Goal: Task Accomplishment & Management: Use online tool/utility

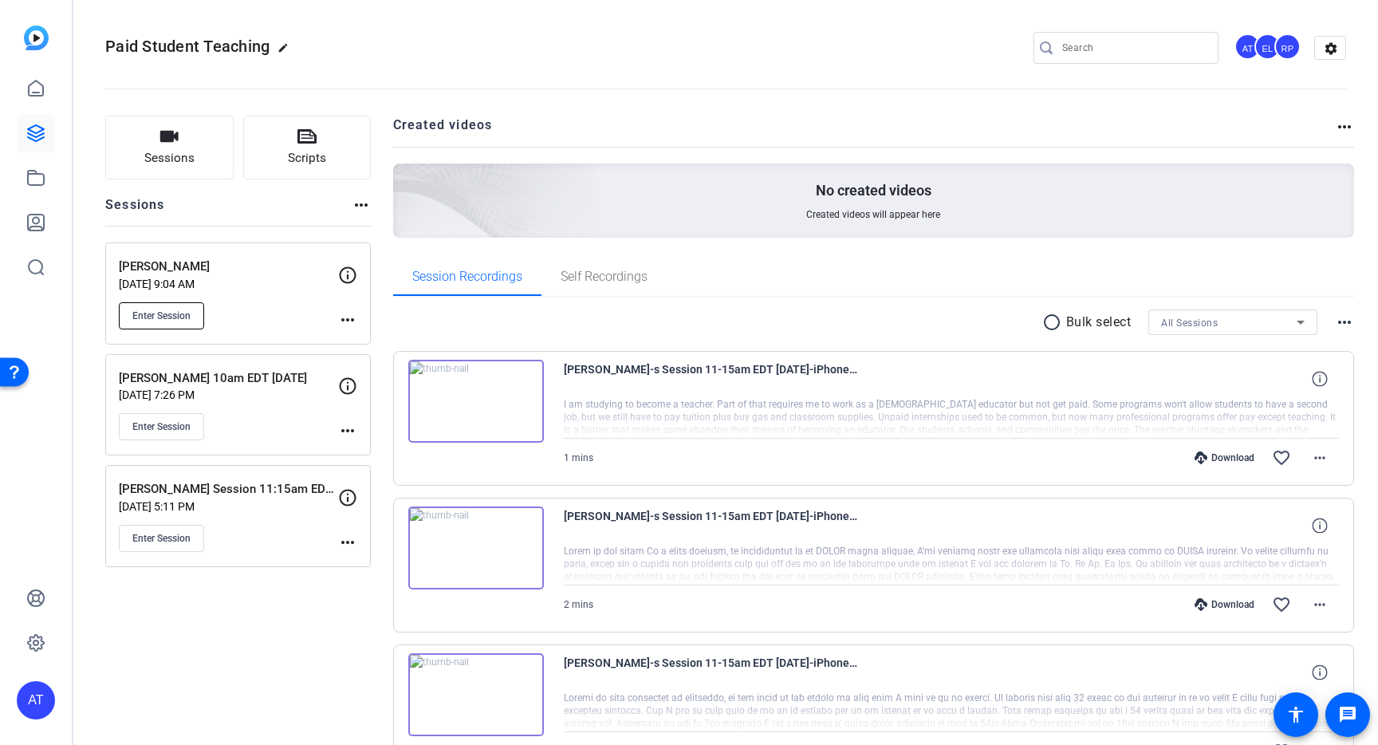
click at [194, 323] on button "Enter Session" at bounding box center [161, 315] width 85 height 27
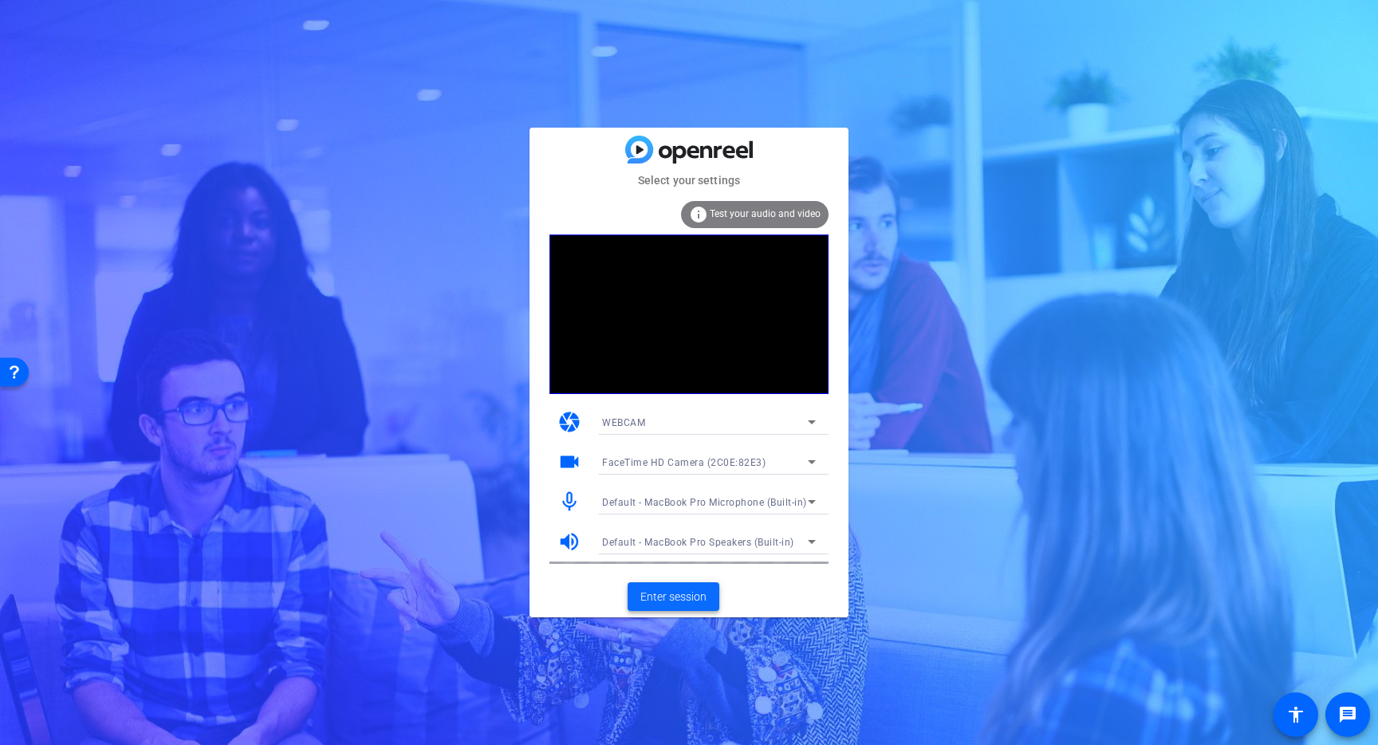
click at [675, 597] on span "Enter session" at bounding box center [673, 597] width 66 height 17
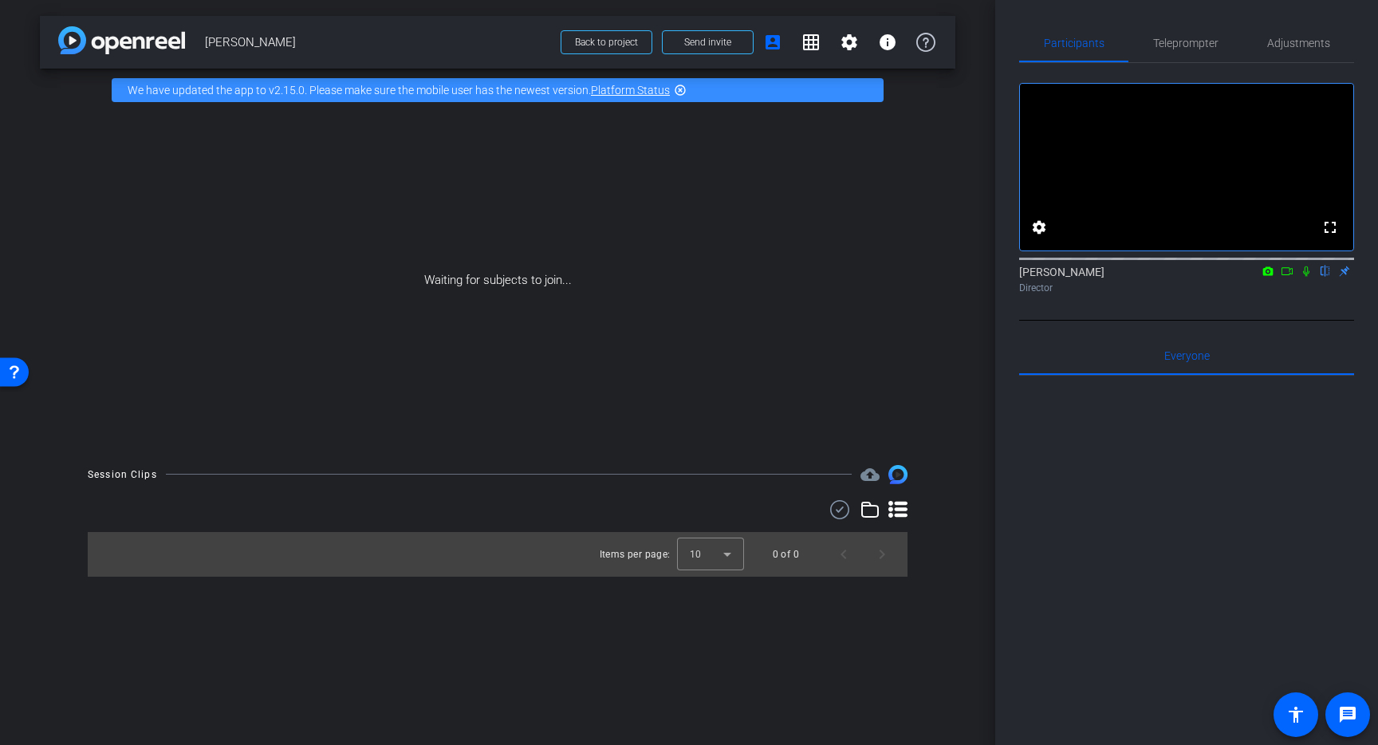
click at [1326, 278] on mat-icon "flip" at bounding box center [1325, 270] width 19 height 14
click at [1307, 277] on icon at bounding box center [1306, 271] width 13 height 11
click at [1286, 277] on icon at bounding box center [1287, 271] width 13 height 11
click at [1308, 278] on mat-icon at bounding box center [1306, 271] width 19 height 14
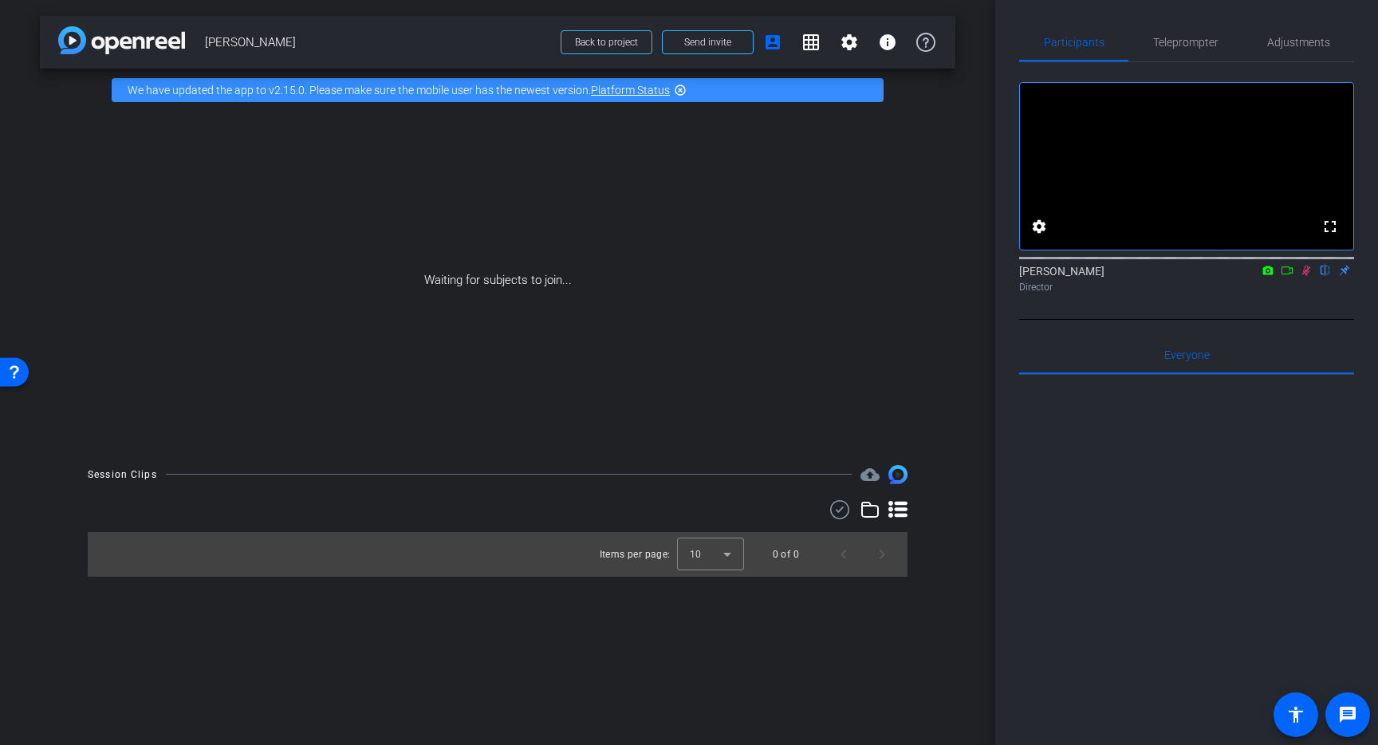
click at [1287, 276] on icon at bounding box center [1287, 270] width 13 height 11
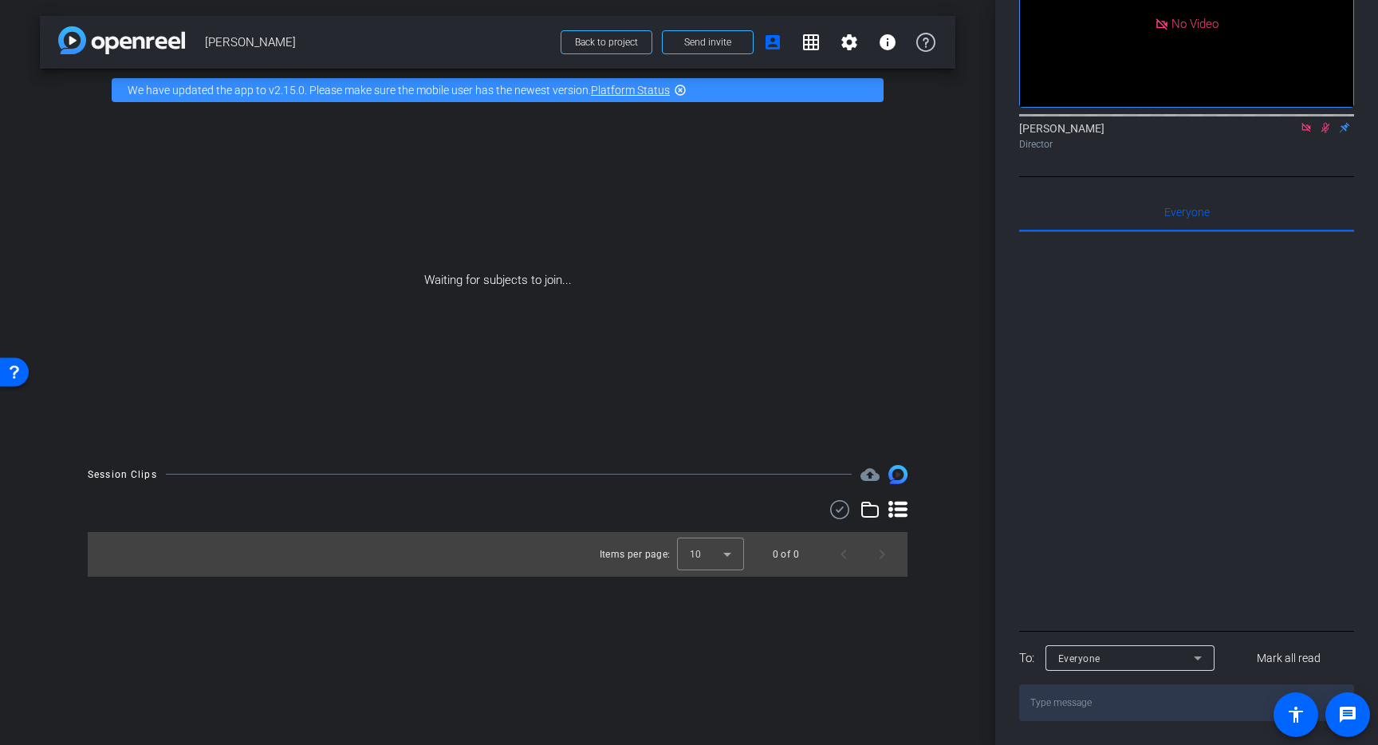
scroll to position [0, 0]
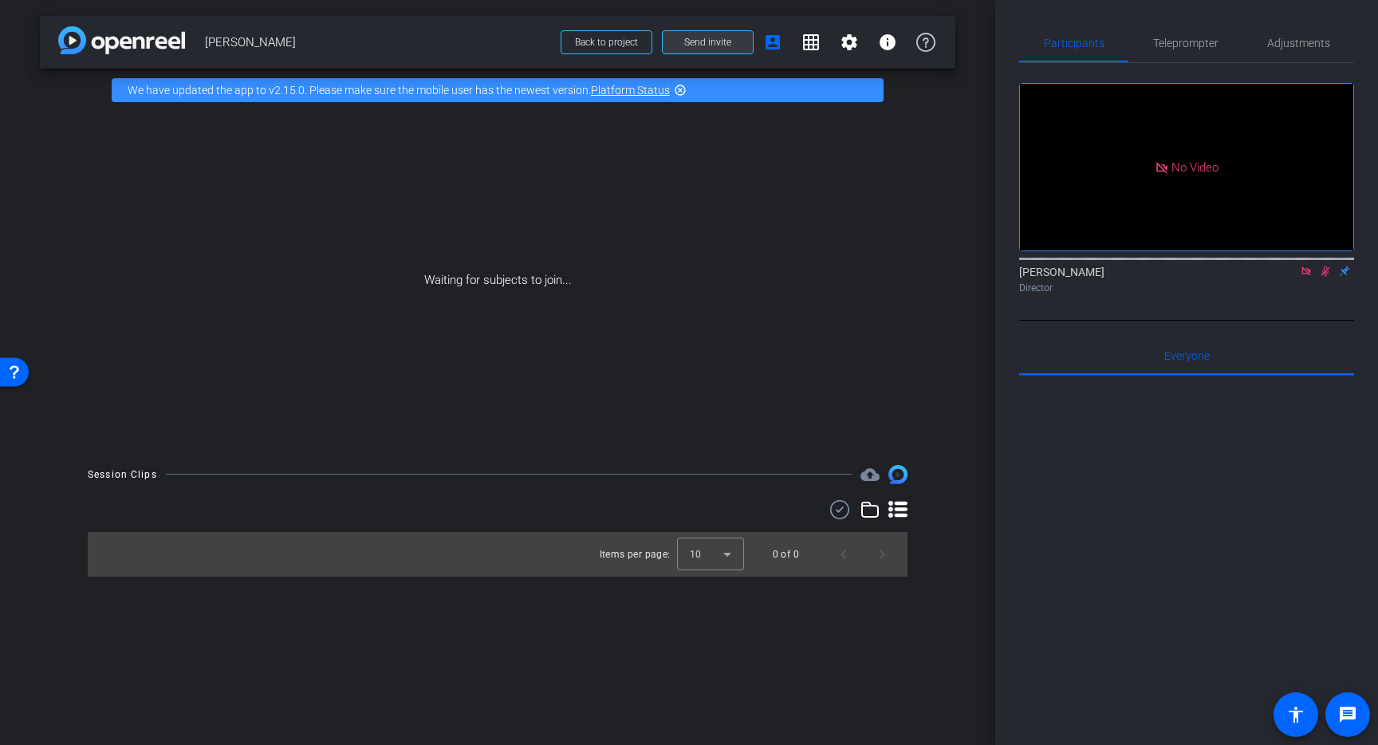
click at [701, 47] on span "Send invite" at bounding box center [707, 42] width 47 height 13
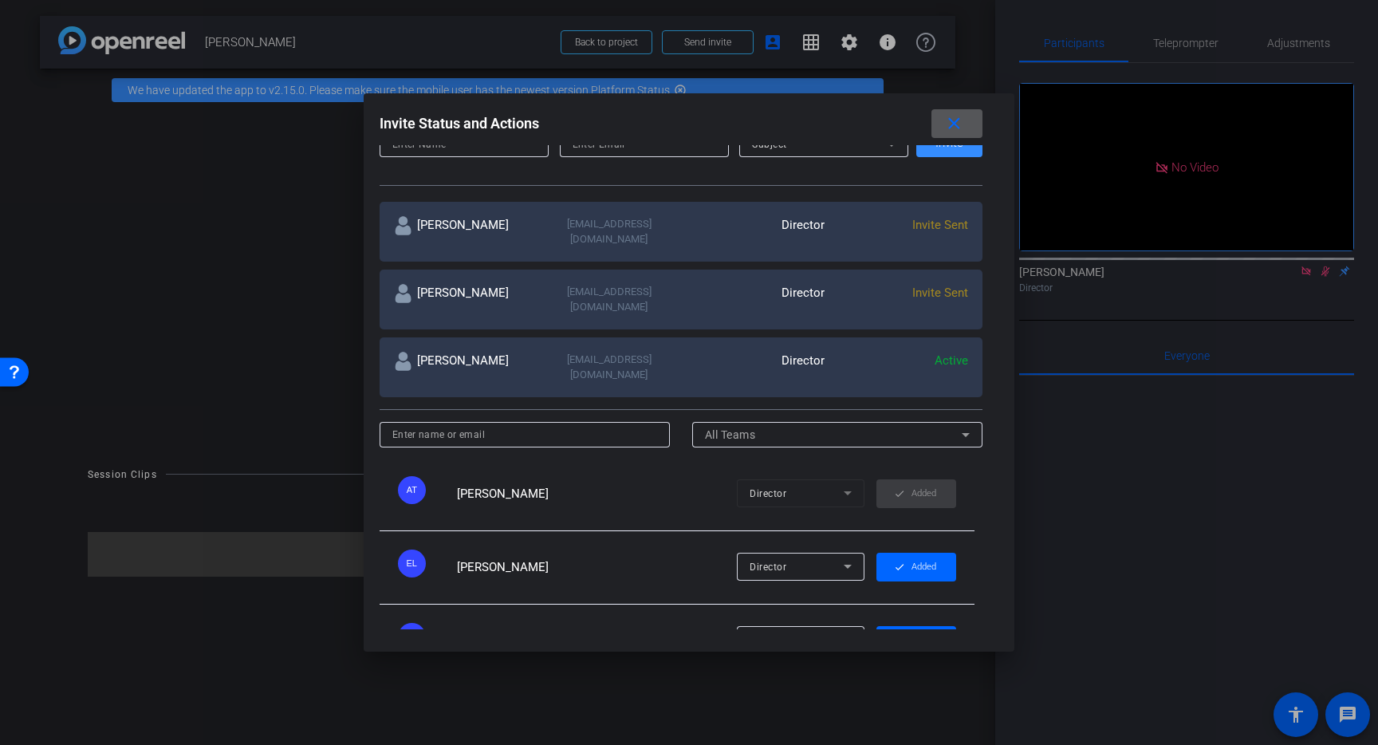
scroll to position [236, 0]
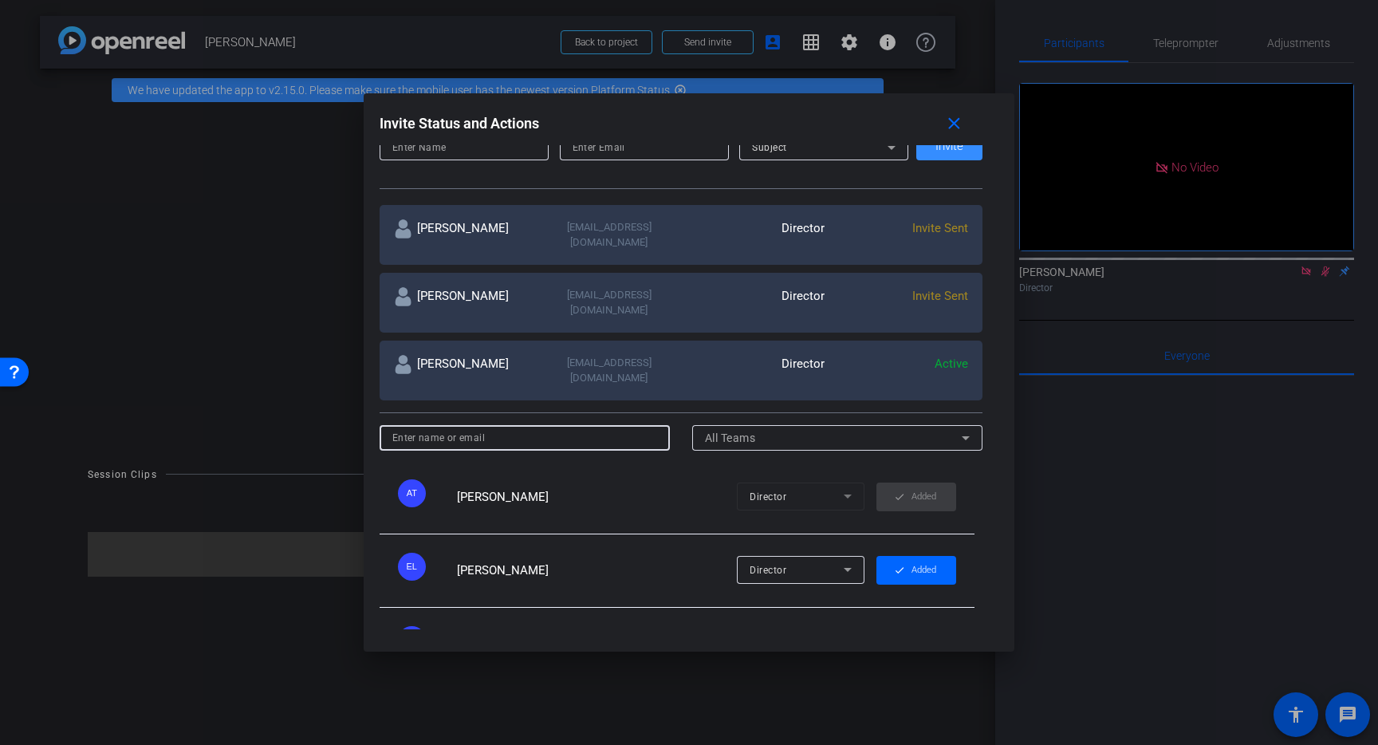
click at [462, 428] on input at bounding box center [525, 437] width 266 height 19
paste input "zacksheriff11@gmail.com"
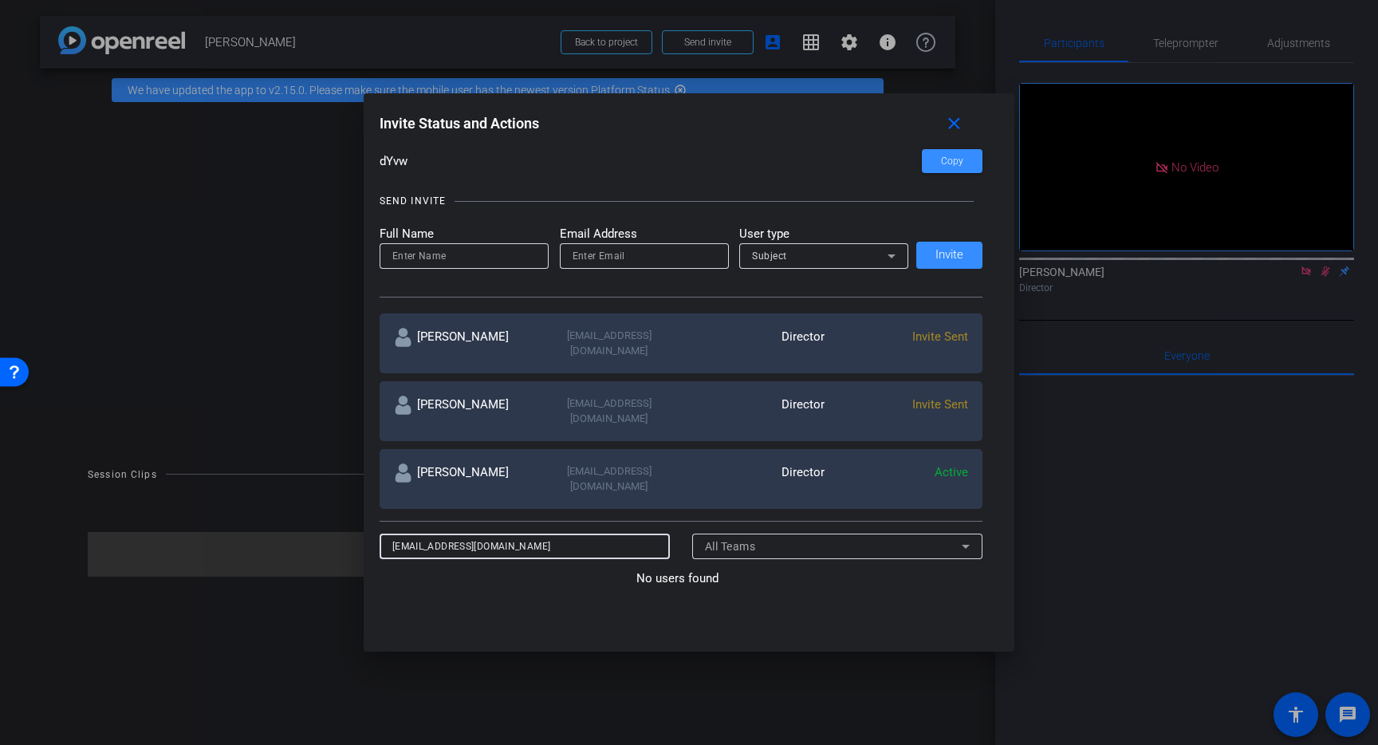
scroll to position [0, 0]
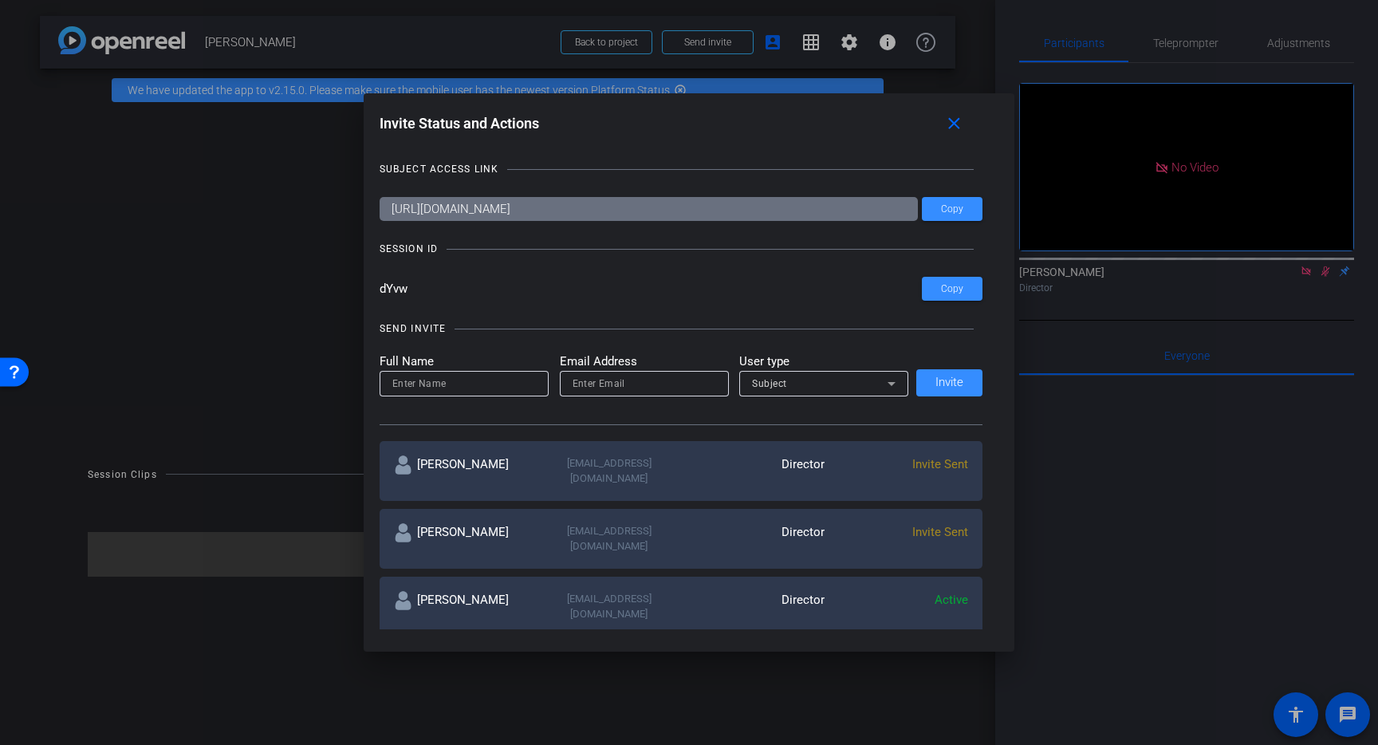
type input "zacksheriff11@gmail.com"
drag, startPoint x: 447, startPoint y: 383, endPoint x: 467, endPoint y: 382, distance: 20.0
click at [447, 383] on input at bounding box center [464, 383] width 144 height 19
click at [621, 380] on input "email" at bounding box center [645, 383] width 144 height 19
paste input "zacksheriff11@gmail.com"
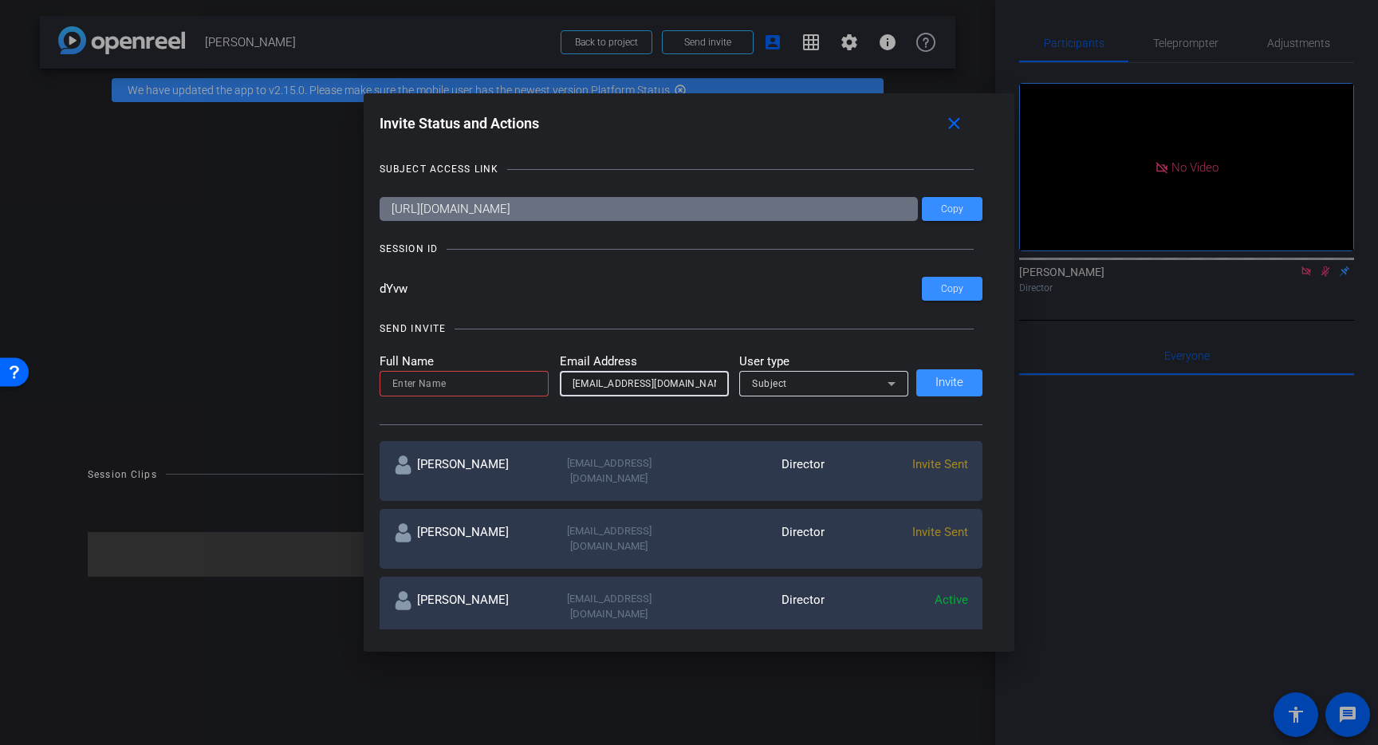
type input "zacksheriff11@gmail.com"
click at [478, 386] on input at bounding box center [464, 383] width 144 height 19
type input "[PERSON_NAME]"
click at [946, 384] on span "Invite" at bounding box center [950, 382] width 28 height 12
click at [959, 123] on mat-icon "close" at bounding box center [954, 124] width 20 height 20
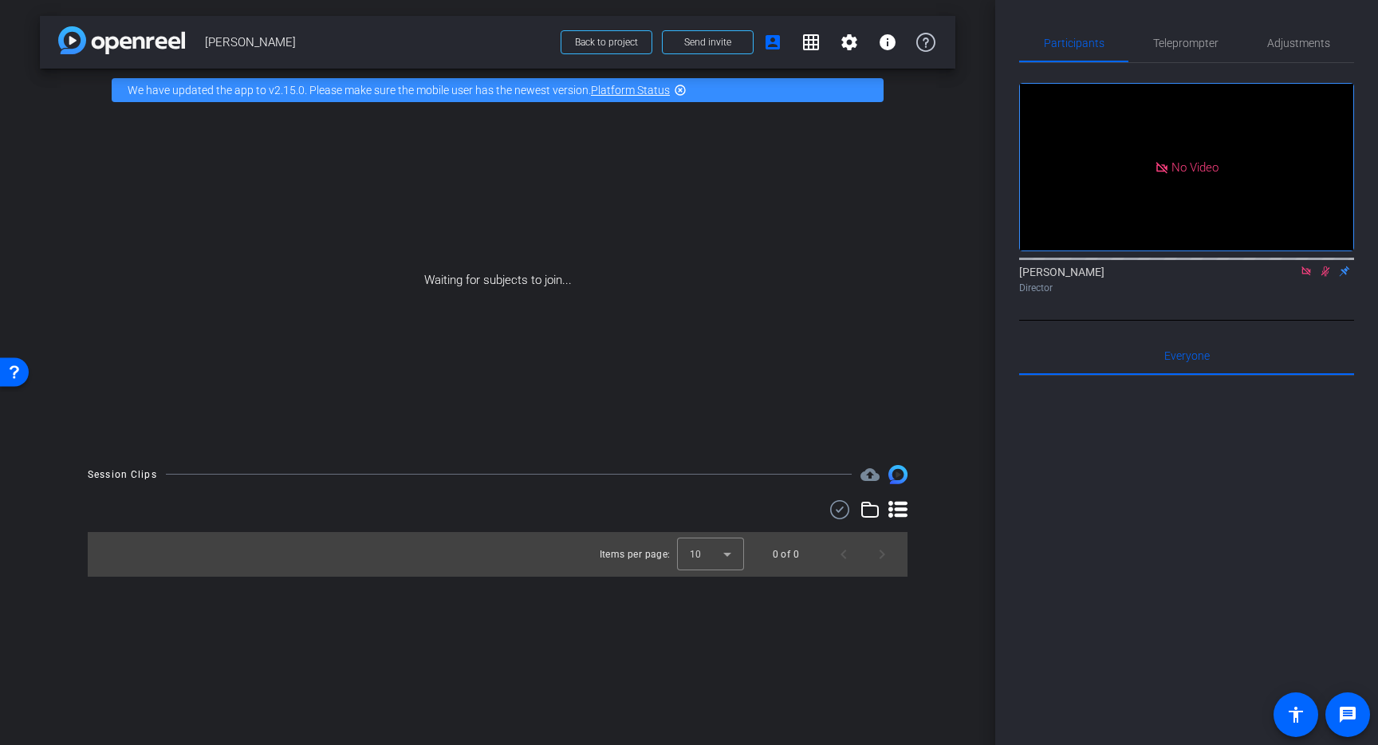
click at [1310, 275] on icon at bounding box center [1306, 270] width 9 height 9
click at [1310, 277] on icon at bounding box center [1306, 271] width 13 height 11
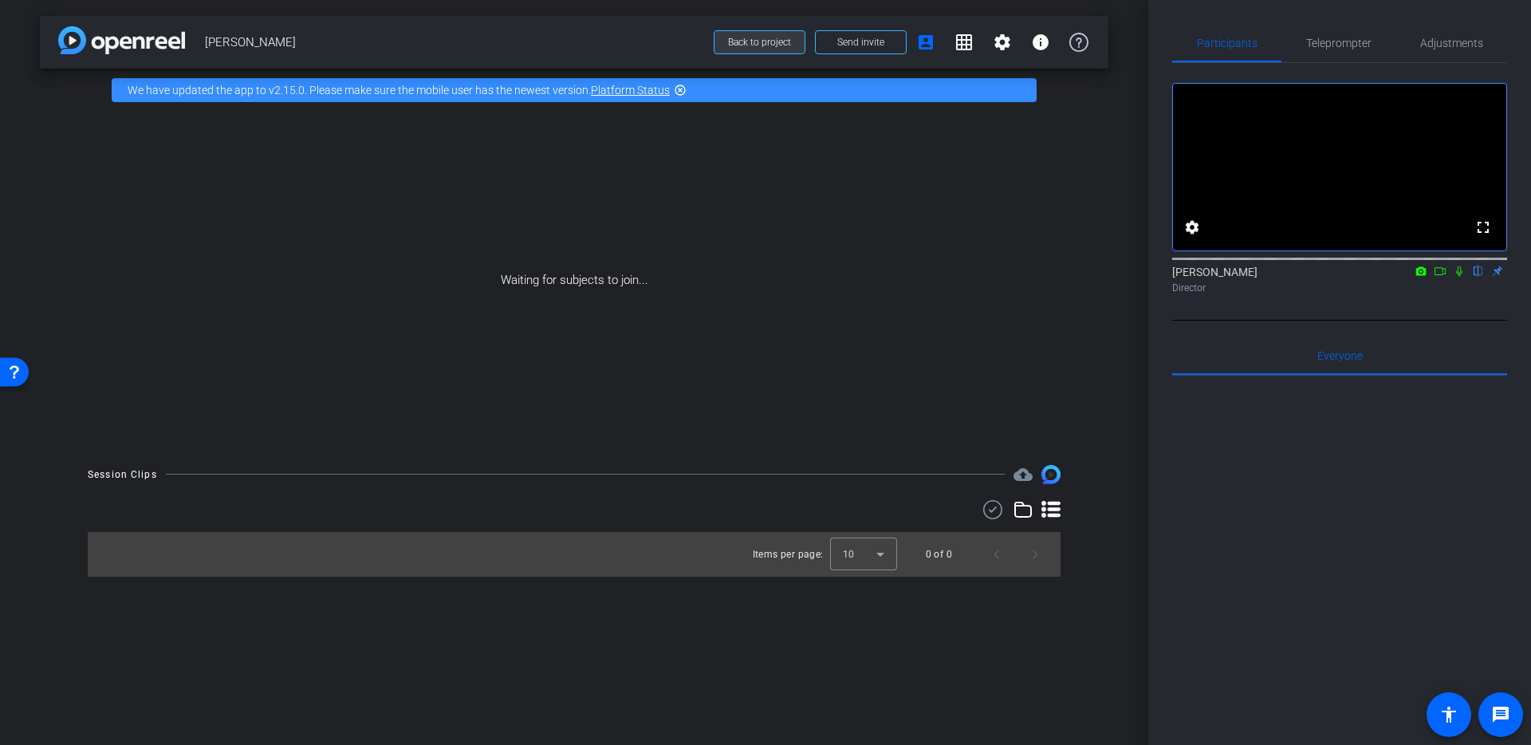
click at [783, 46] on span "Back to project" at bounding box center [759, 42] width 63 height 11
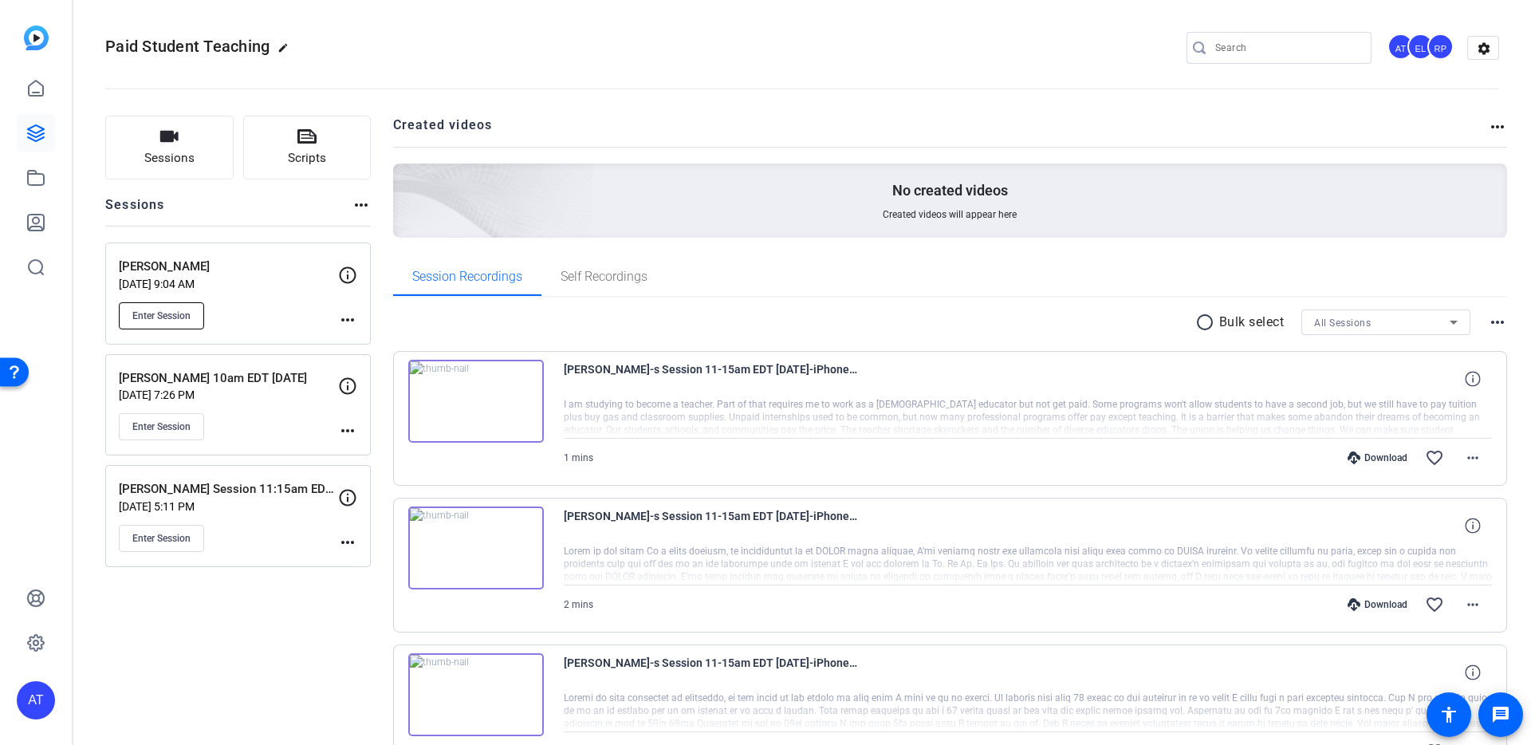
click at [146, 319] on span "Enter Session" at bounding box center [161, 315] width 58 height 13
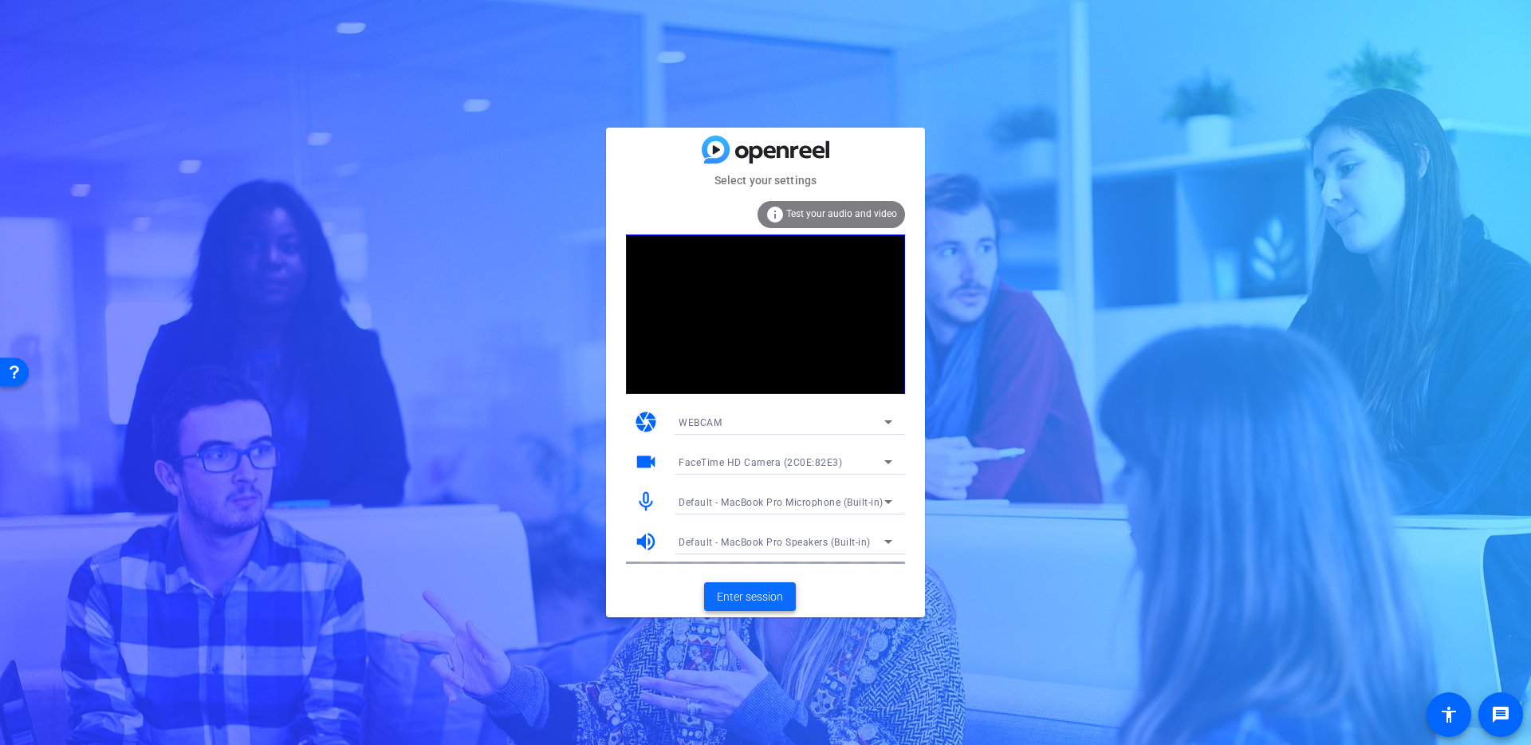
click at [766, 589] on span "Enter session" at bounding box center [750, 597] width 66 height 17
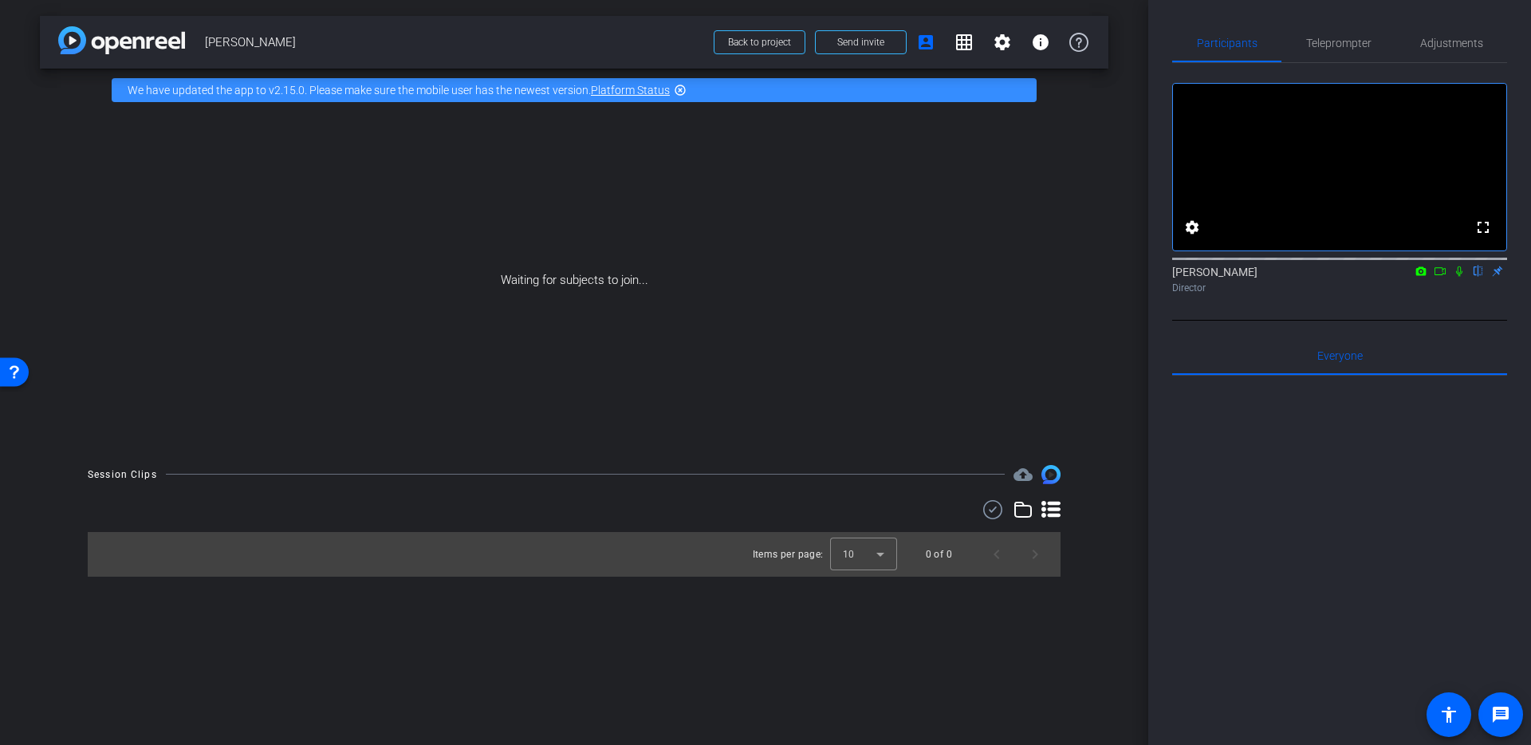
click at [1476, 278] on mat-icon "flip" at bounding box center [1478, 270] width 19 height 14
click at [900, 45] on span at bounding box center [861, 42] width 90 height 38
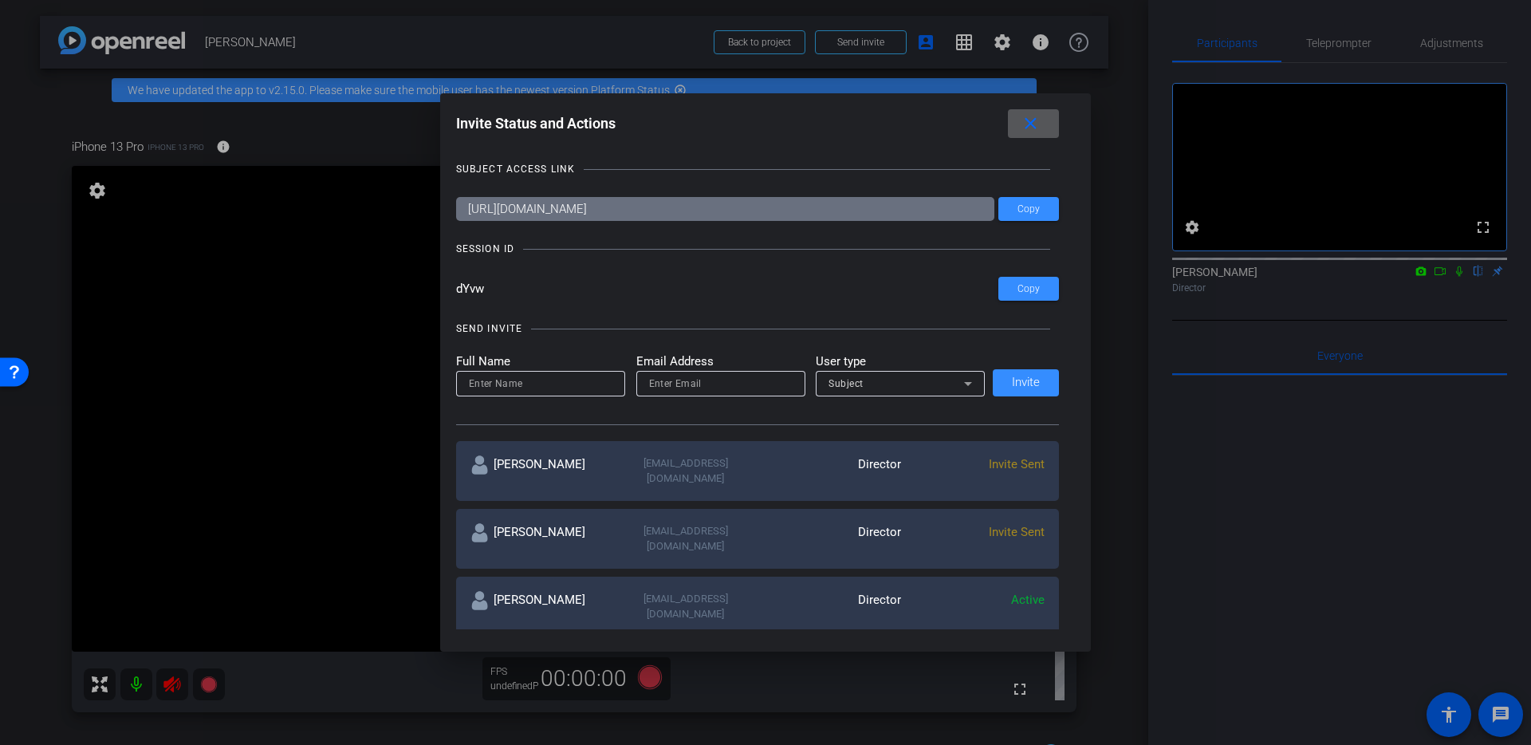
click at [1039, 128] on mat-icon "close" at bounding box center [1031, 124] width 20 height 20
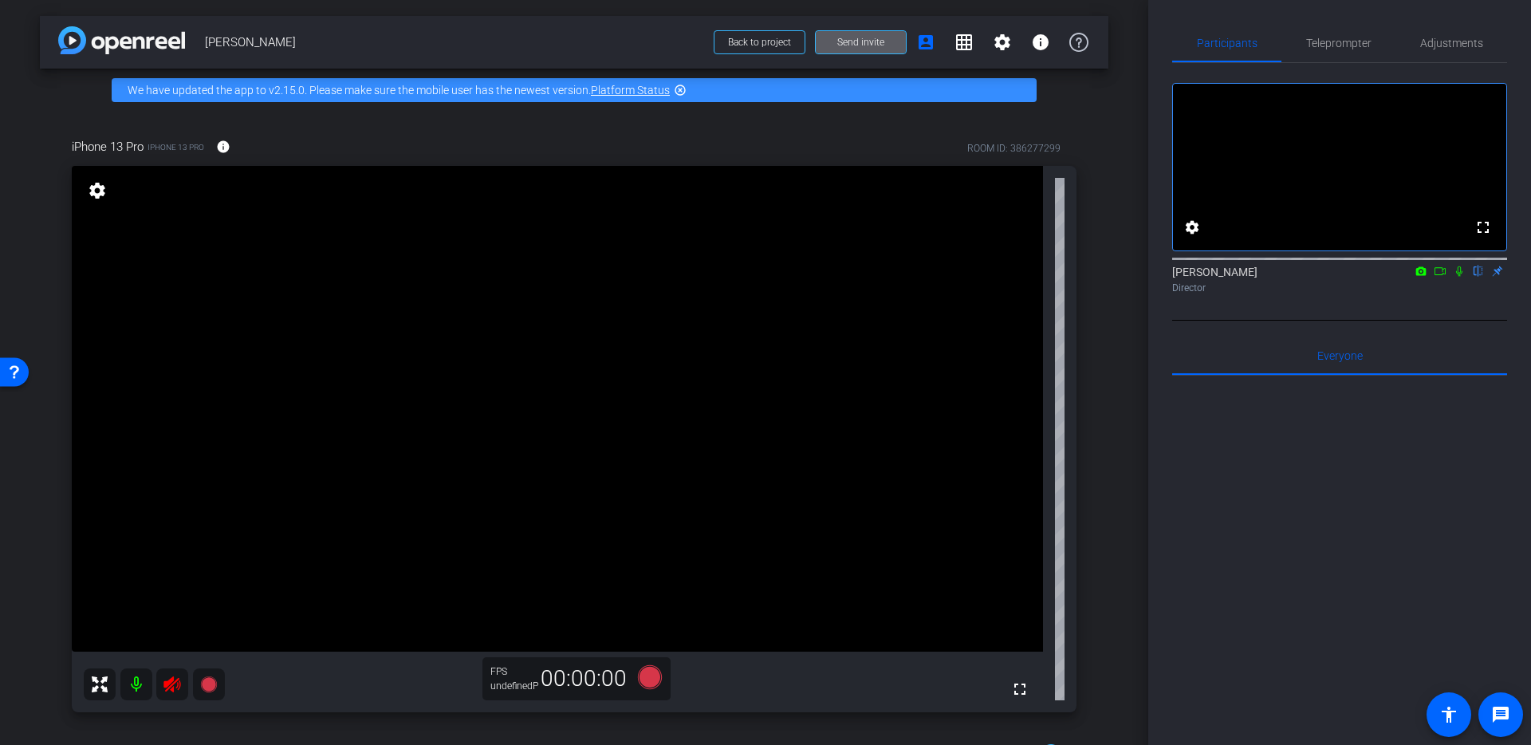
click at [171, 689] on icon at bounding box center [172, 684] width 17 height 16
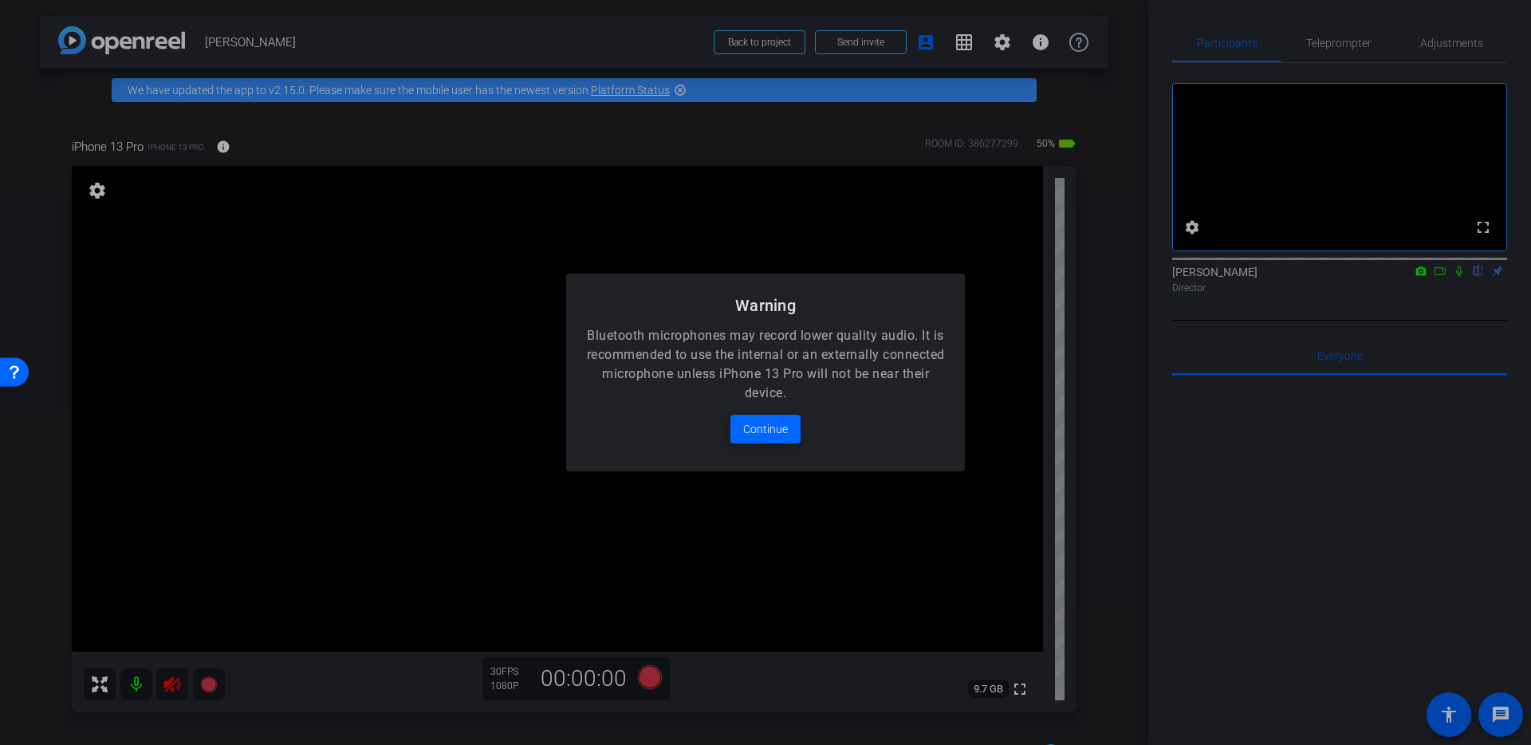
click at [180, 686] on div at bounding box center [765, 372] width 1531 height 745
click at [775, 437] on span "Continue" at bounding box center [765, 429] width 45 height 19
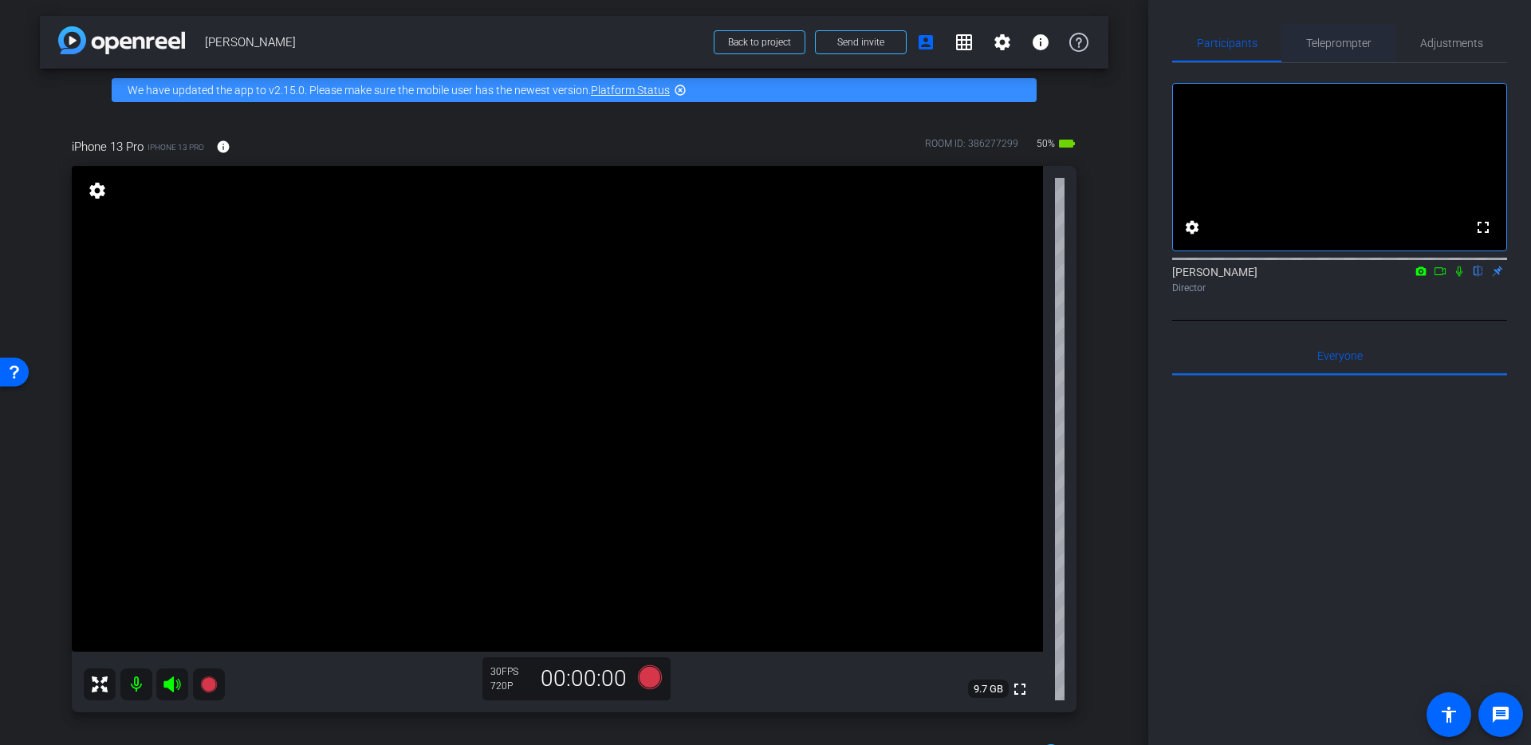
click at [1322, 44] on span "Teleprompter" at bounding box center [1338, 42] width 65 height 11
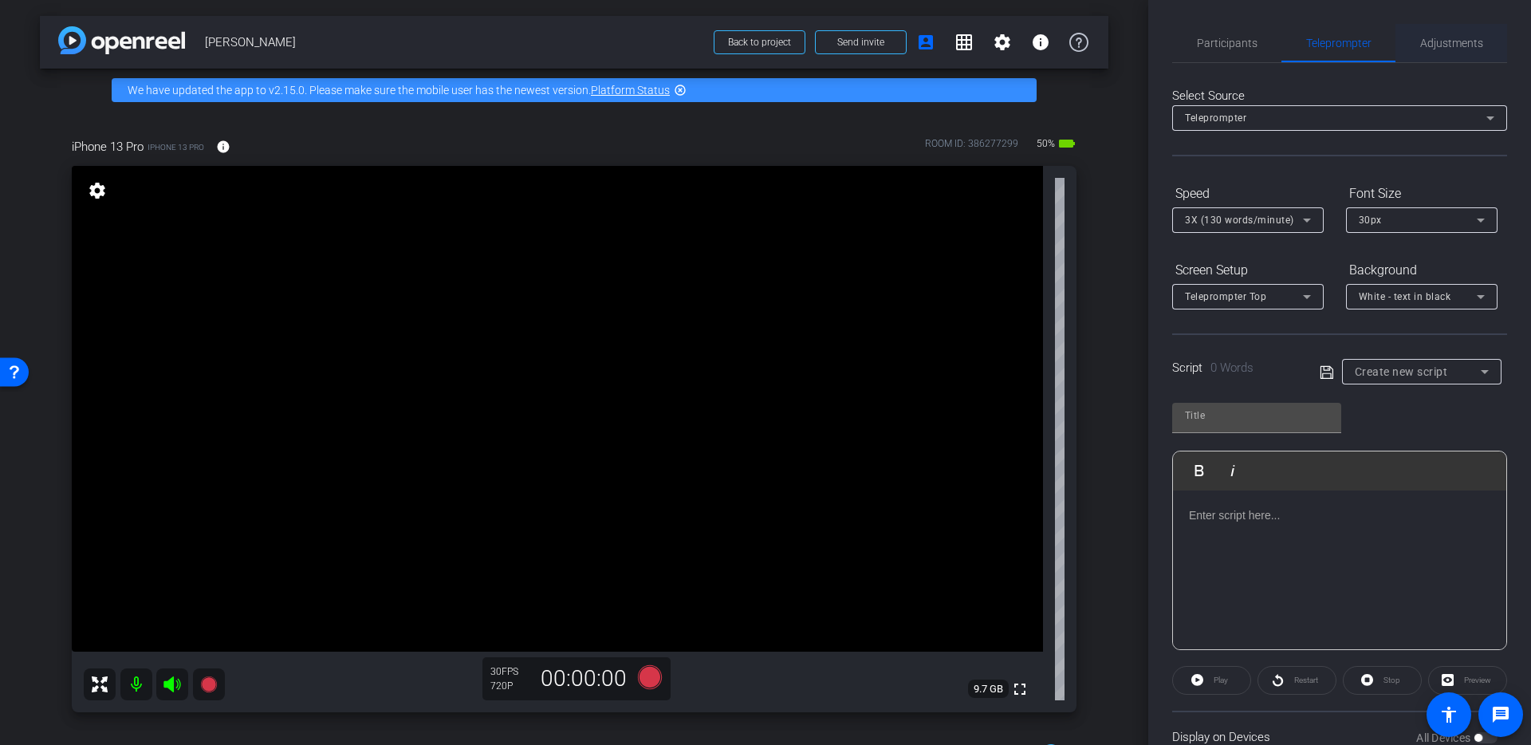
click at [1448, 41] on span "Adjustments" at bounding box center [1451, 42] width 63 height 11
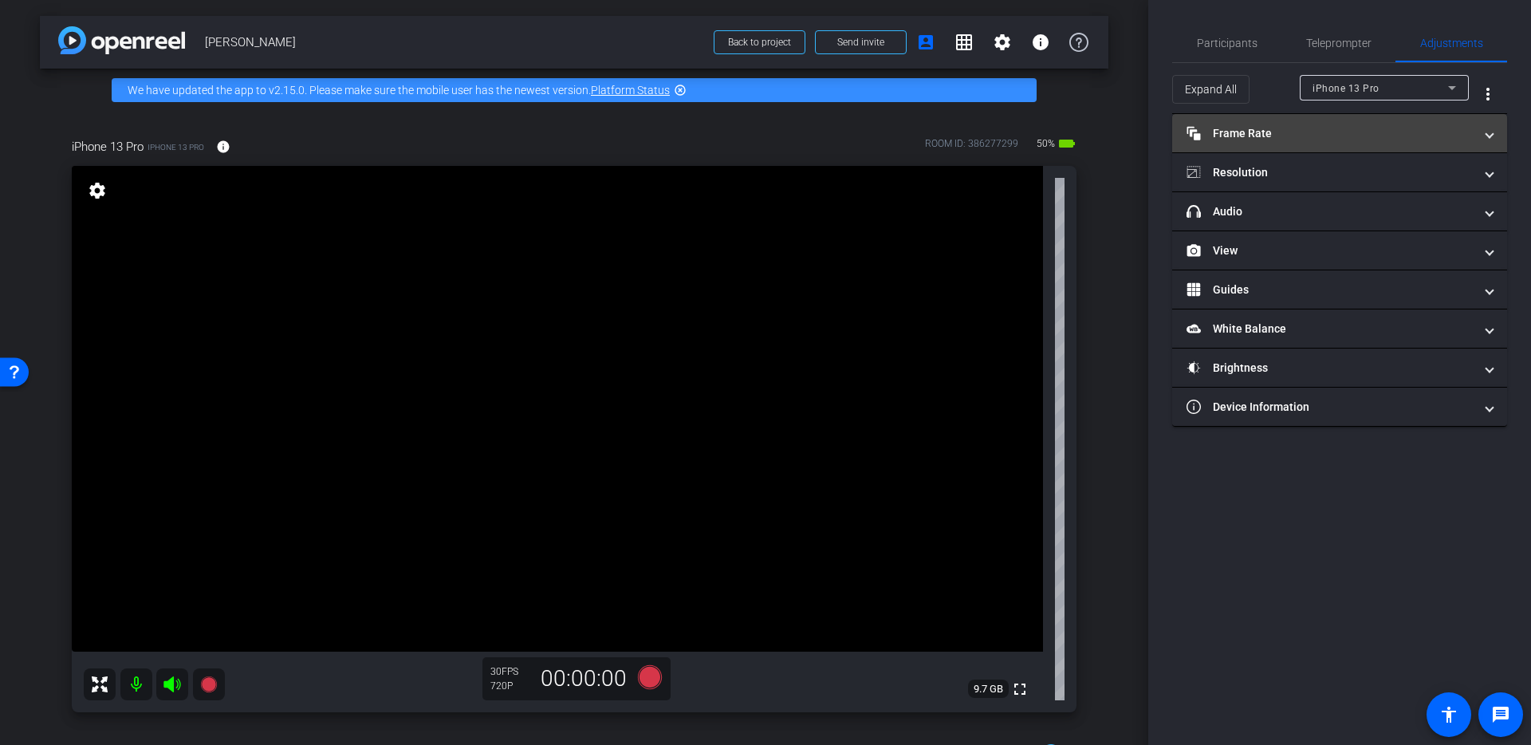
click at [1489, 136] on span at bounding box center [1490, 133] width 6 height 17
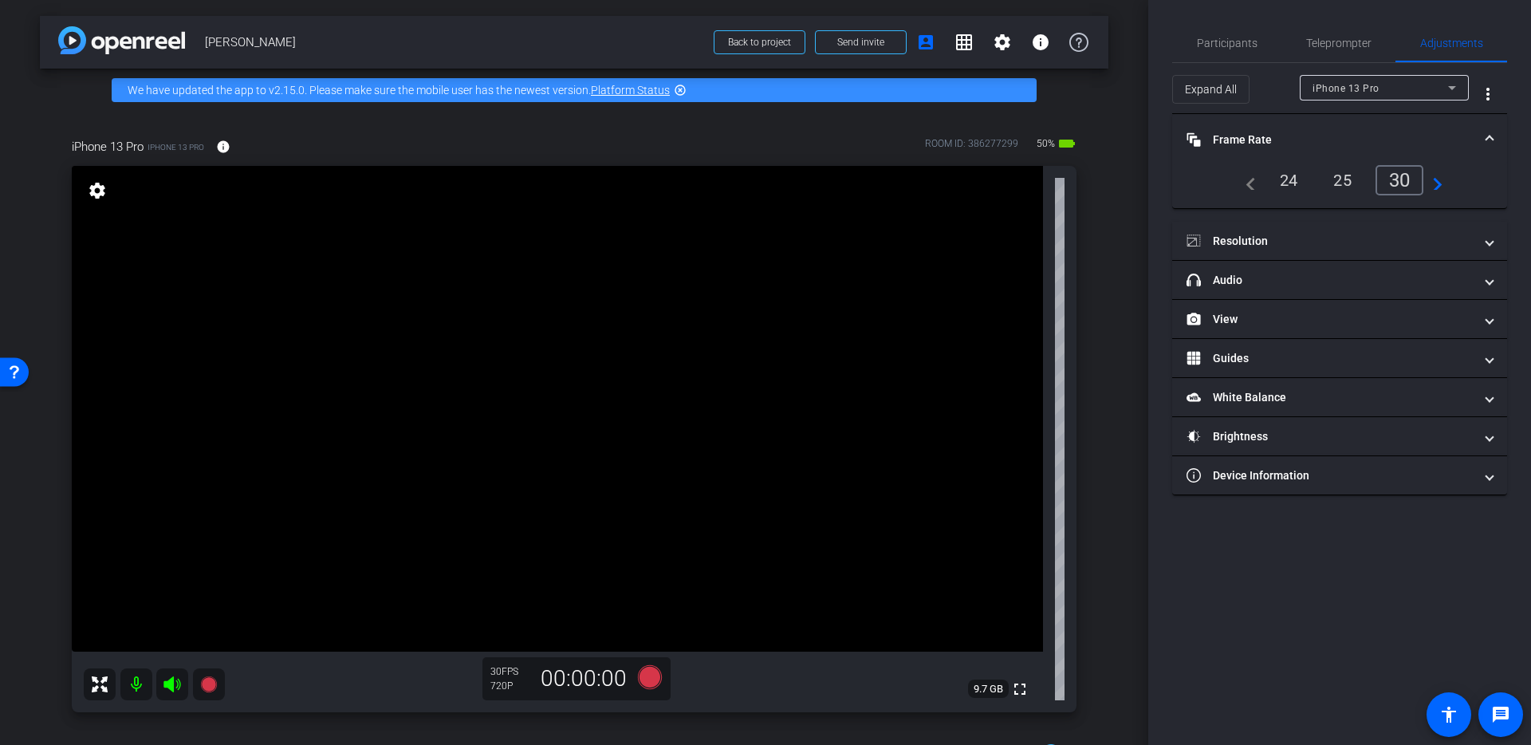
click at [1292, 183] on div "24" at bounding box center [1289, 180] width 42 height 27
click at [1491, 132] on span at bounding box center [1490, 140] width 6 height 17
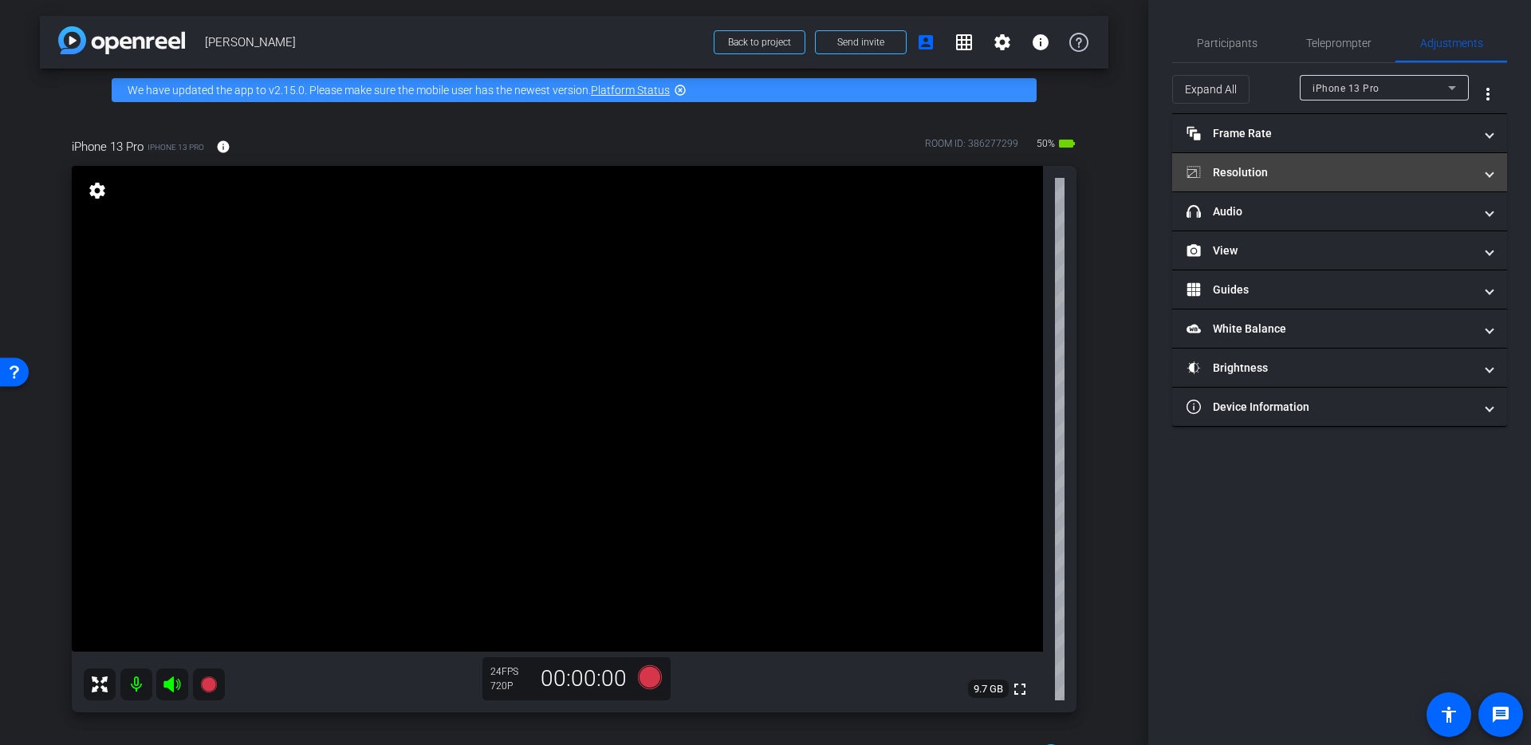
click at [1472, 175] on mat-panel-title "Resolution" at bounding box center [1330, 172] width 287 height 17
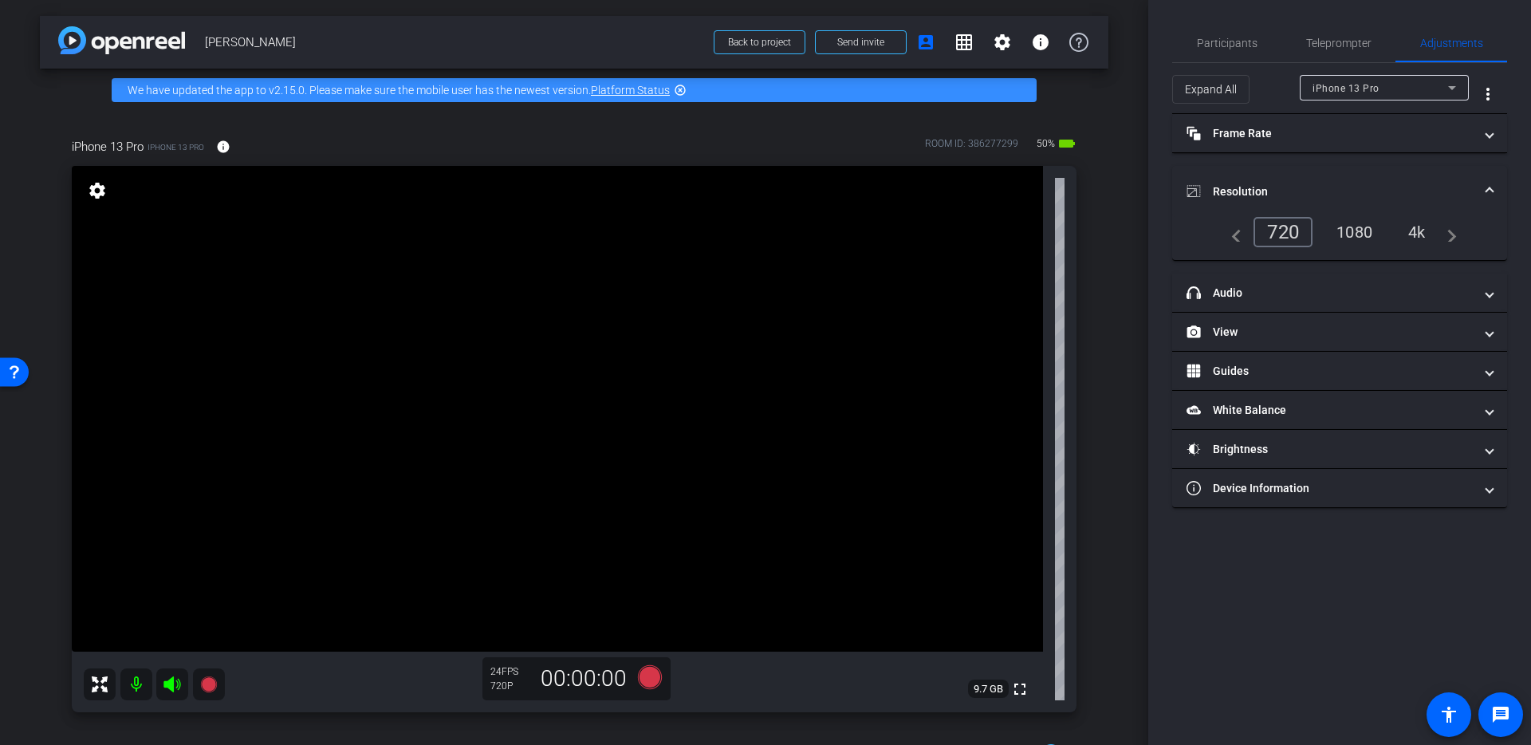
click at [1420, 230] on div "4k" at bounding box center [1417, 232] width 41 height 27
click at [1504, 183] on mat-expansion-panel-header "Resolution" at bounding box center [1339, 191] width 335 height 51
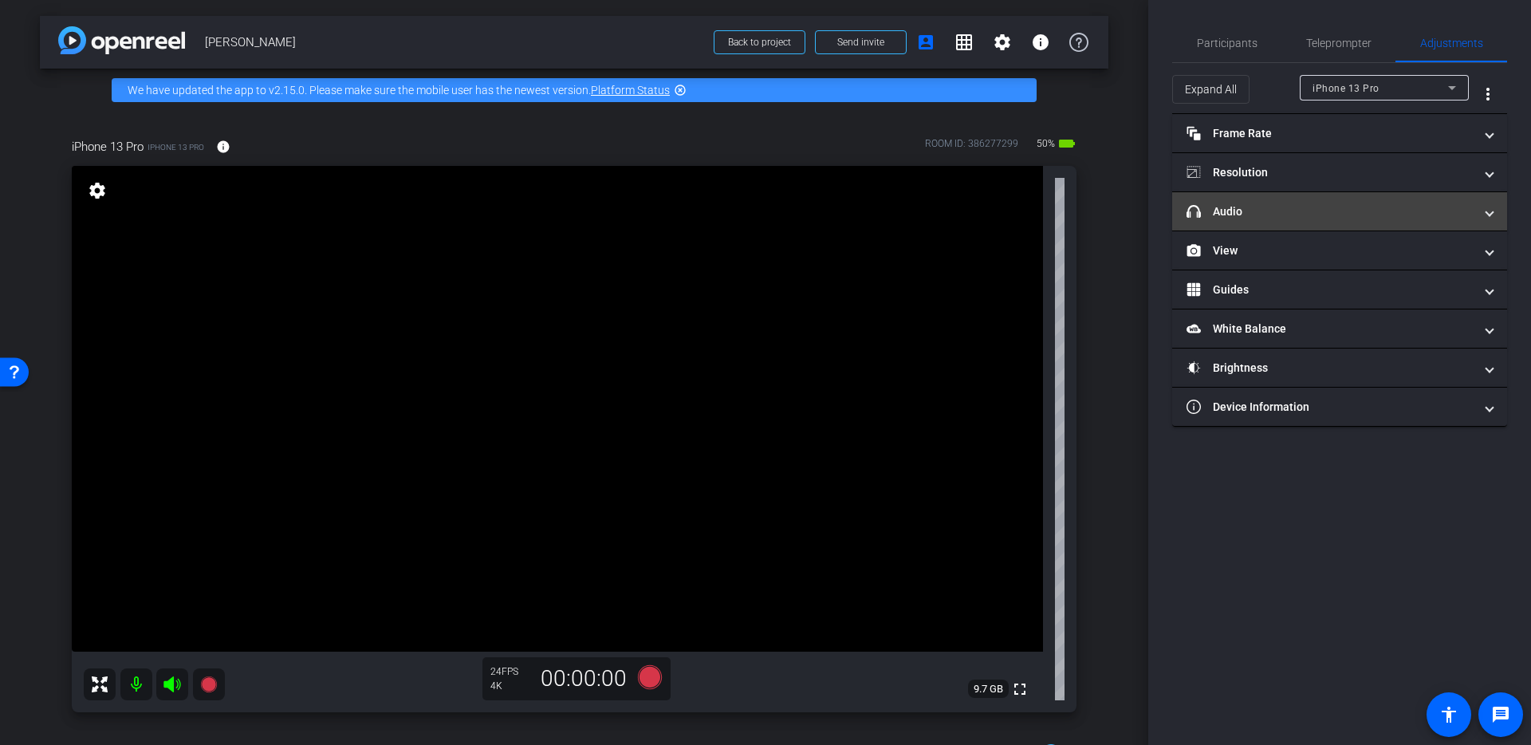
click at [1483, 208] on span "headphone icon Audio" at bounding box center [1337, 211] width 300 height 17
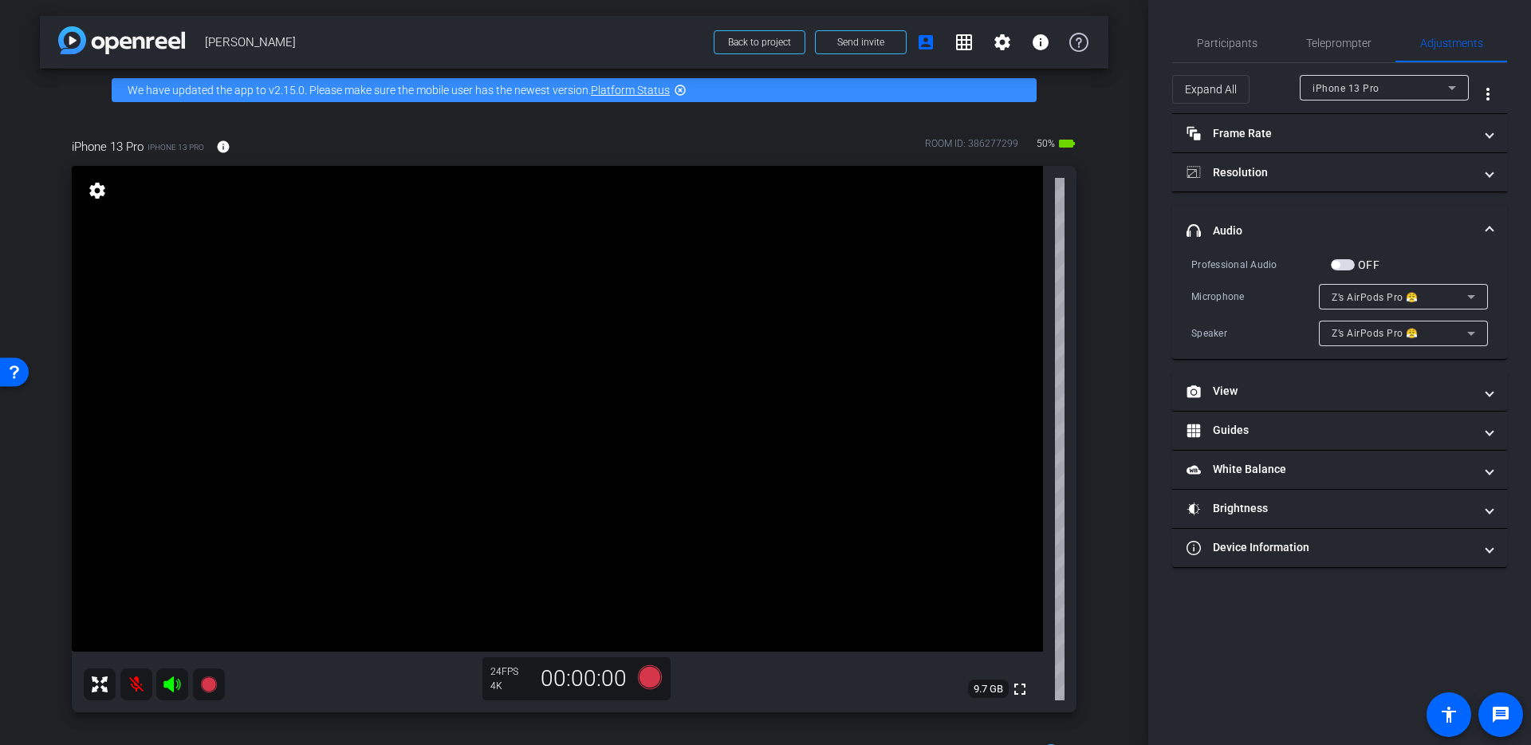
click at [1487, 230] on span at bounding box center [1490, 231] width 6 height 17
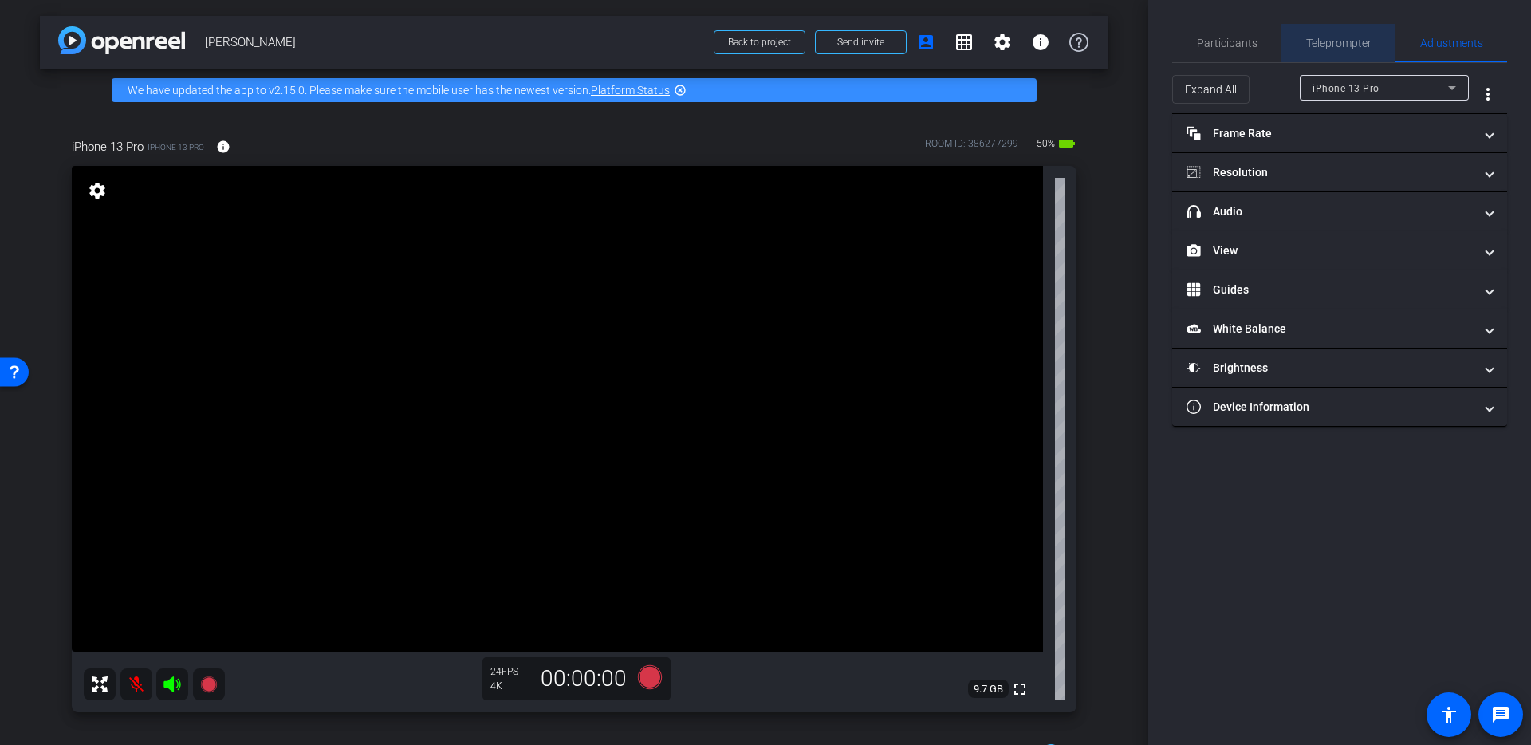
click at [1353, 43] on span "Teleprompter" at bounding box center [1338, 42] width 65 height 11
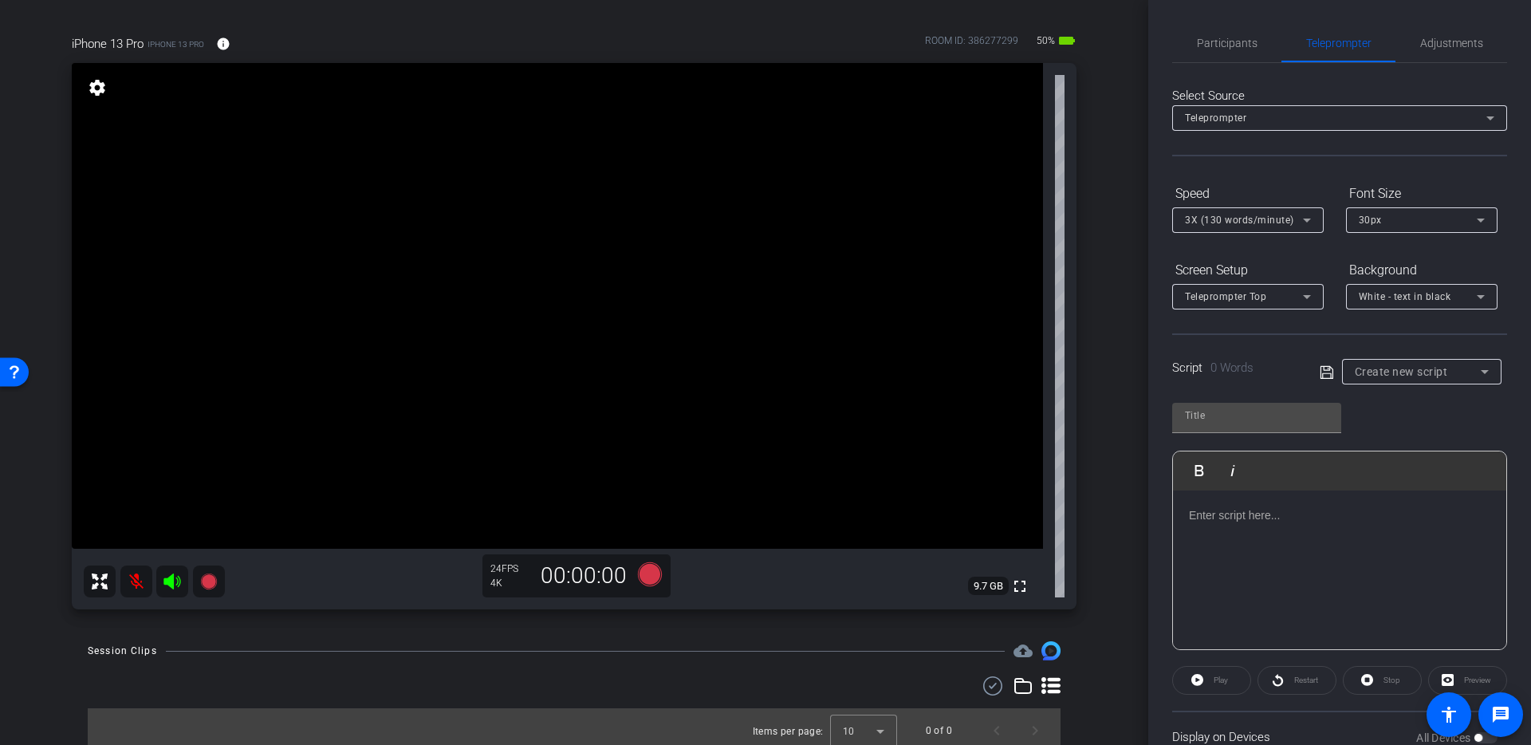
scroll to position [111, 0]
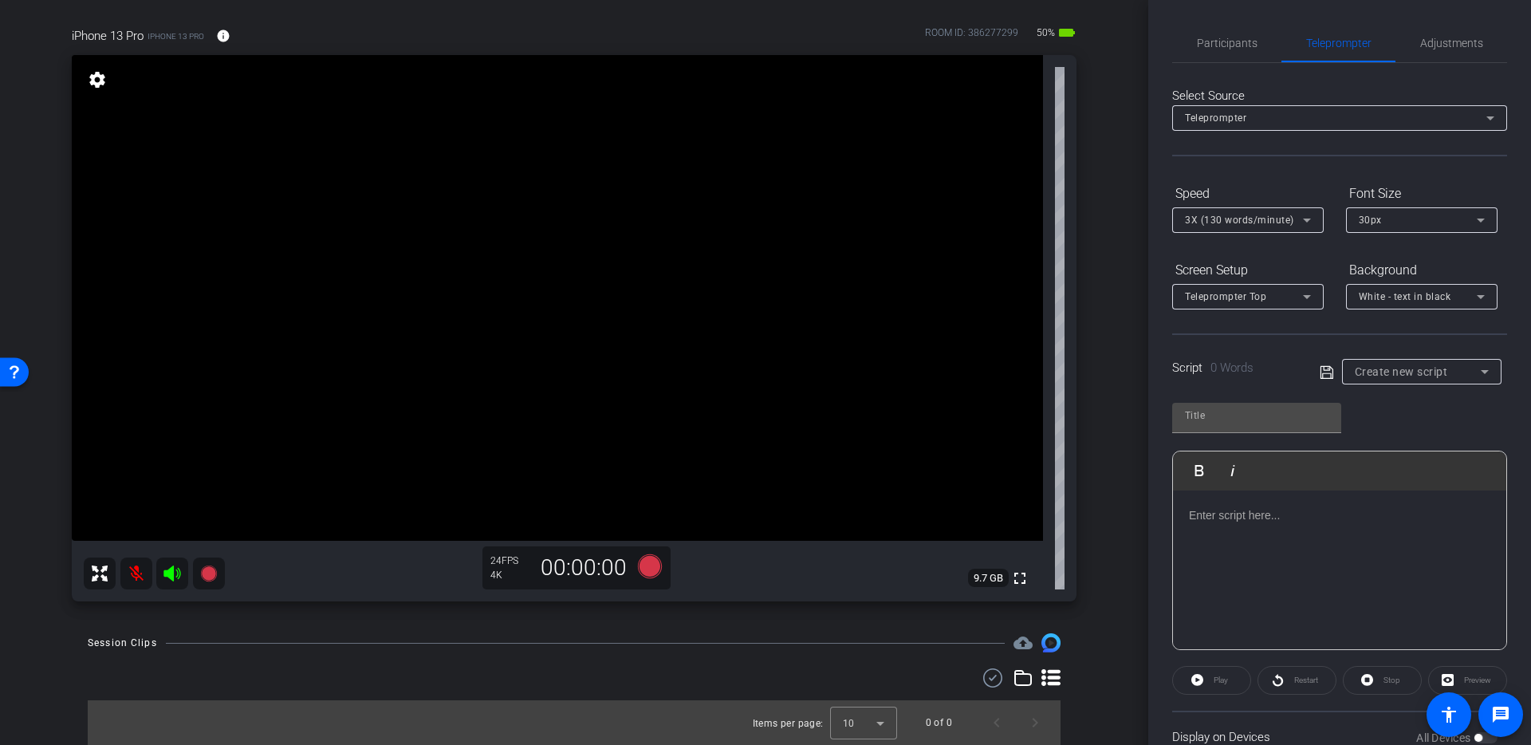
click at [1475, 375] on div "Create new script" at bounding box center [1422, 371] width 134 height 19
click at [1405, 431] on span "straight to cam" at bounding box center [1391, 429] width 73 height 19
type input "straight to cam"
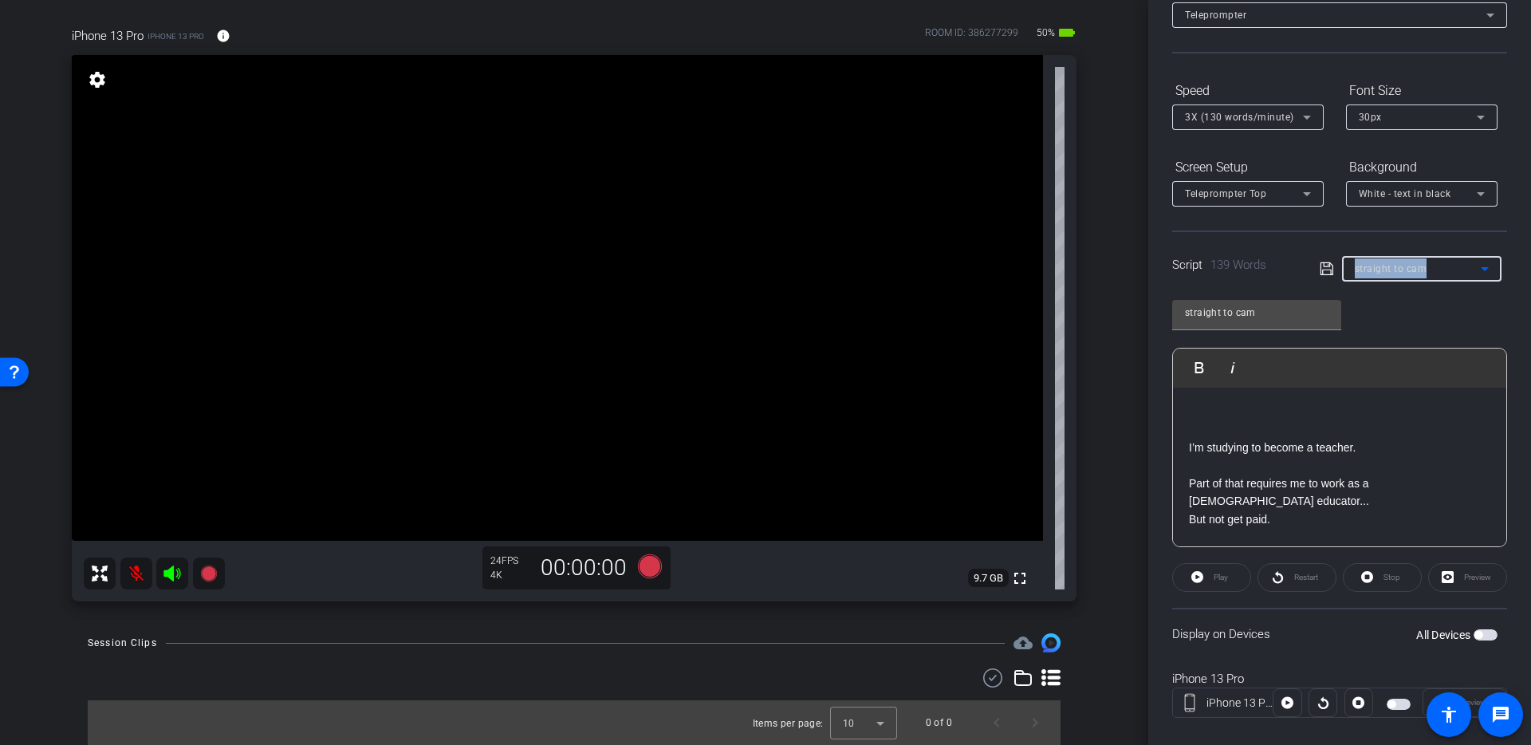
scroll to position [0, 0]
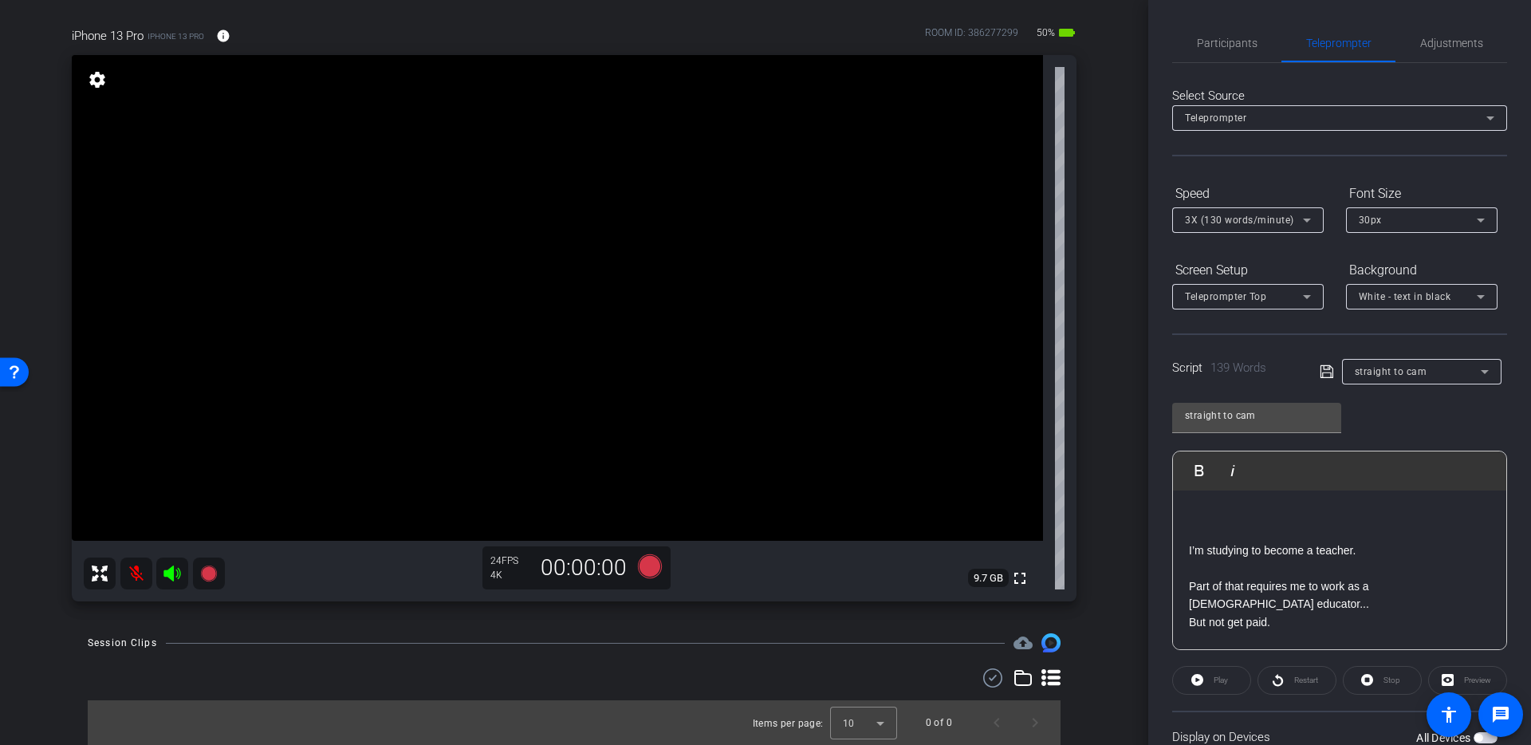
click at [1498, 248] on form "Speed 3X (130 words/minute) Font Size 30px Screen Setup Teleprompter Top Backgr…" at bounding box center [1339, 244] width 335 height 129
click at [1441, 42] on span "Adjustments" at bounding box center [1451, 42] width 63 height 11
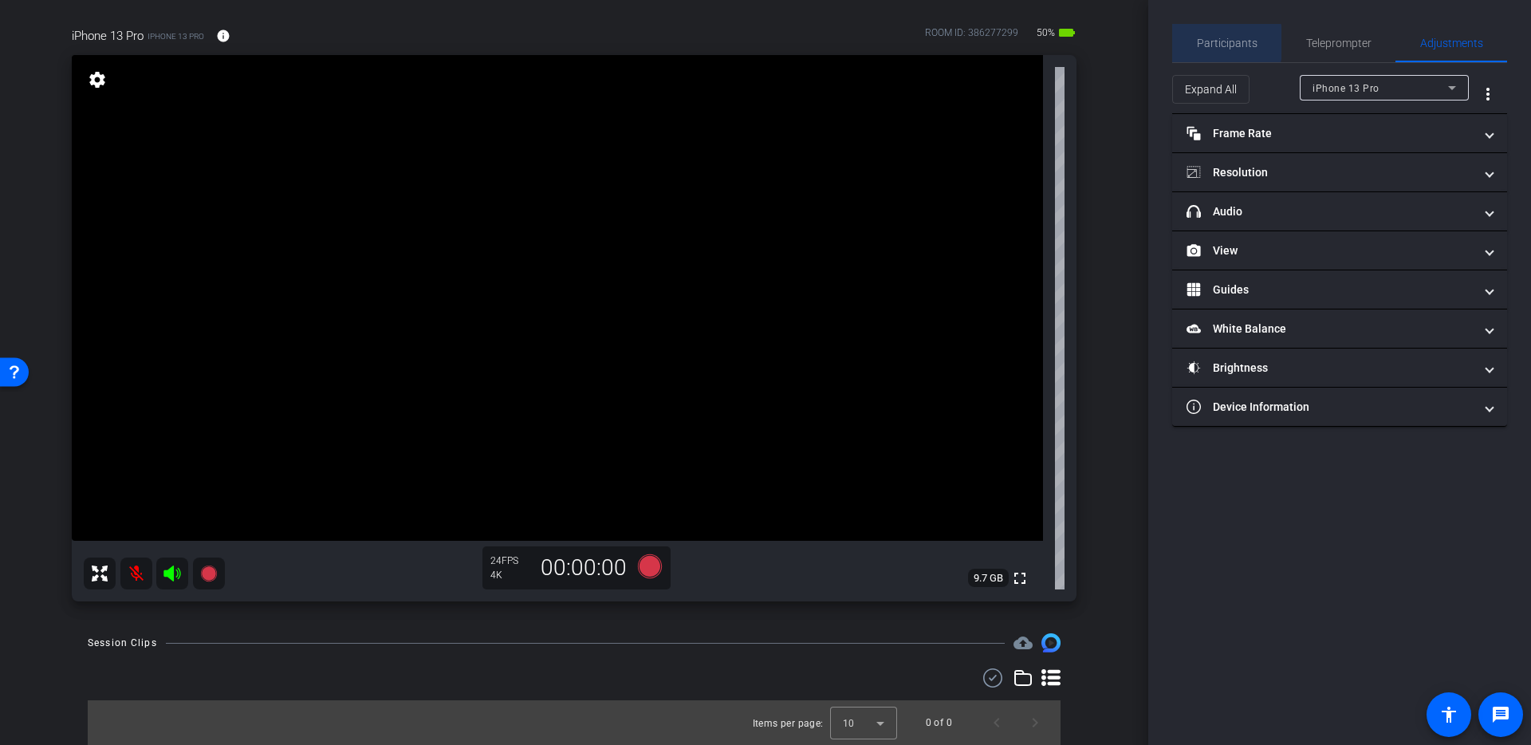
click at [1224, 42] on span "Participants" at bounding box center [1227, 42] width 61 height 11
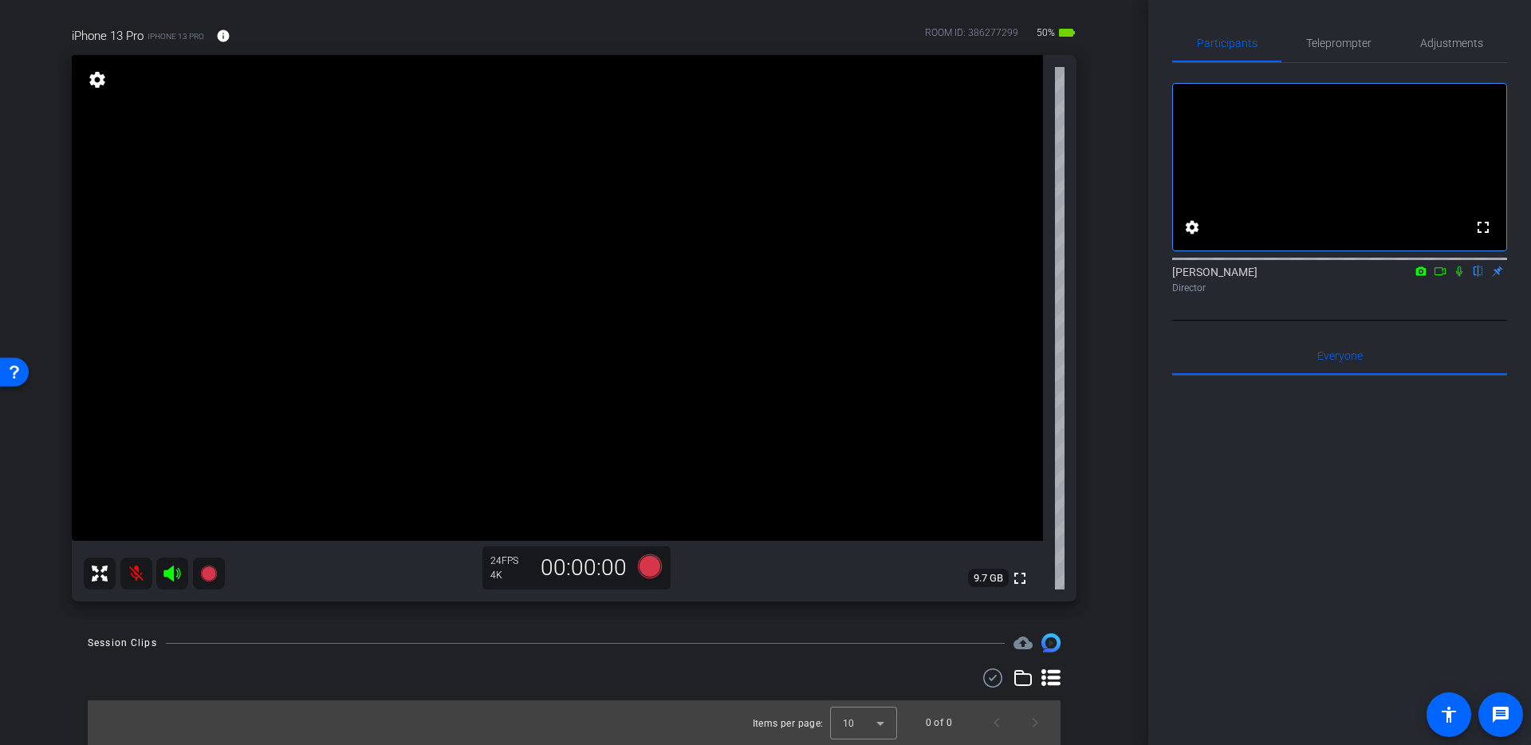
click at [137, 575] on mat-icon at bounding box center [136, 573] width 32 height 32
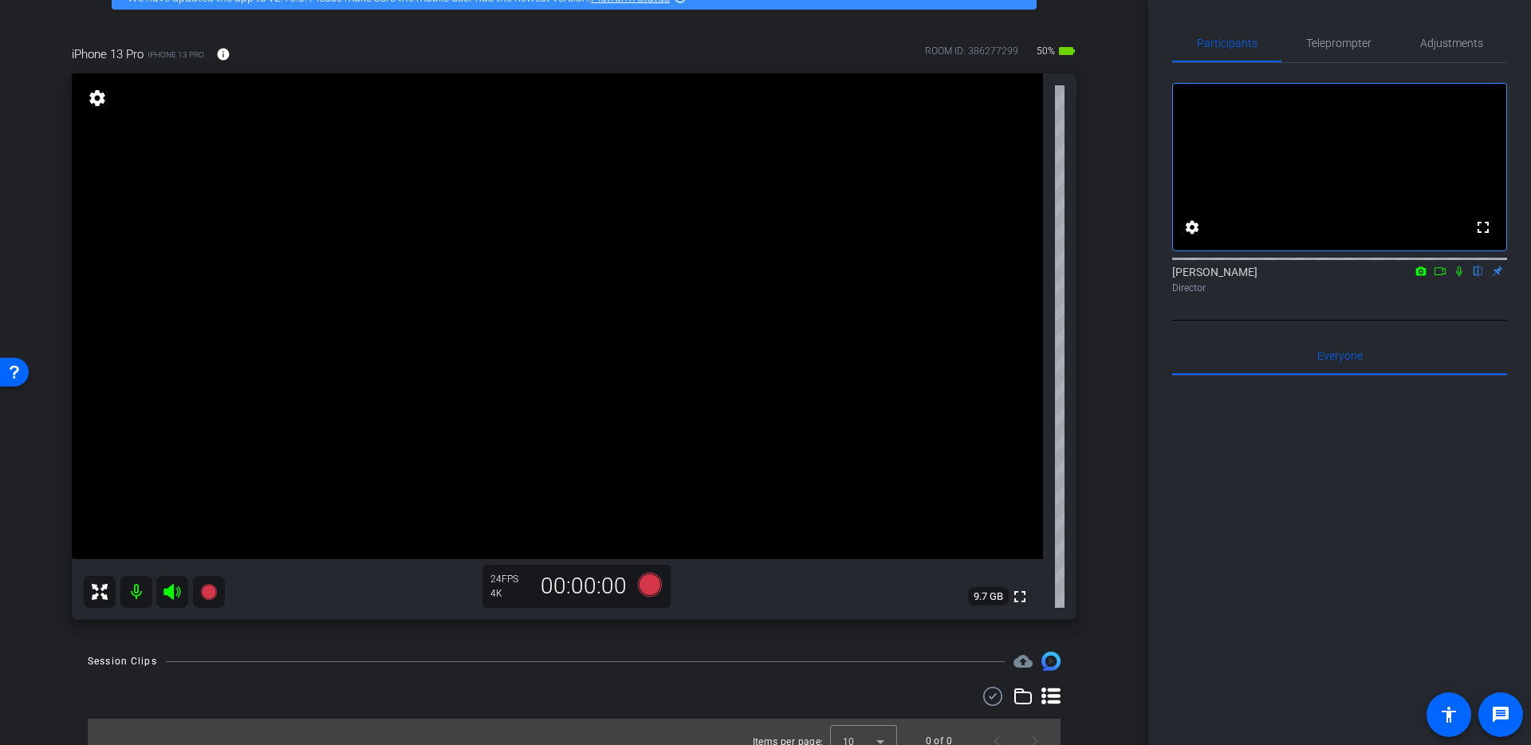
scroll to position [111, 0]
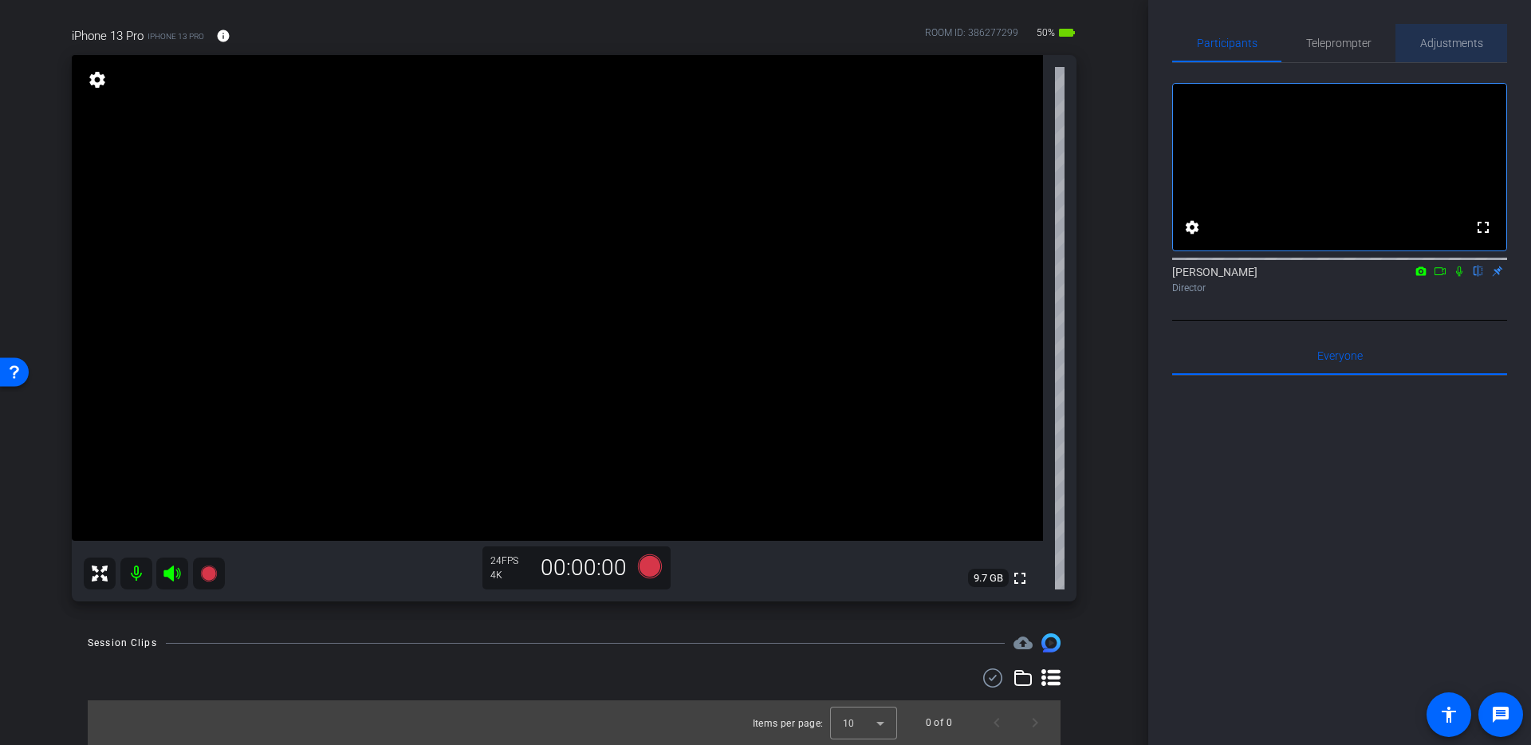
click at [1459, 53] on span "Adjustments" at bounding box center [1451, 43] width 63 height 38
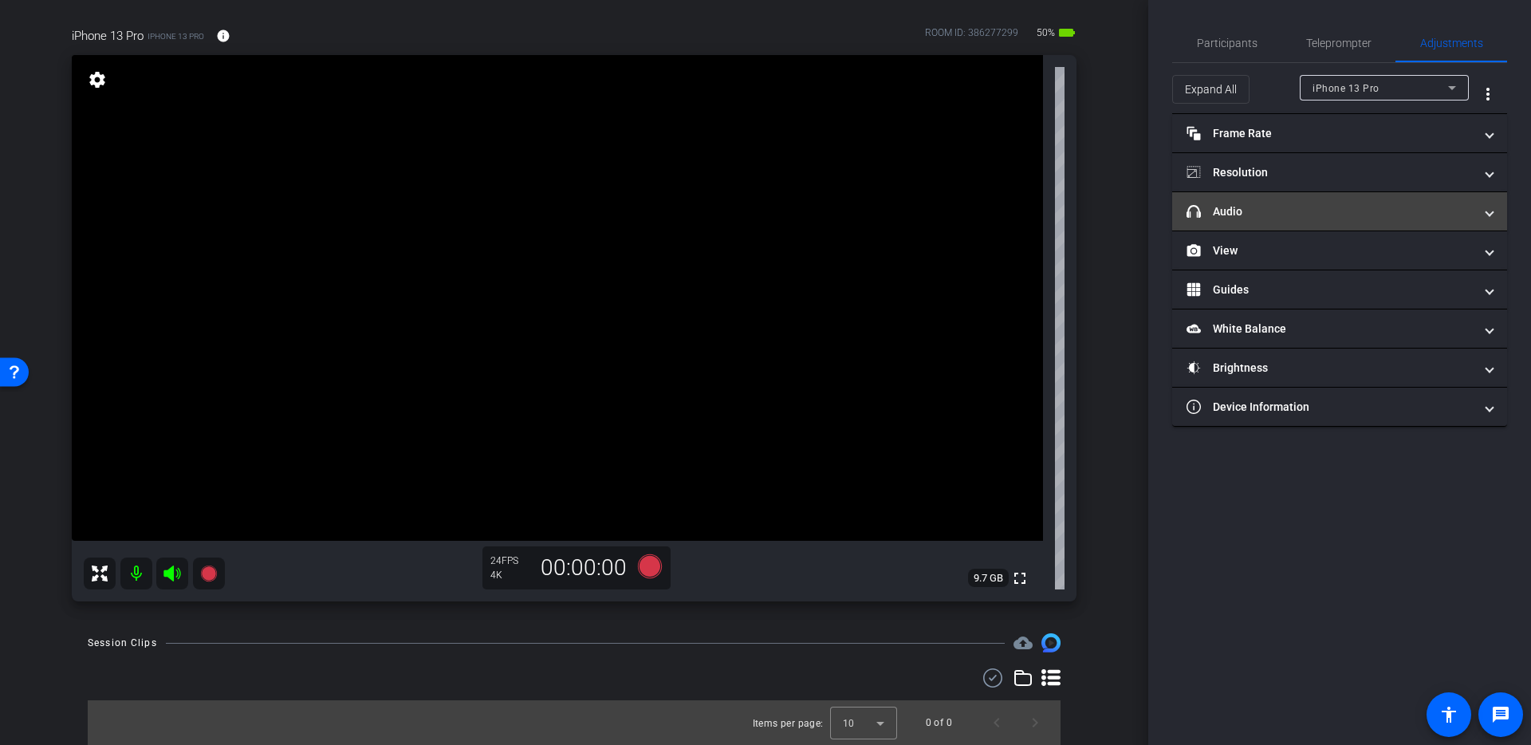
click at [1487, 218] on span at bounding box center [1490, 211] width 6 height 17
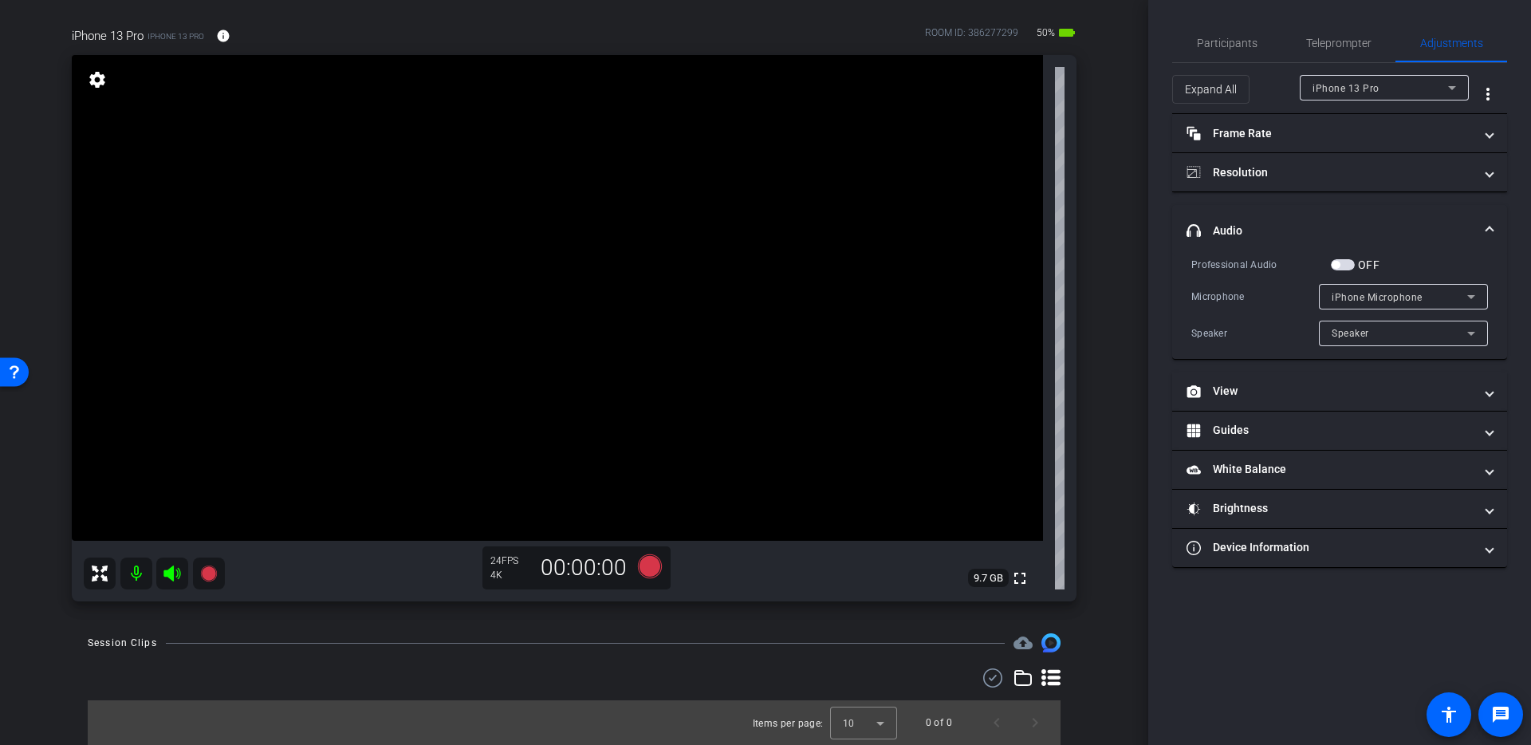
click at [1120, 281] on div "arrow_back Zachary Sheriff Back to project Send invite account_box grid_on sett…" at bounding box center [574, 261] width 1148 height 745
click at [1237, 45] on span "Participants" at bounding box center [1227, 42] width 61 height 11
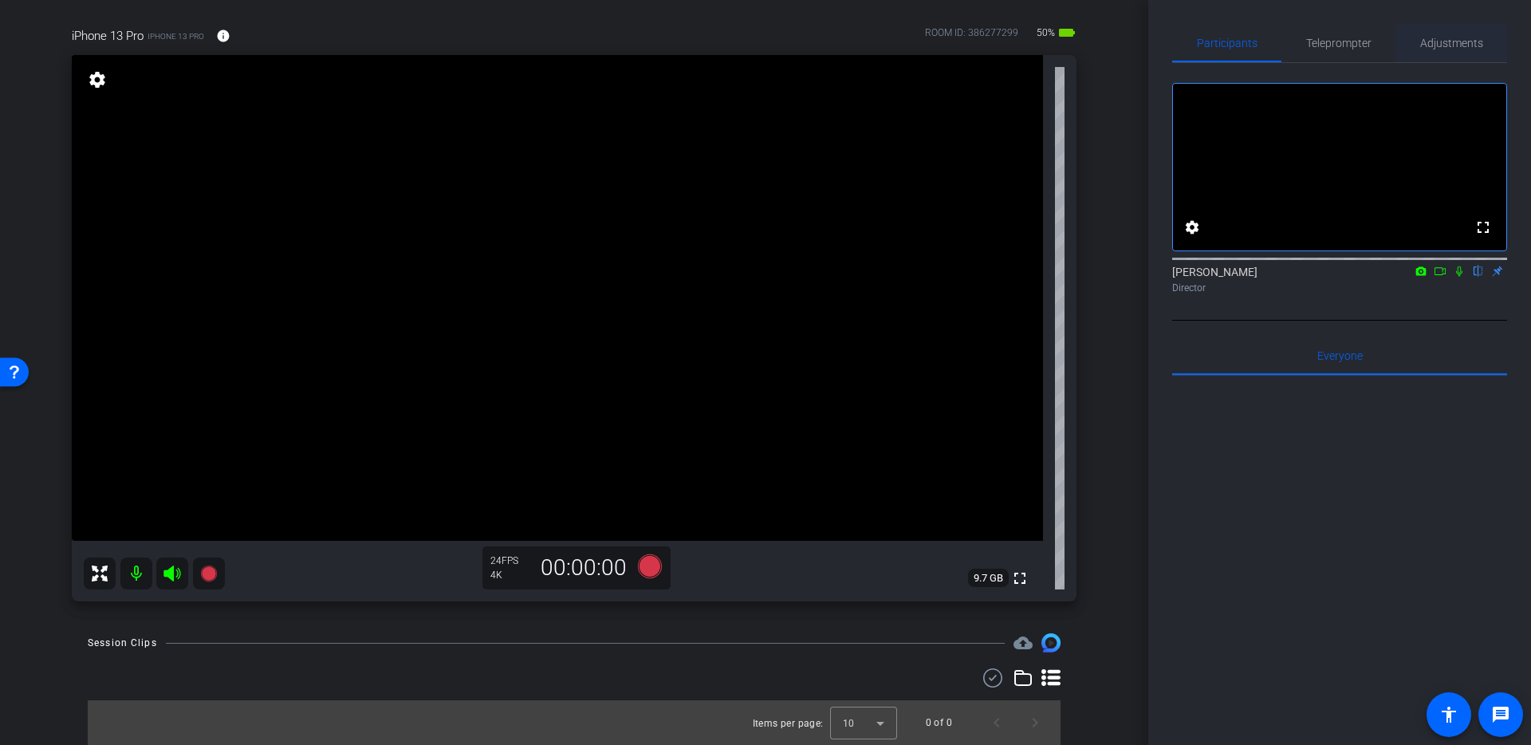
click at [1459, 33] on span "Adjustments" at bounding box center [1451, 43] width 63 height 38
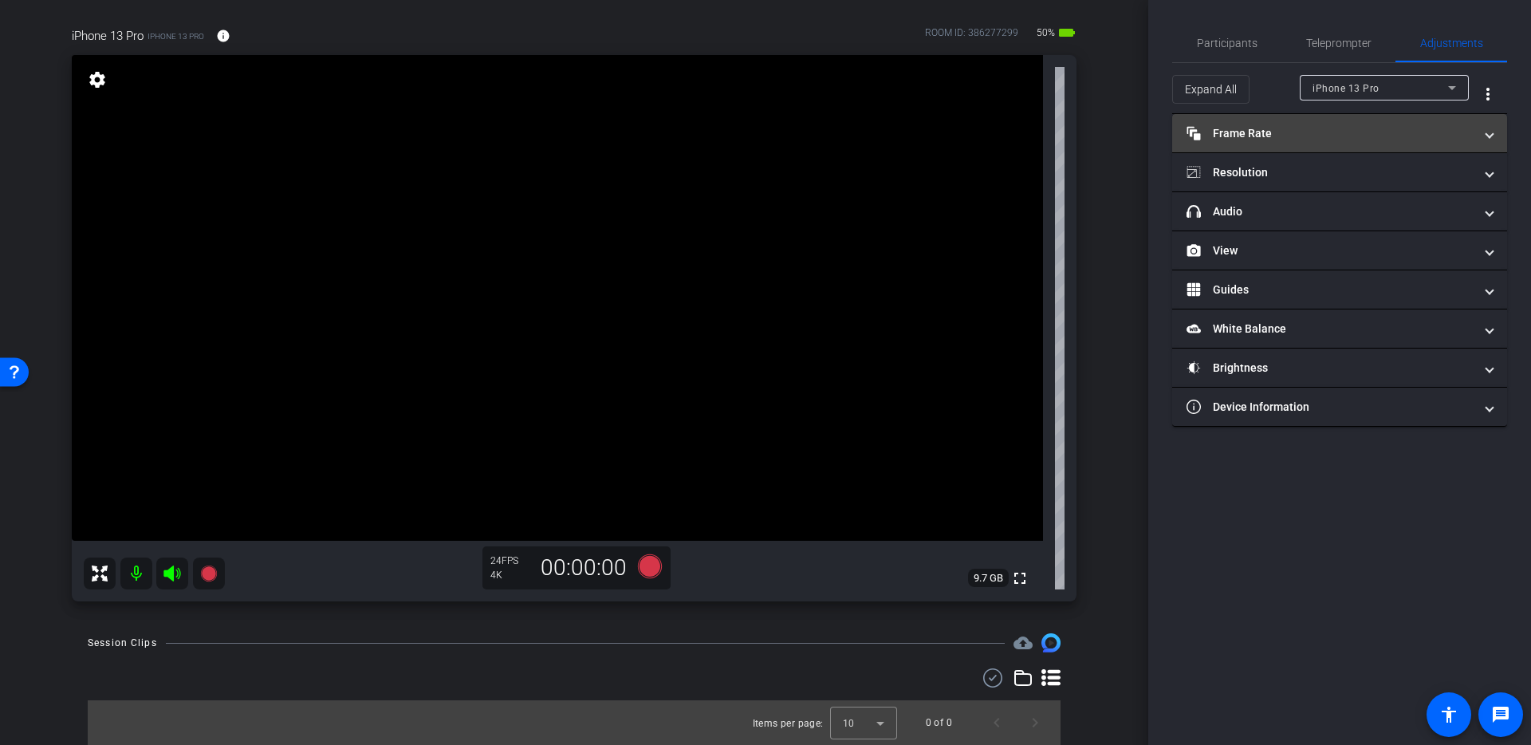
click at [1495, 135] on mat-expansion-panel-header "Frame Rate Frame Rate" at bounding box center [1339, 133] width 335 height 38
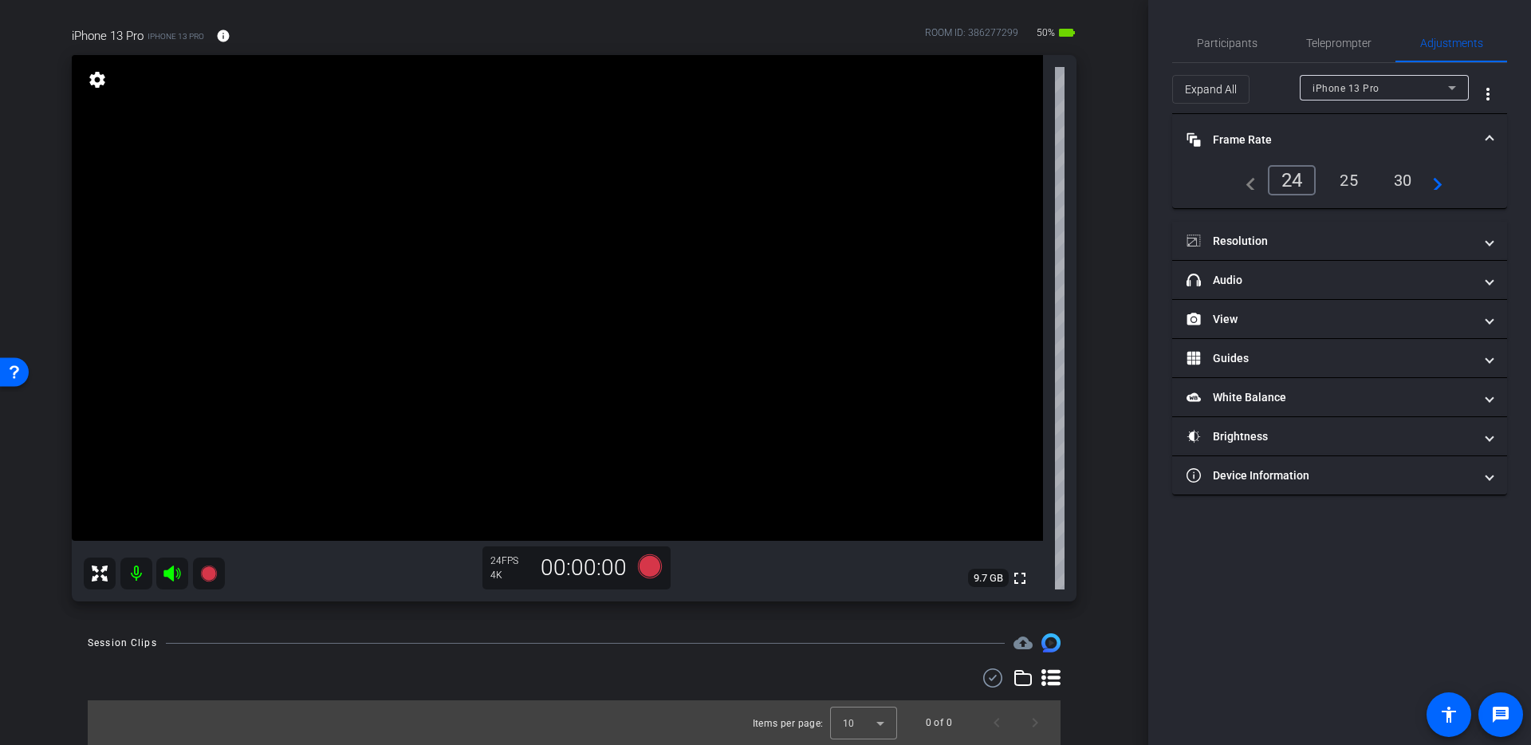
drag, startPoint x: 1492, startPoint y: 132, endPoint x: 1476, endPoint y: 160, distance: 31.5
click at [1492, 132] on span at bounding box center [1490, 140] width 6 height 17
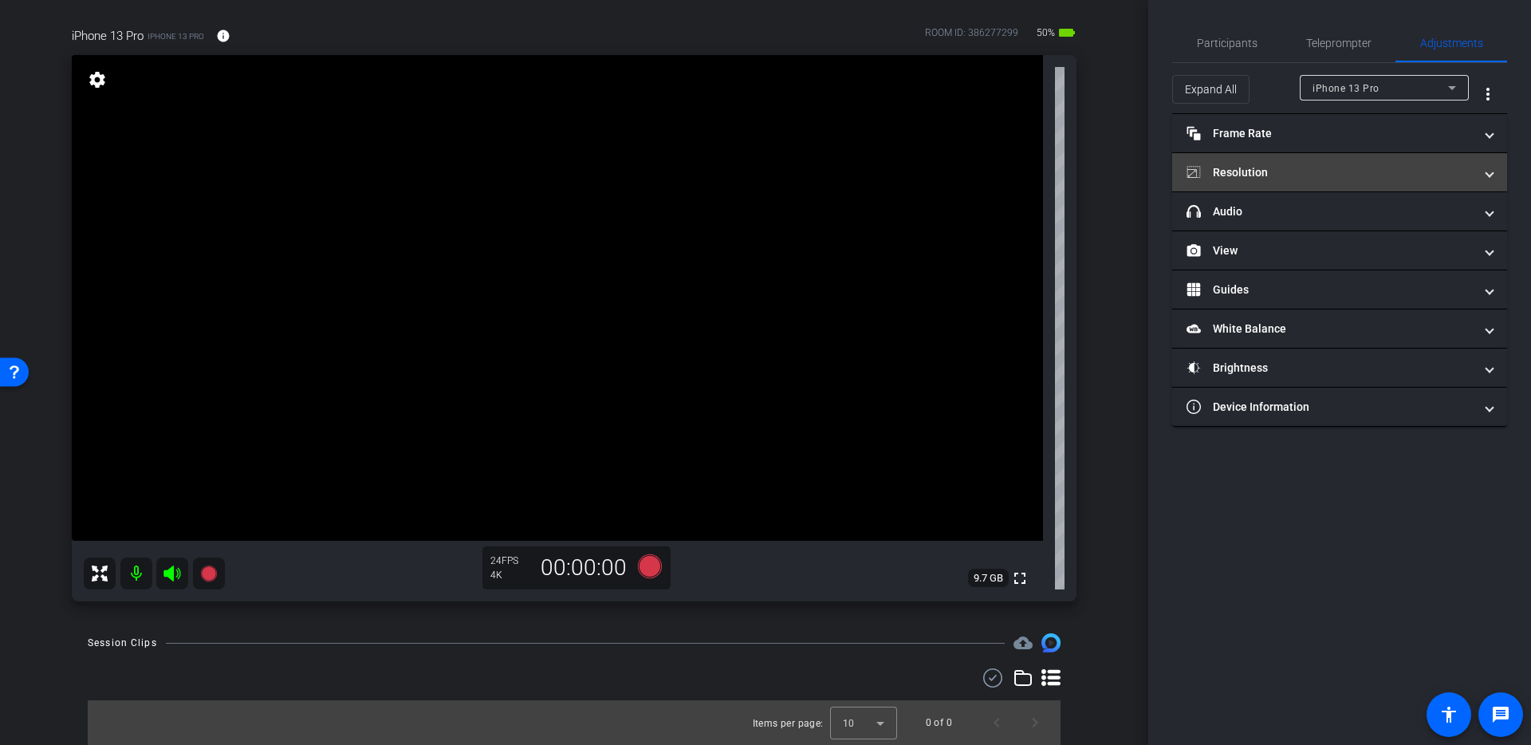
click at [1494, 169] on mat-expansion-panel-header "Resolution" at bounding box center [1339, 172] width 335 height 38
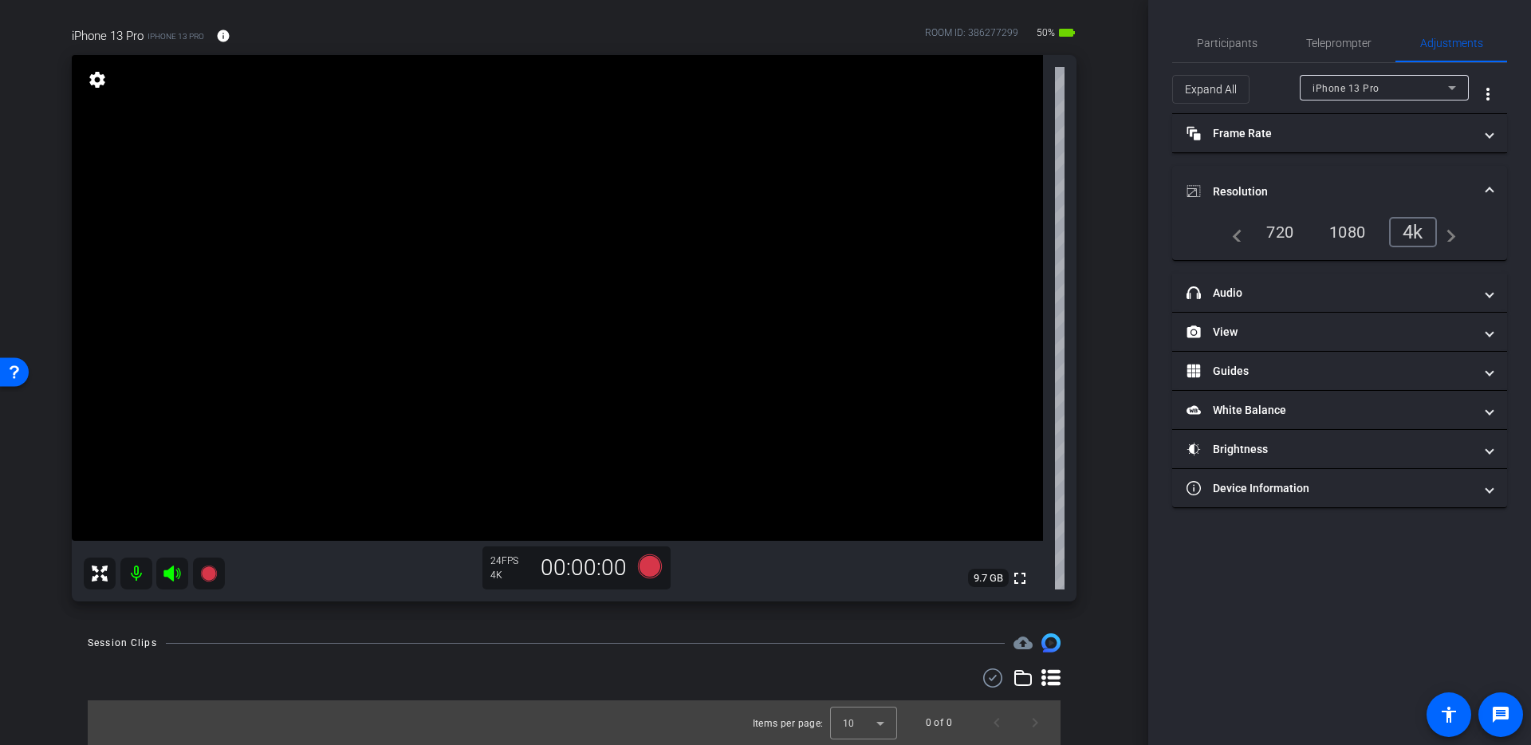
click at [1495, 169] on mat-expansion-panel-header "Resolution" at bounding box center [1339, 191] width 335 height 51
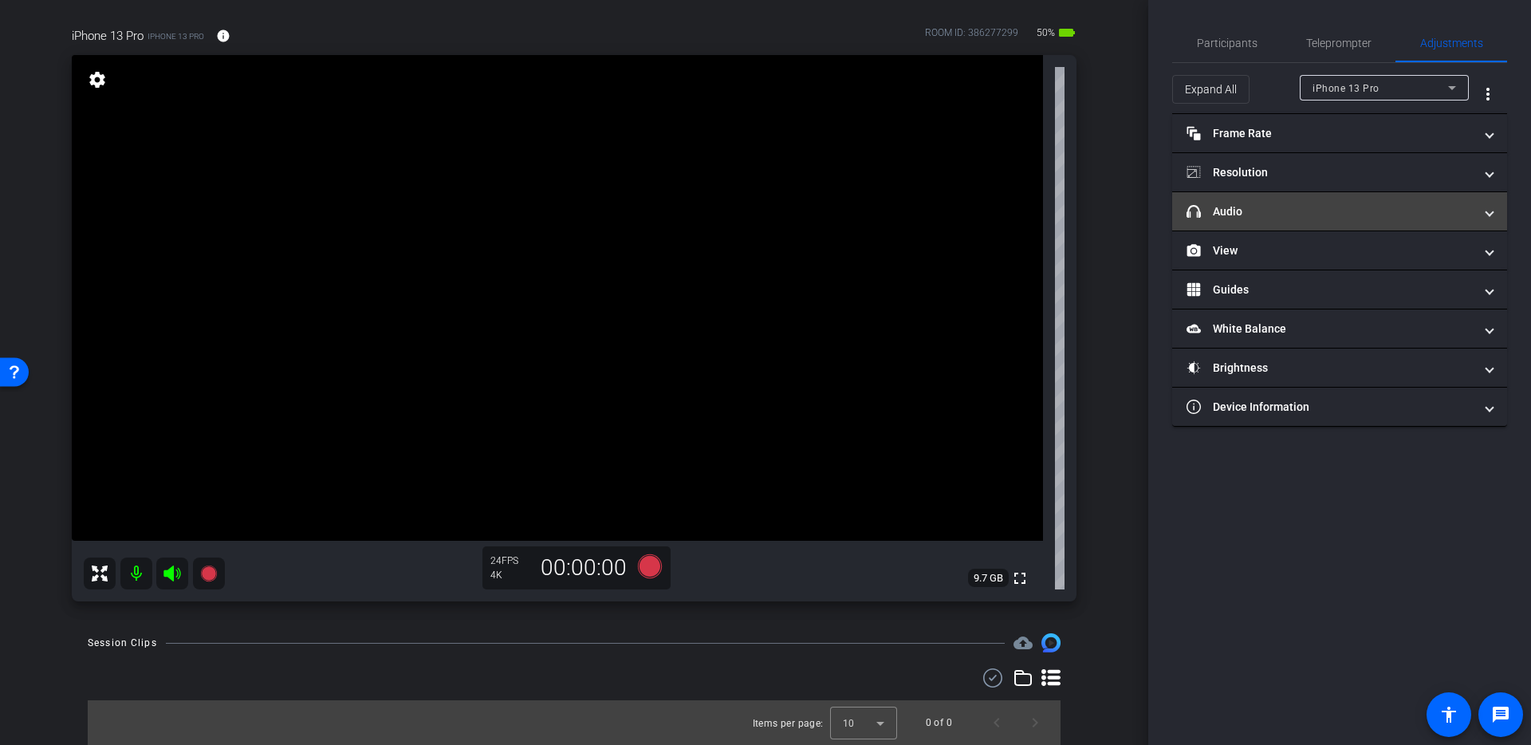
click at [1483, 214] on span "headphone icon Audio" at bounding box center [1337, 211] width 300 height 17
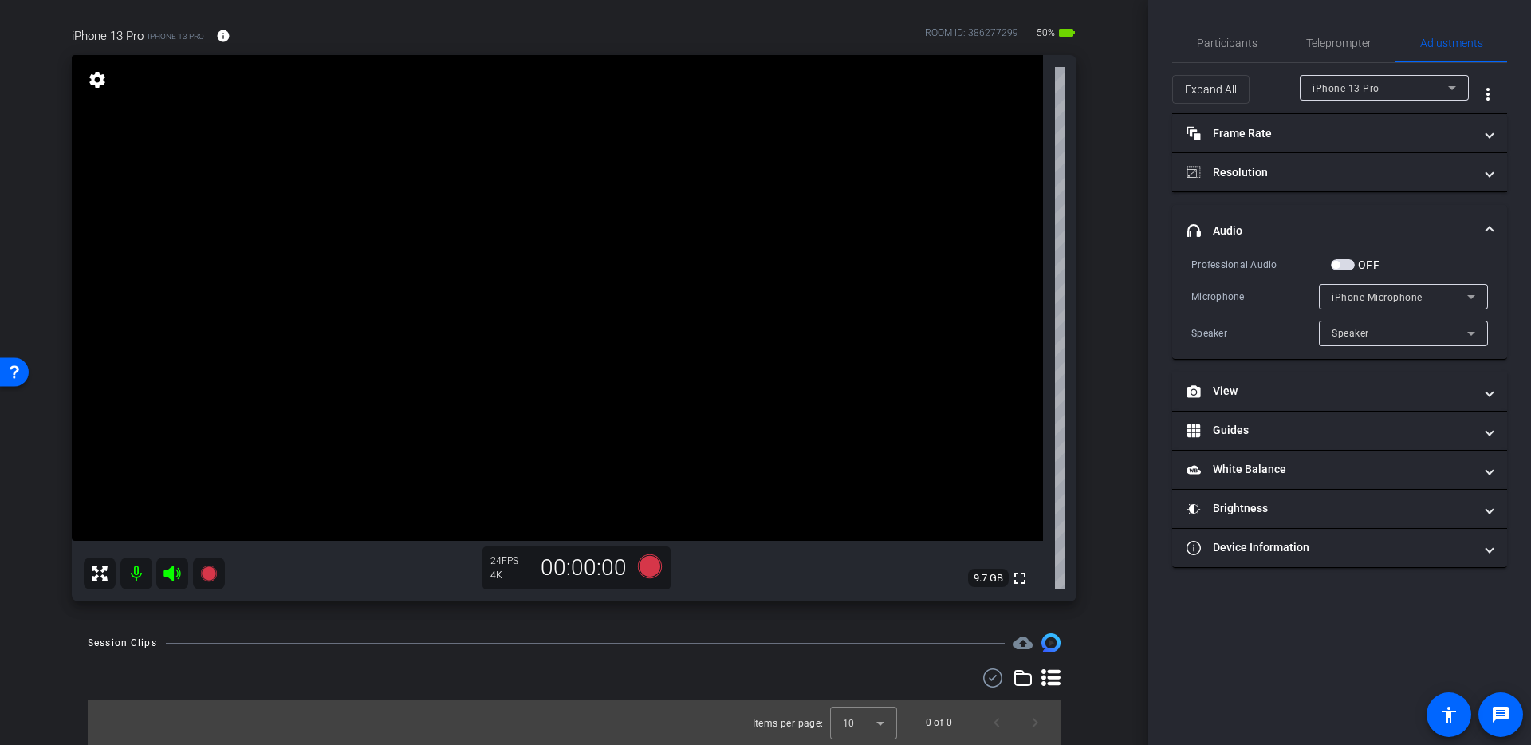
click at [1483, 214] on mat-expansion-panel-header "headphone icon Audio" at bounding box center [1339, 230] width 335 height 51
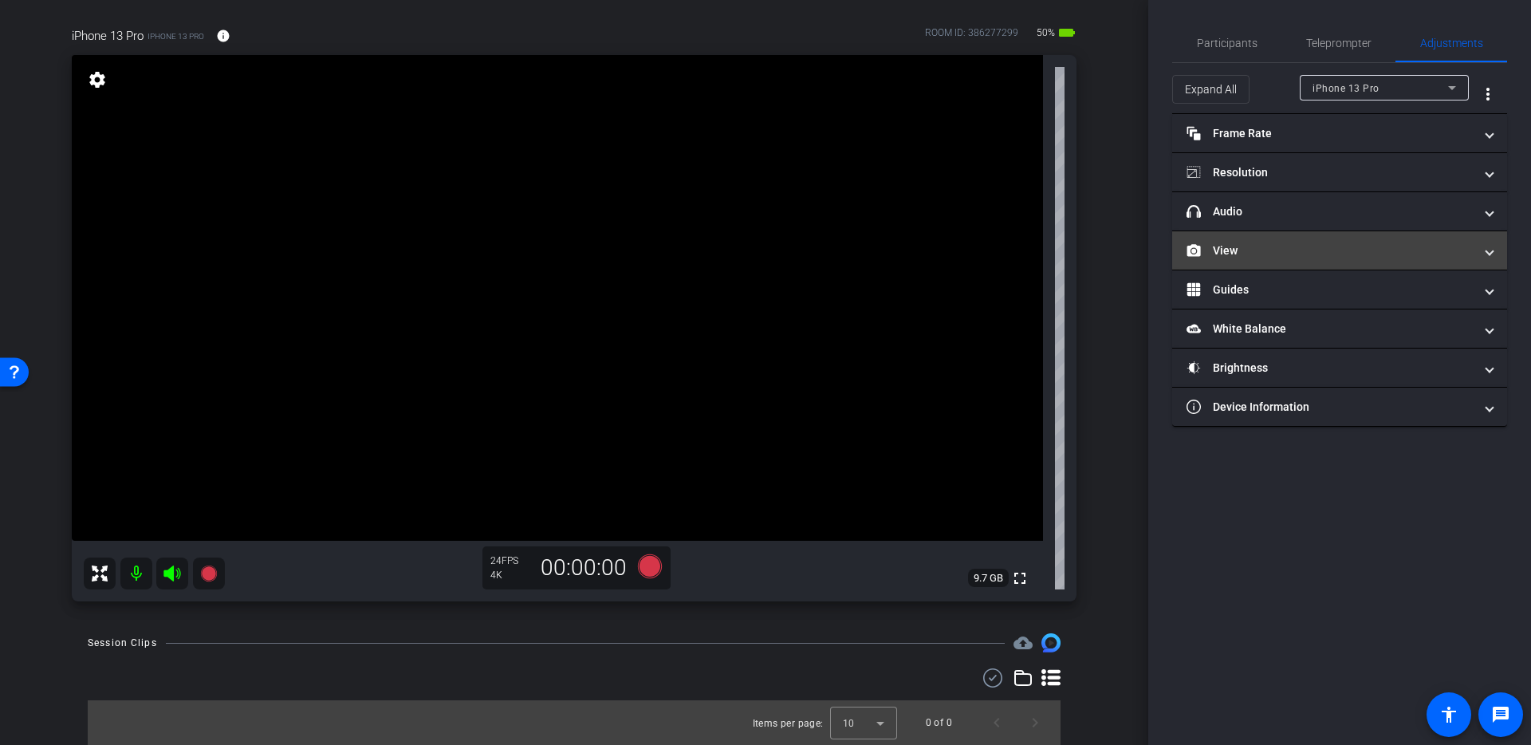
click at [1495, 253] on mat-expansion-panel-header "View" at bounding box center [1339, 250] width 335 height 38
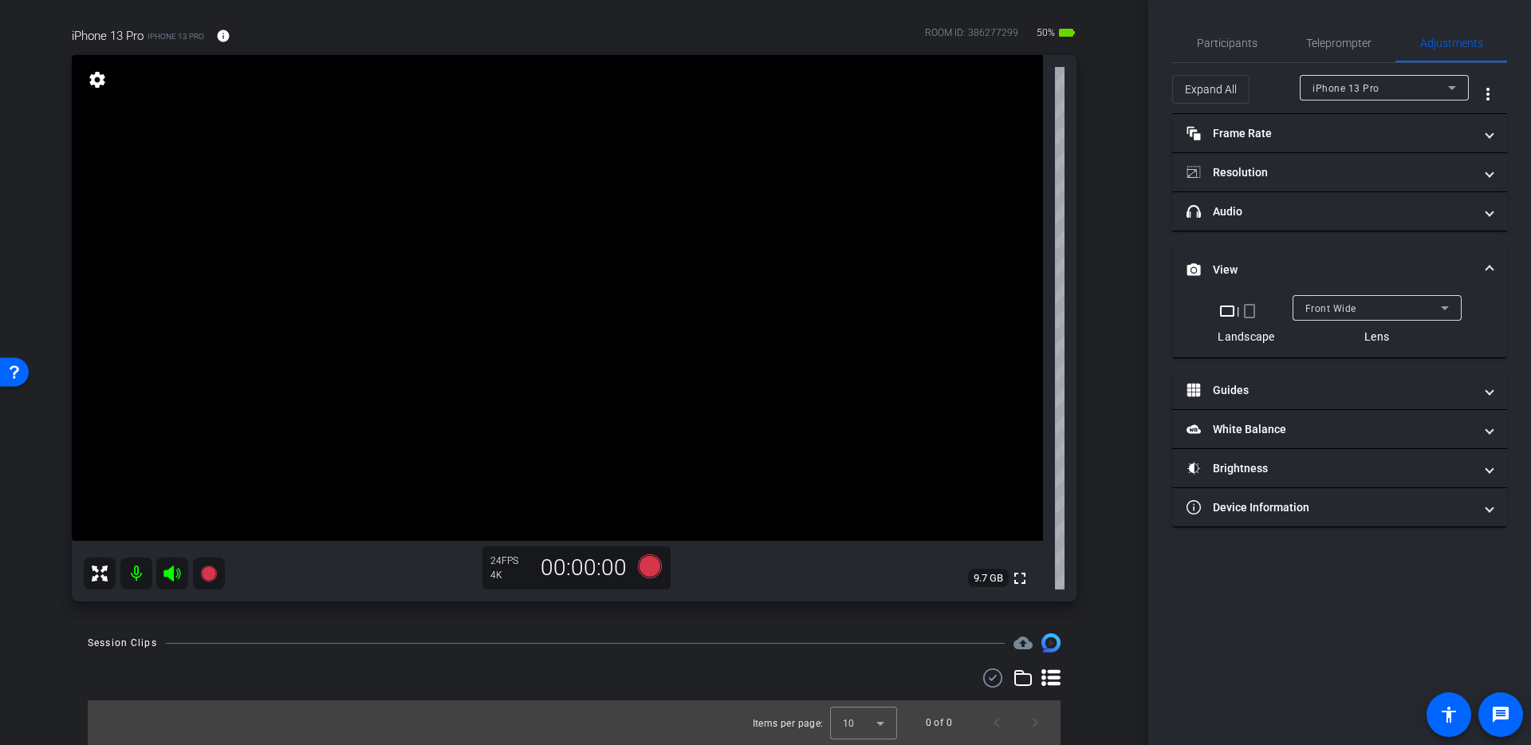
click at [1488, 262] on span at bounding box center [1490, 270] width 6 height 17
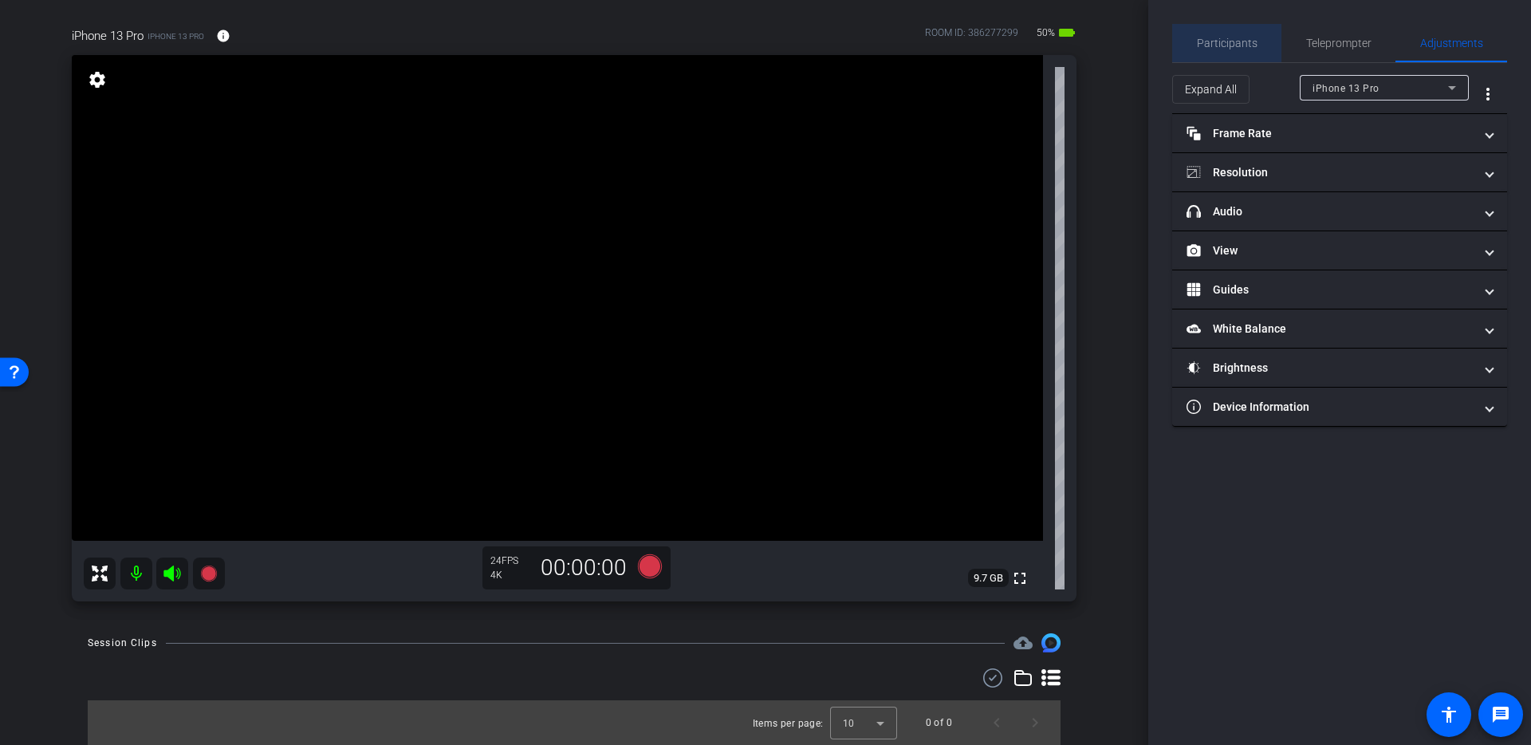
click at [1229, 41] on span "Participants" at bounding box center [1227, 42] width 61 height 11
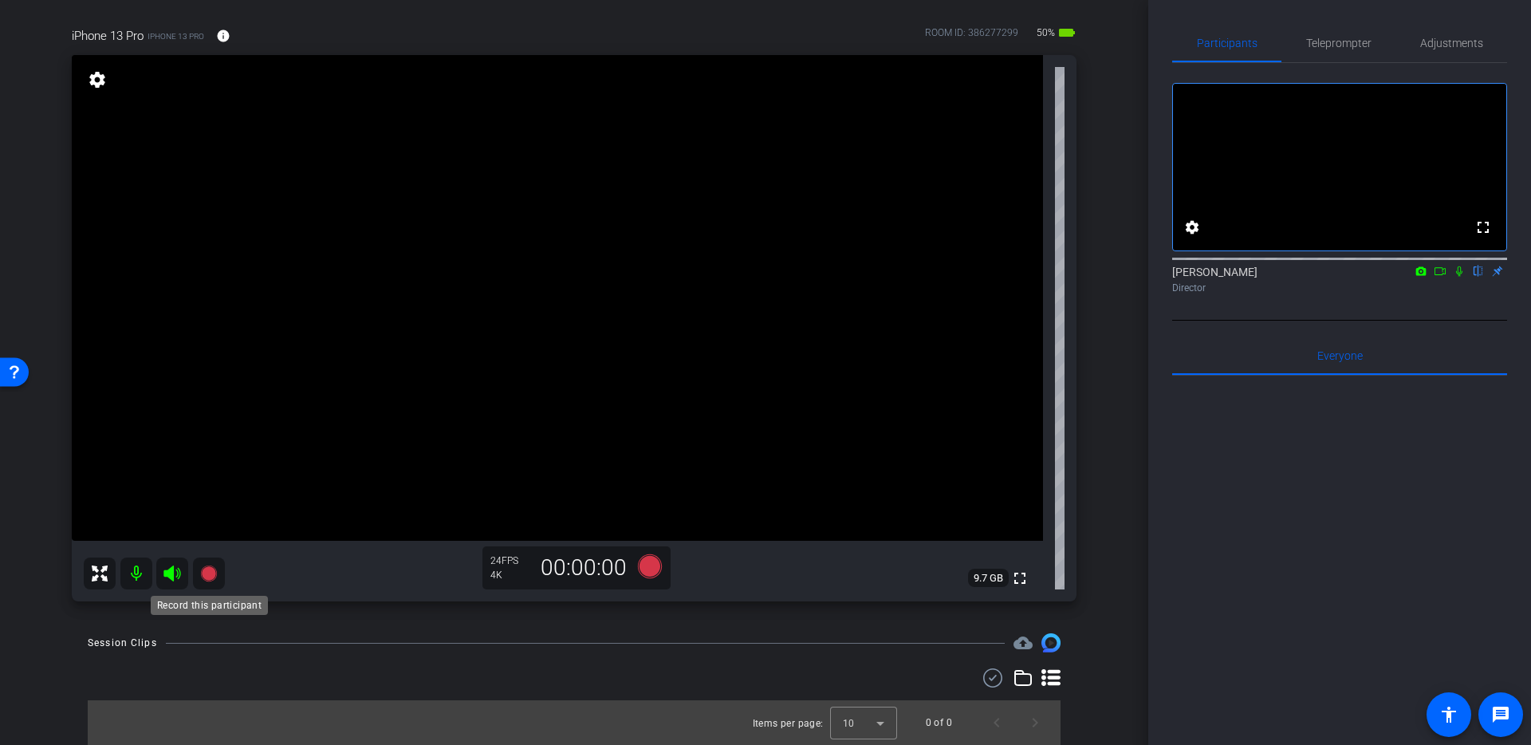
click at [208, 575] on icon at bounding box center [208, 573] width 16 height 16
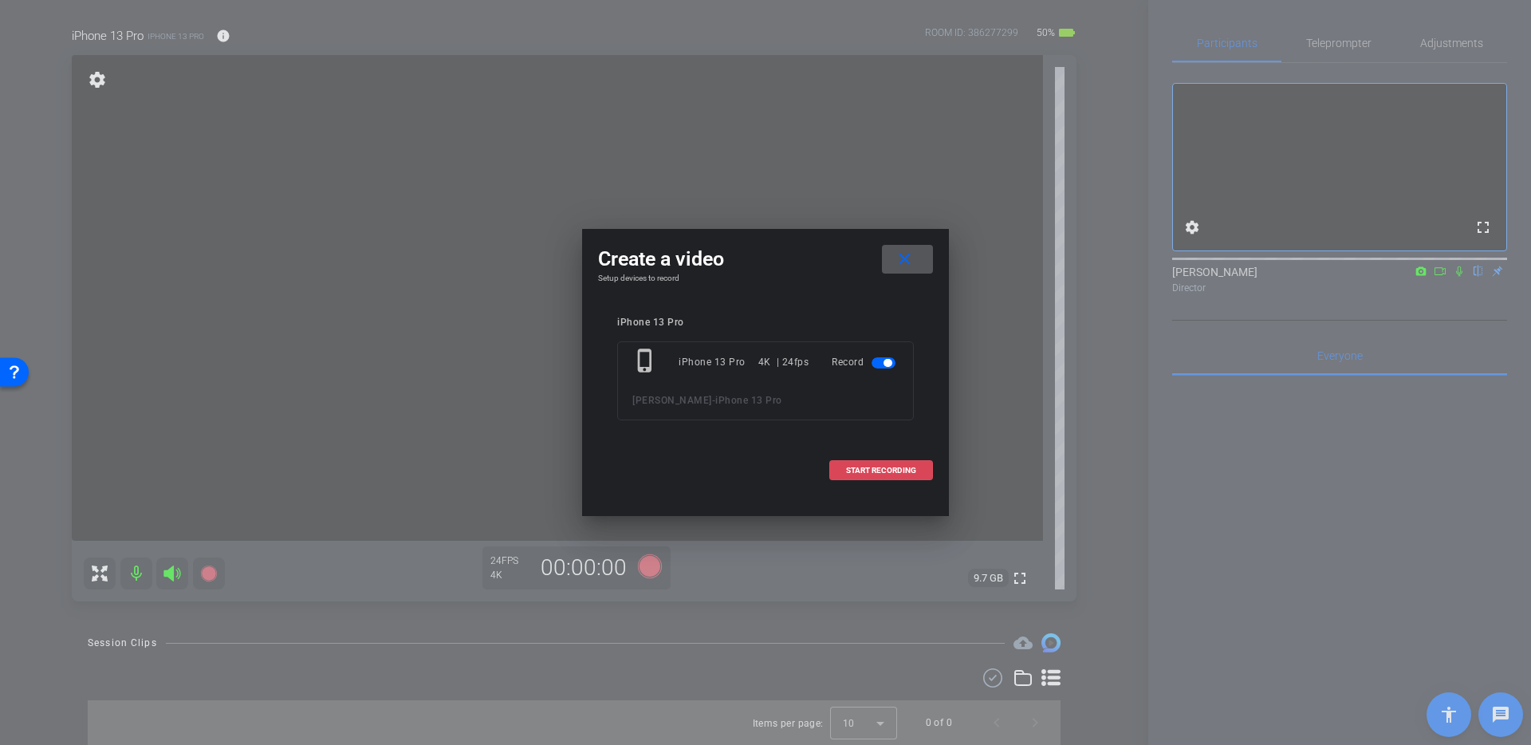
click at [898, 469] on span "START RECORDING" at bounding box center [881, 471] width 70 height 8
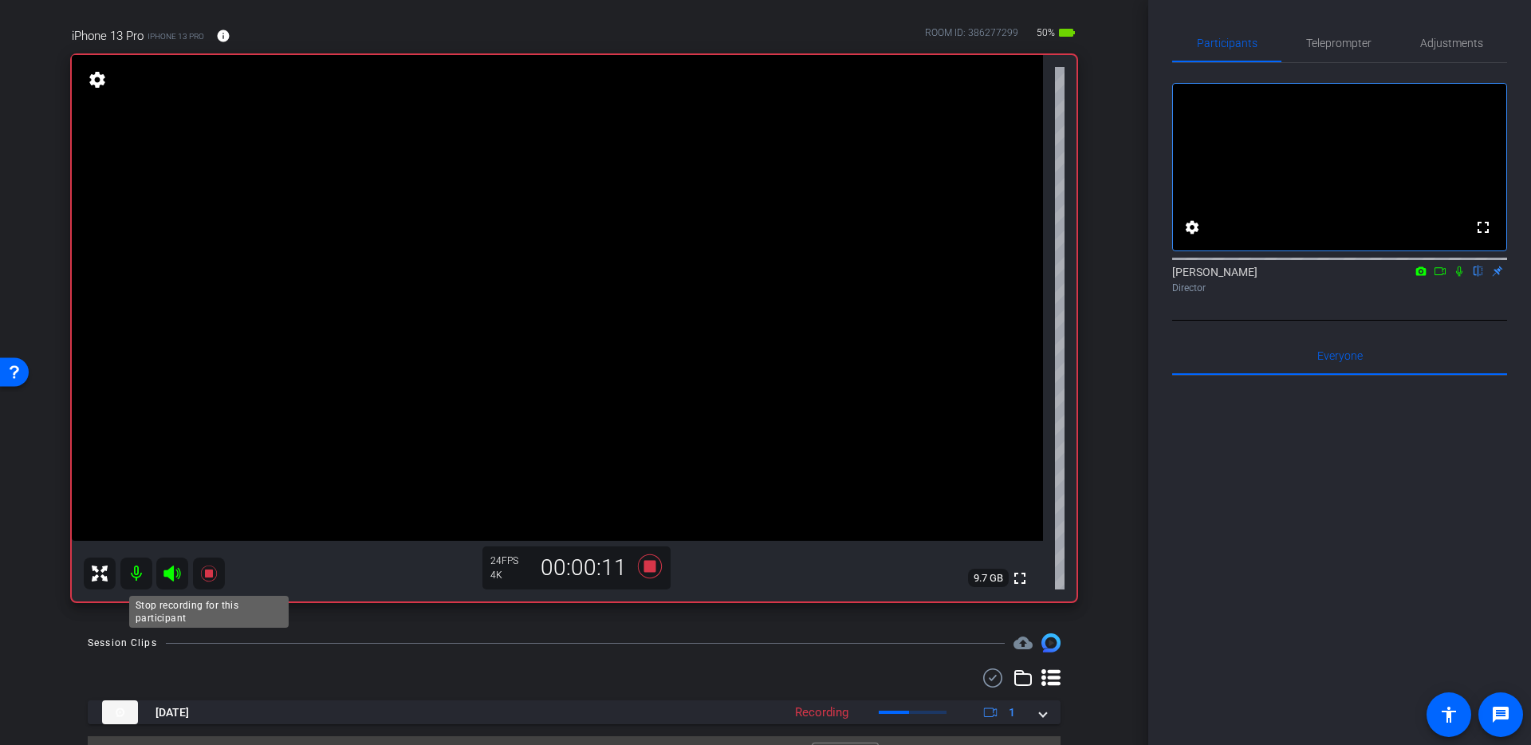
click at [211, 577] on icon at bounding box center [208, 573] width 19 height 19
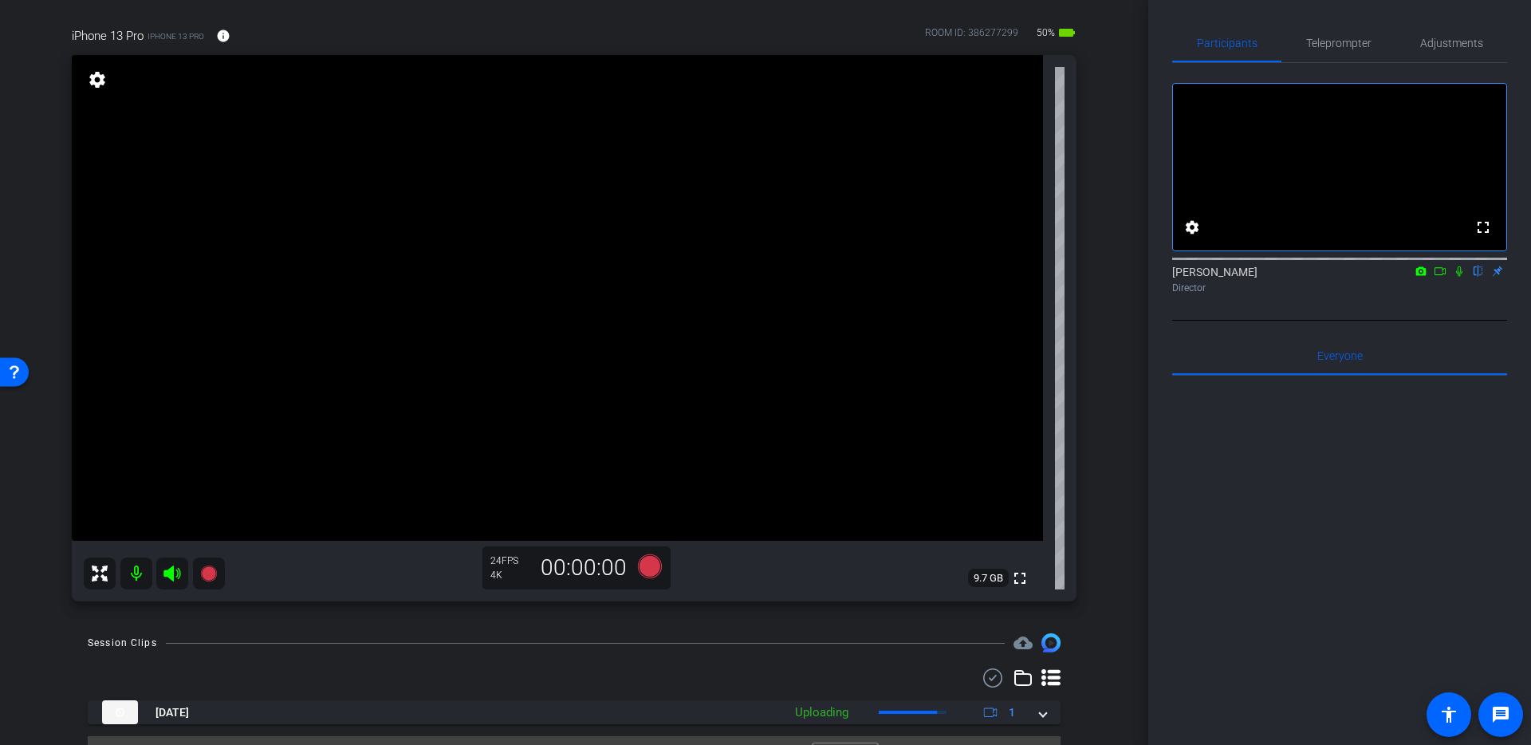
scroll to position [147, 0]
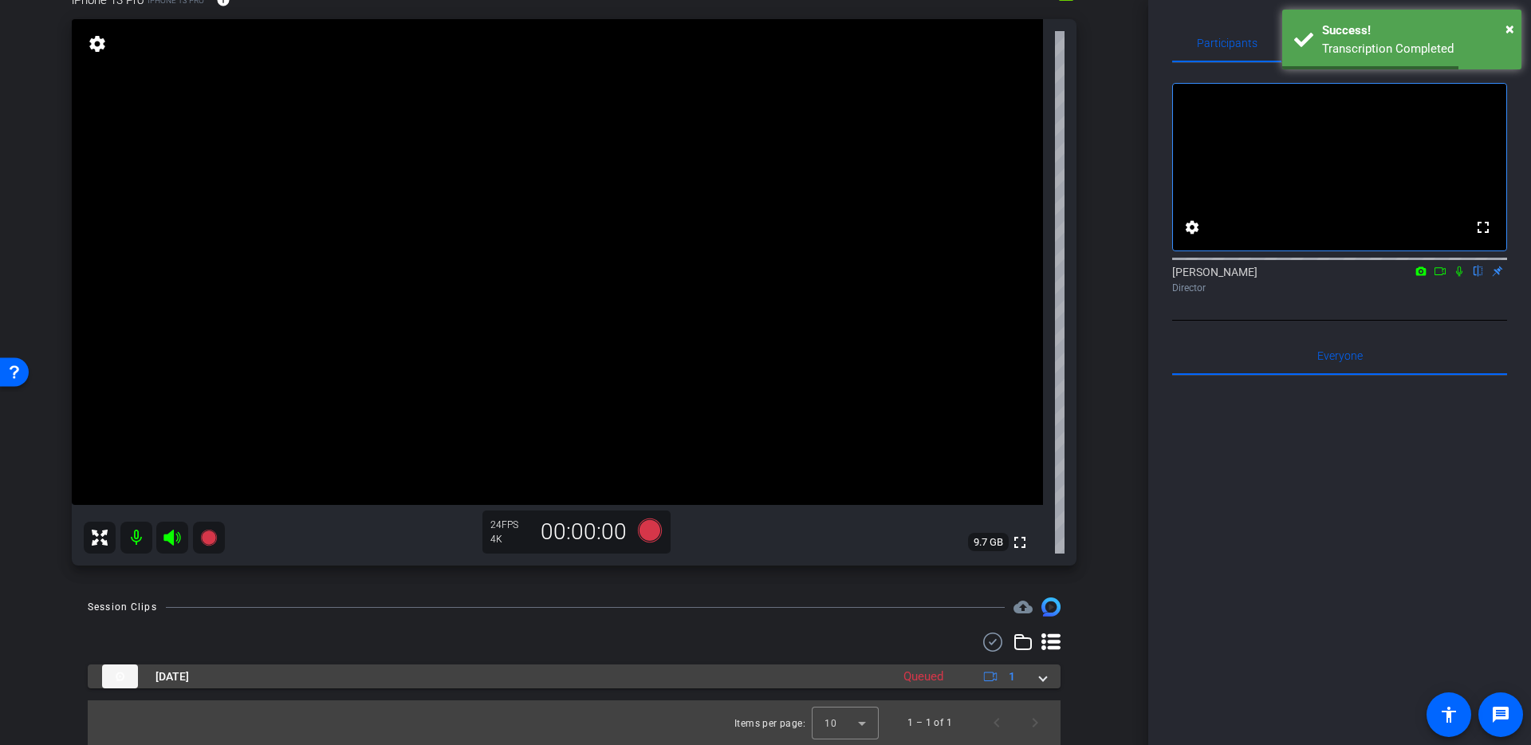
click at [1044, 680] on span at bounding box center [1043, 676] width 6 height 17
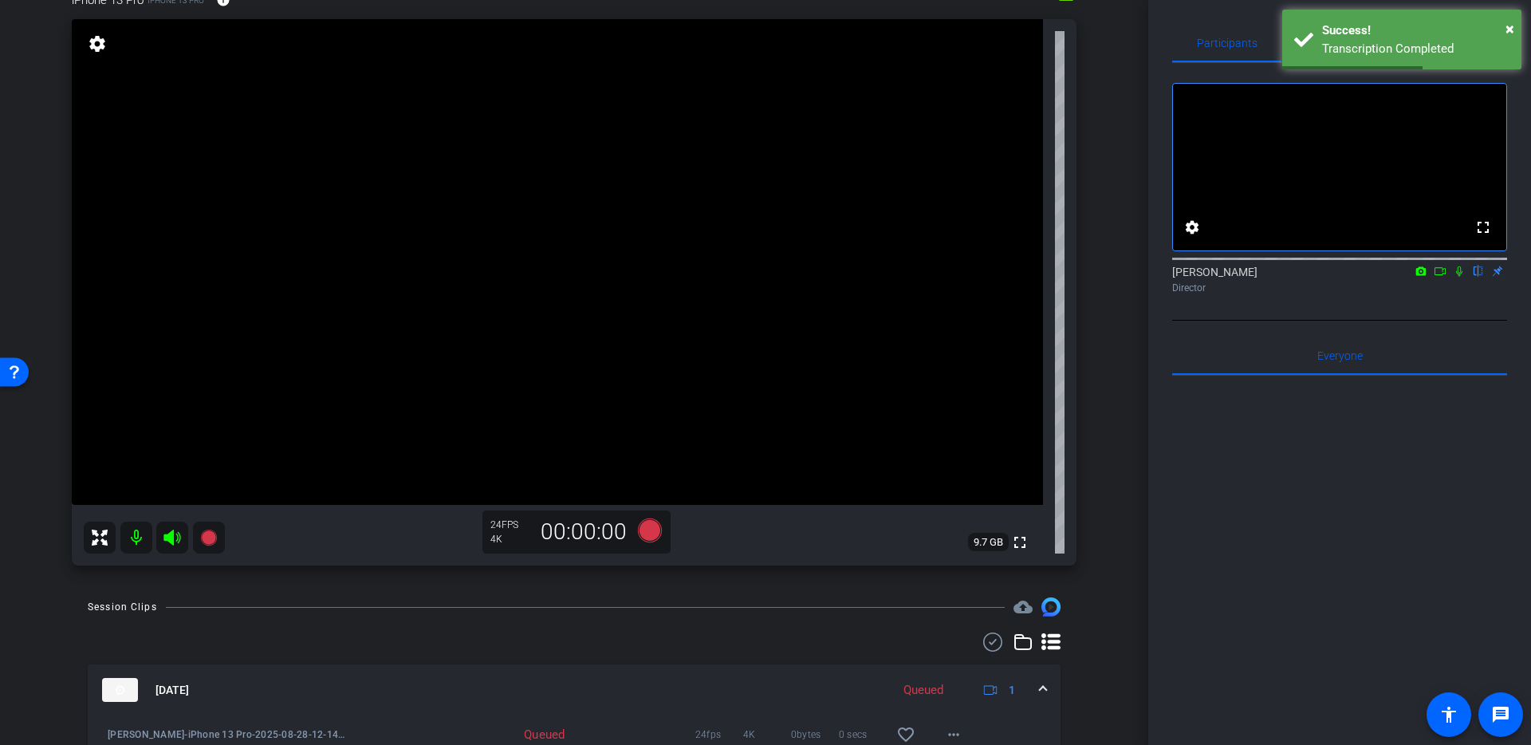
scroll to position [229, 0]
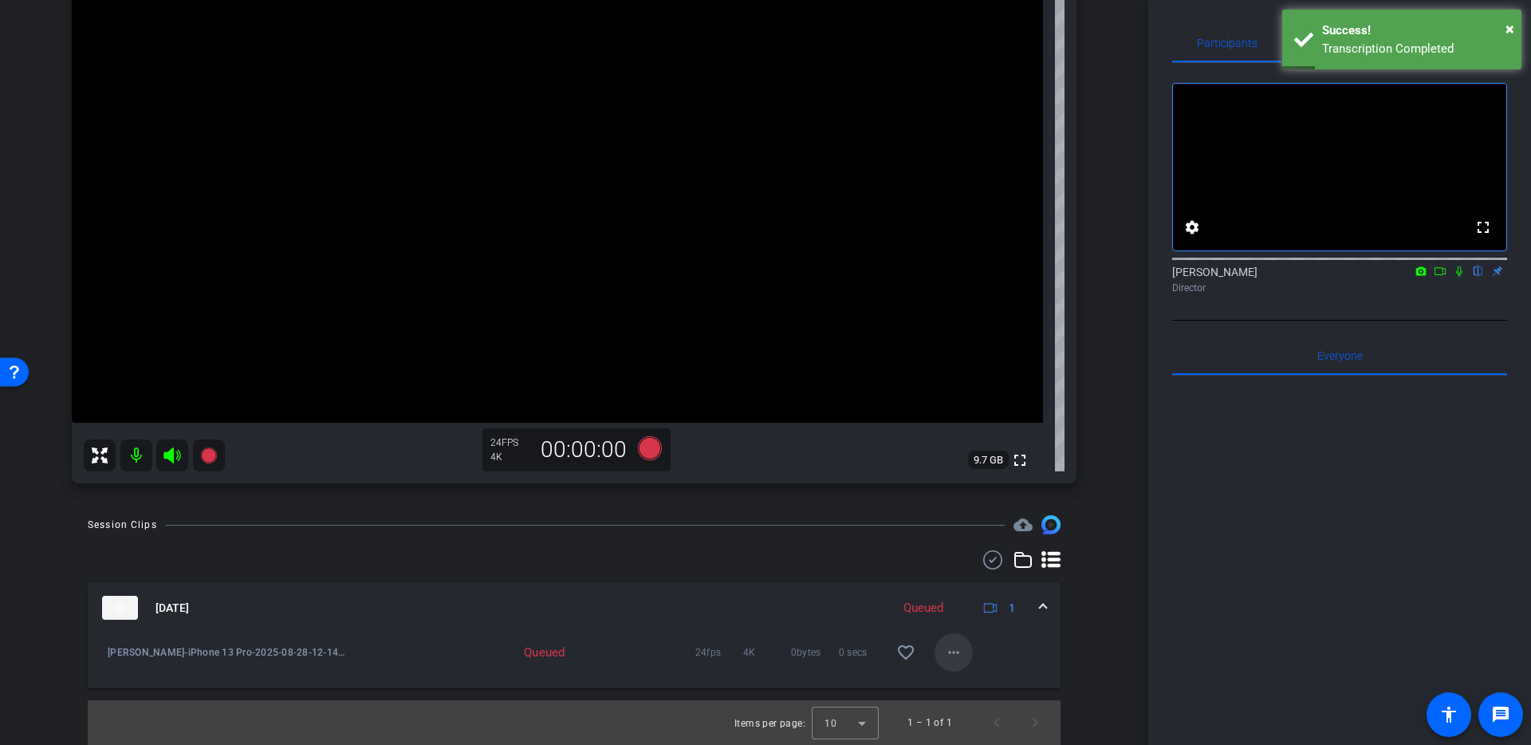
click at [960, 652] on mat-icon "more_horiz" at bounding box center [953, 652] width 19 height 19
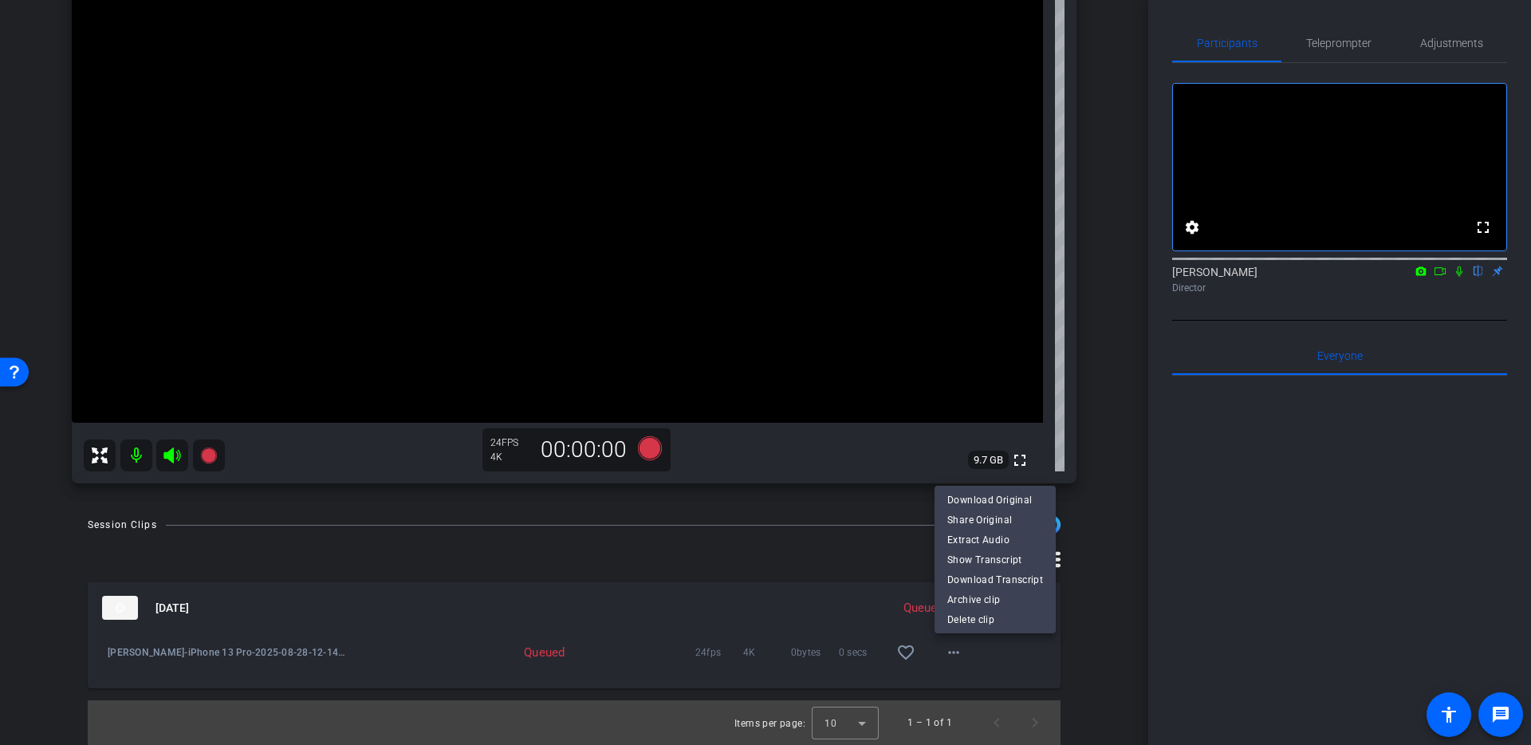
click at [1117, 540] on div at bounding box center [765, 372] width 1531 height 745
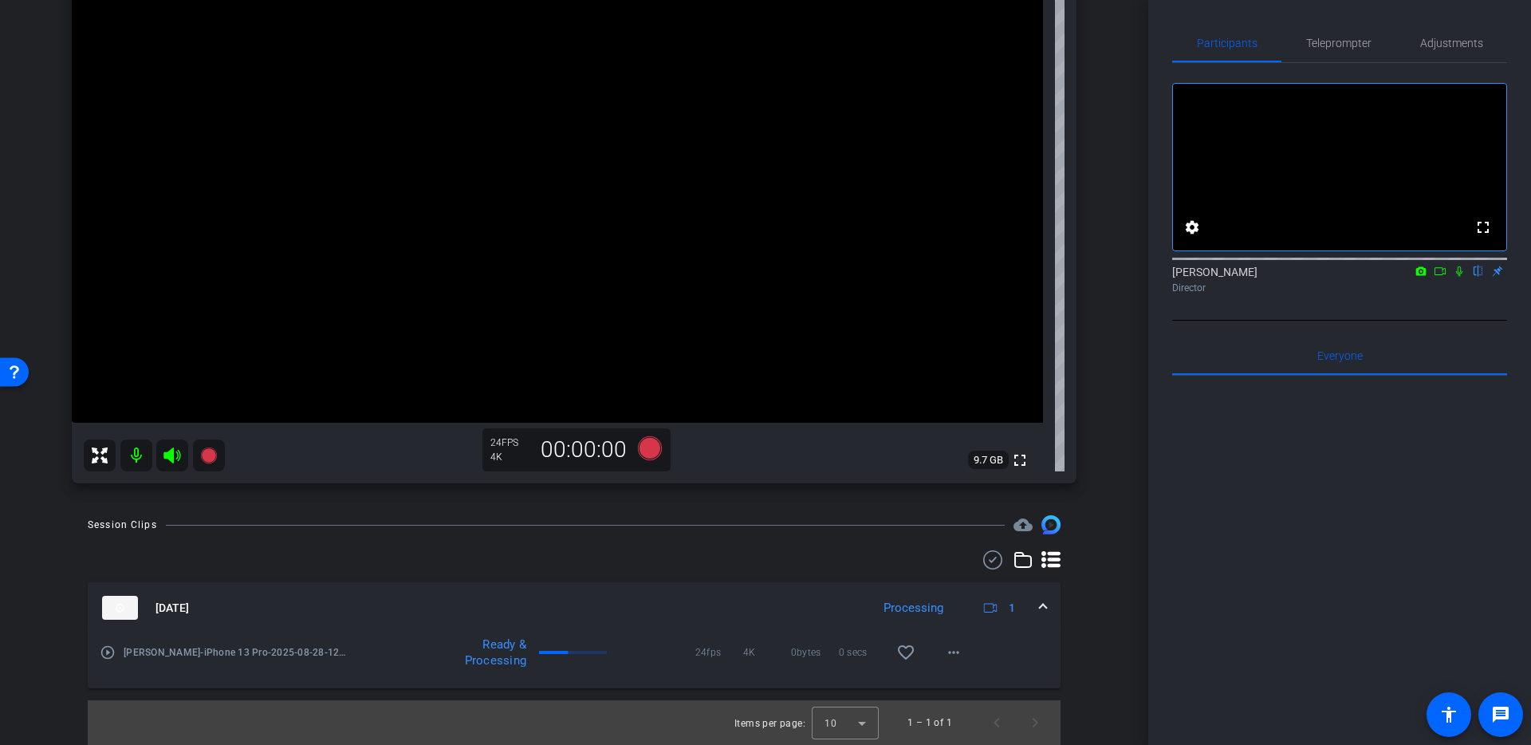
scroll to position [191, 0]
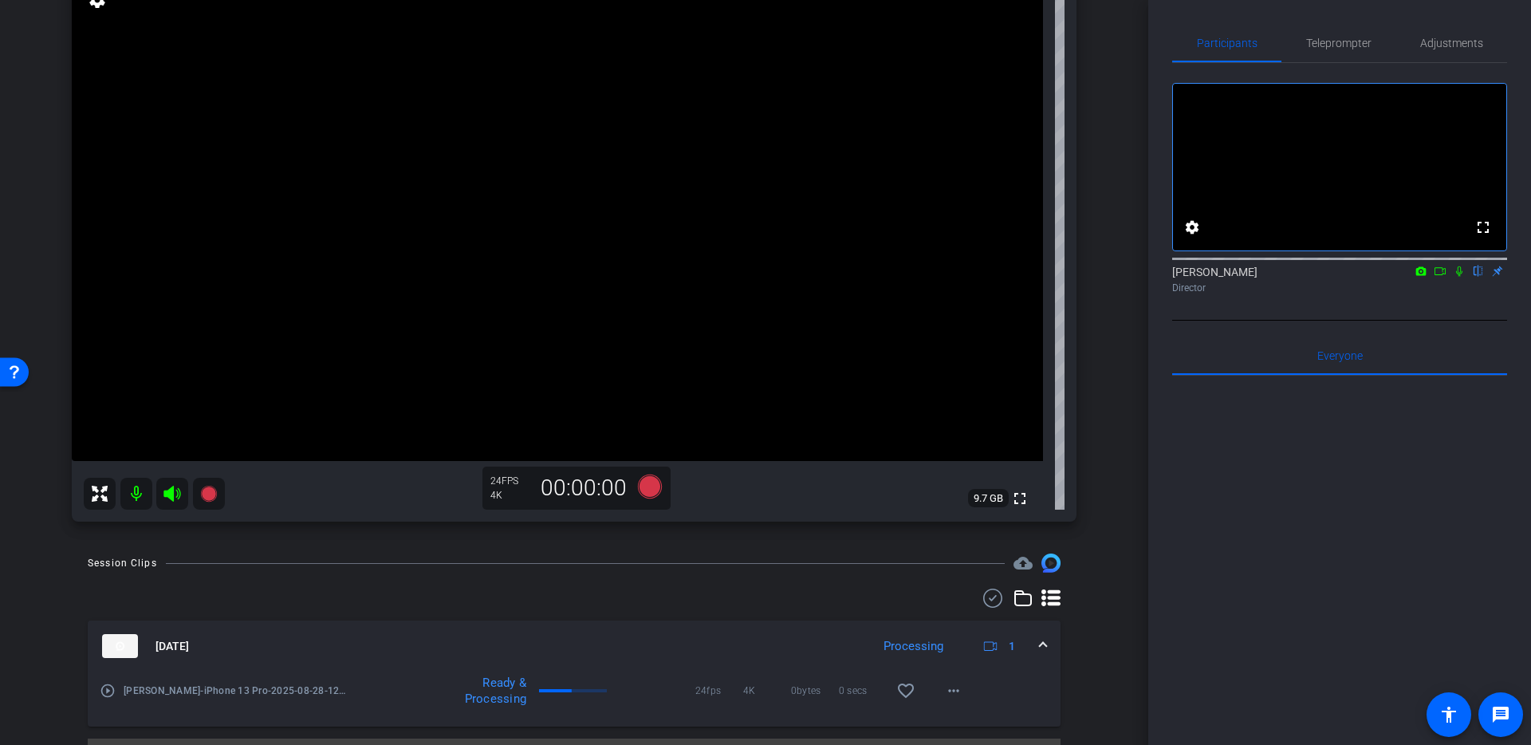
click at [108, 692] on mat-icon "play_circle_outline" at bounding box center [108, 691] width 16 height 16
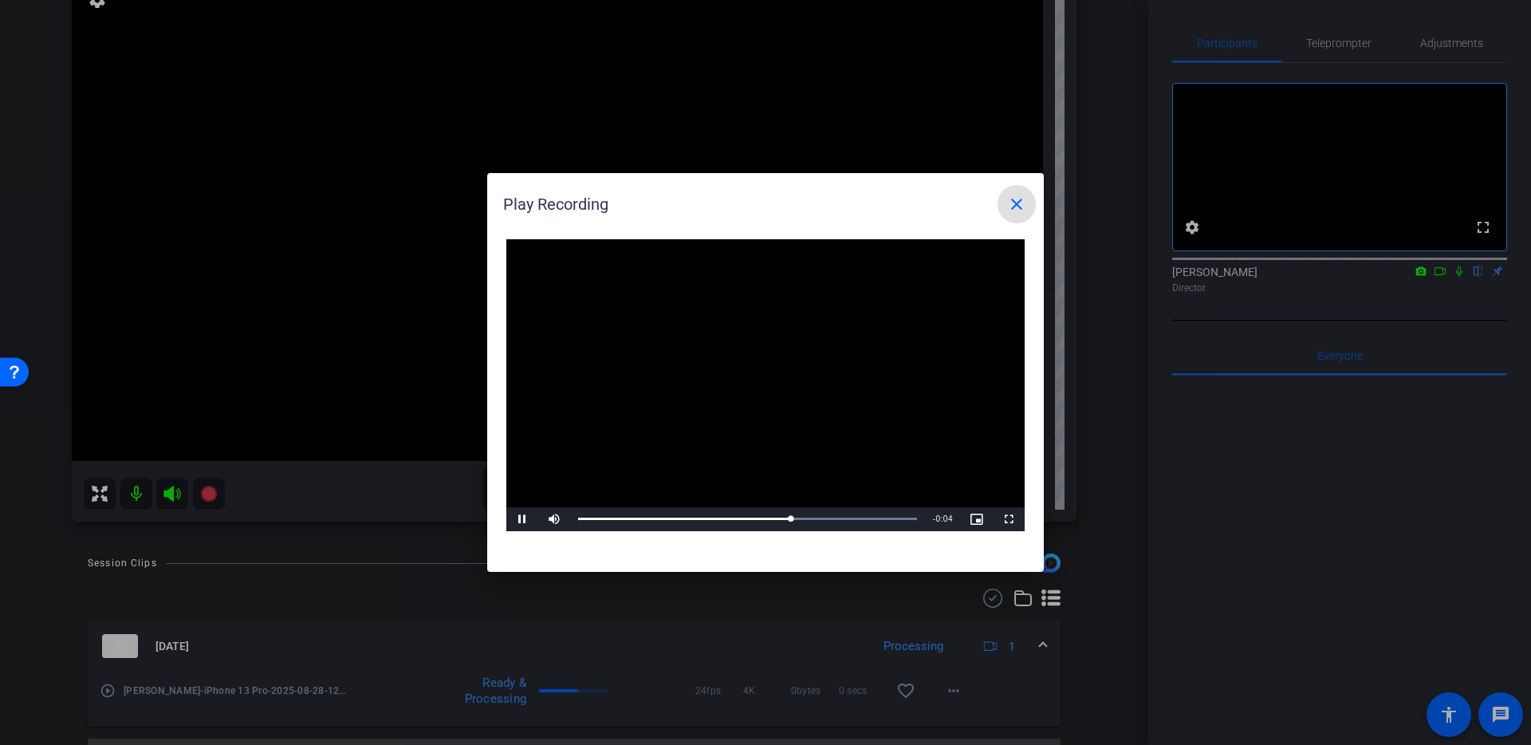
click at [1022, 207] on mat-icon "close" at bounding box center [1016, 204] width 19 height 19
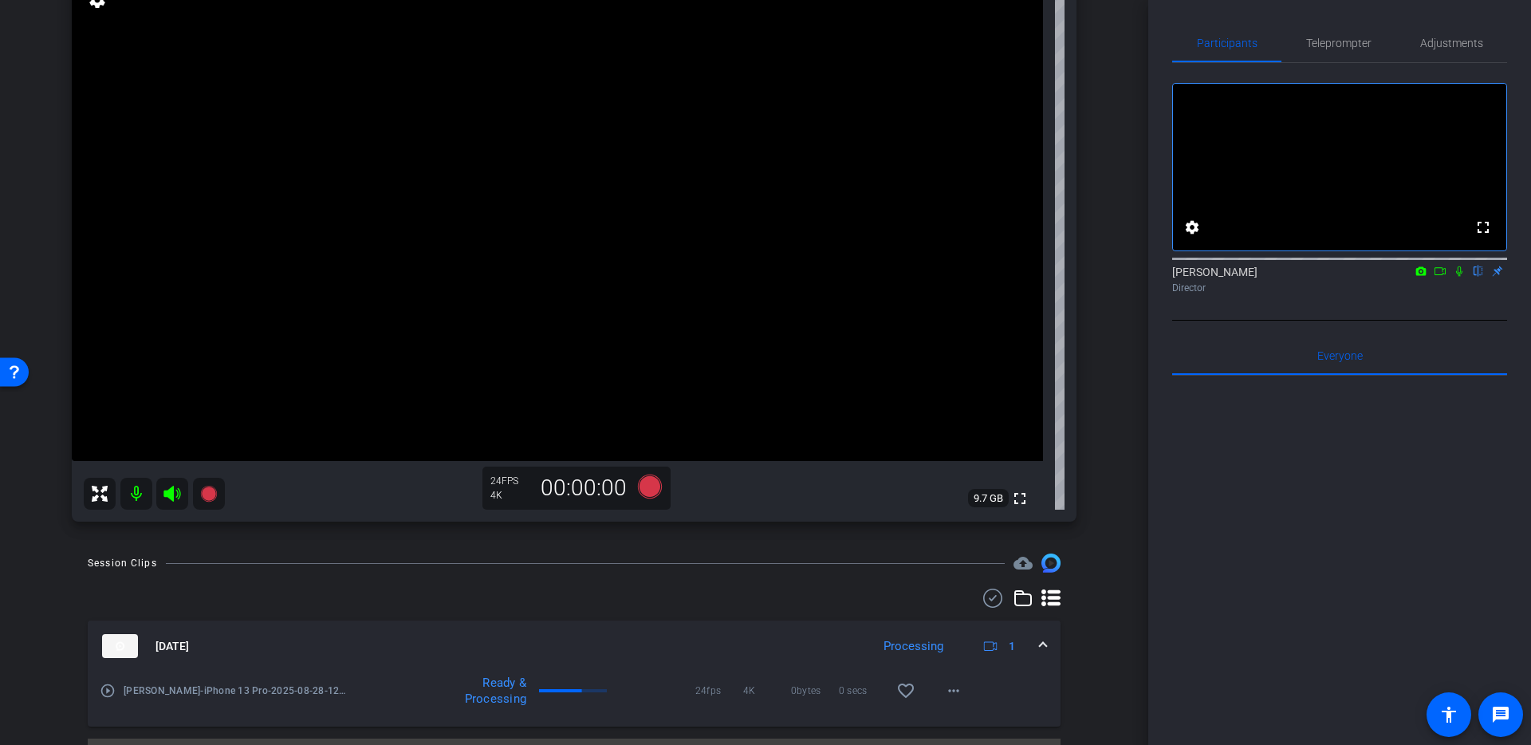
click at [19, 190] on div "arrow_back Zachary Sheriff Back to project Send invite account_box grid_on sett…" at bounding box center [574, 181] width 1148 height 745
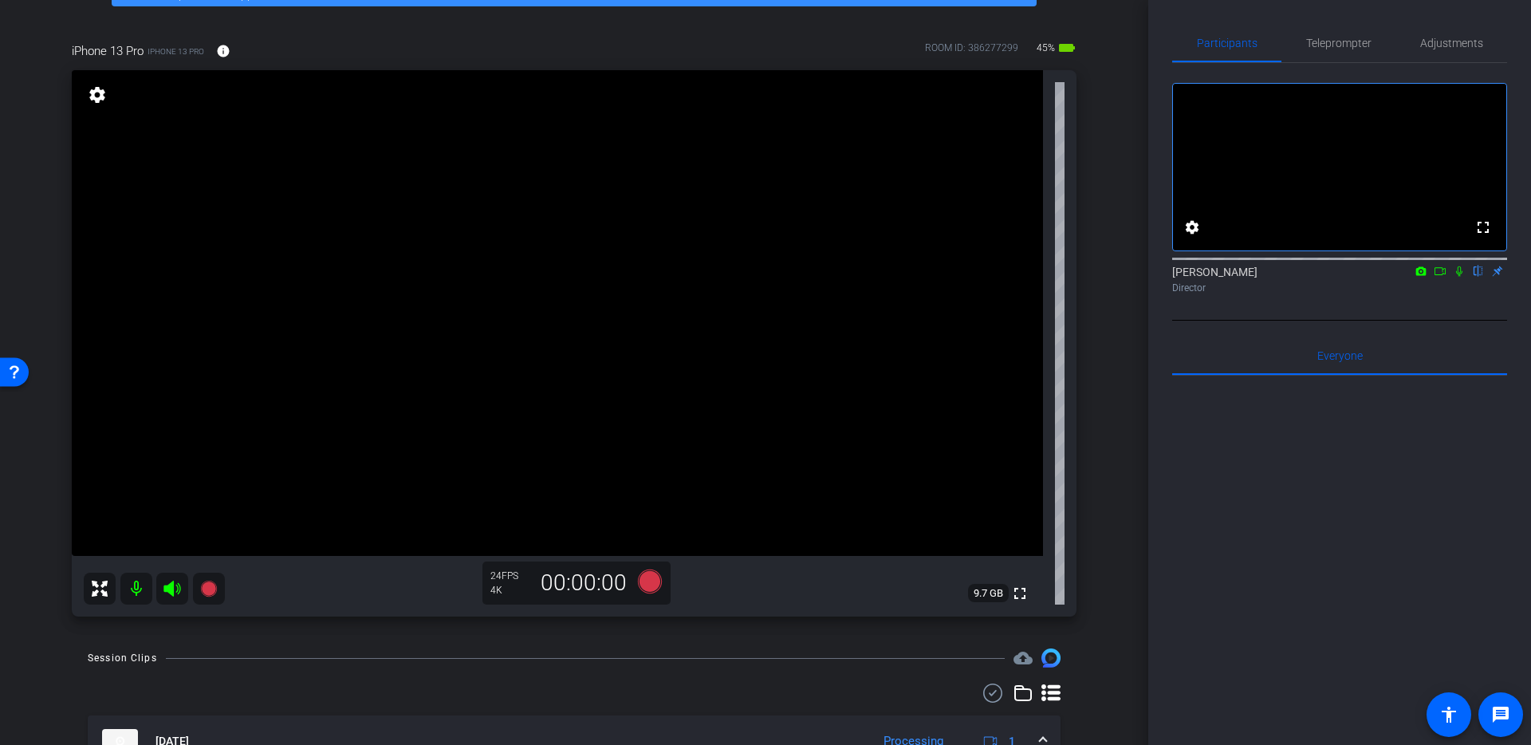
scroll to position [100, 0]
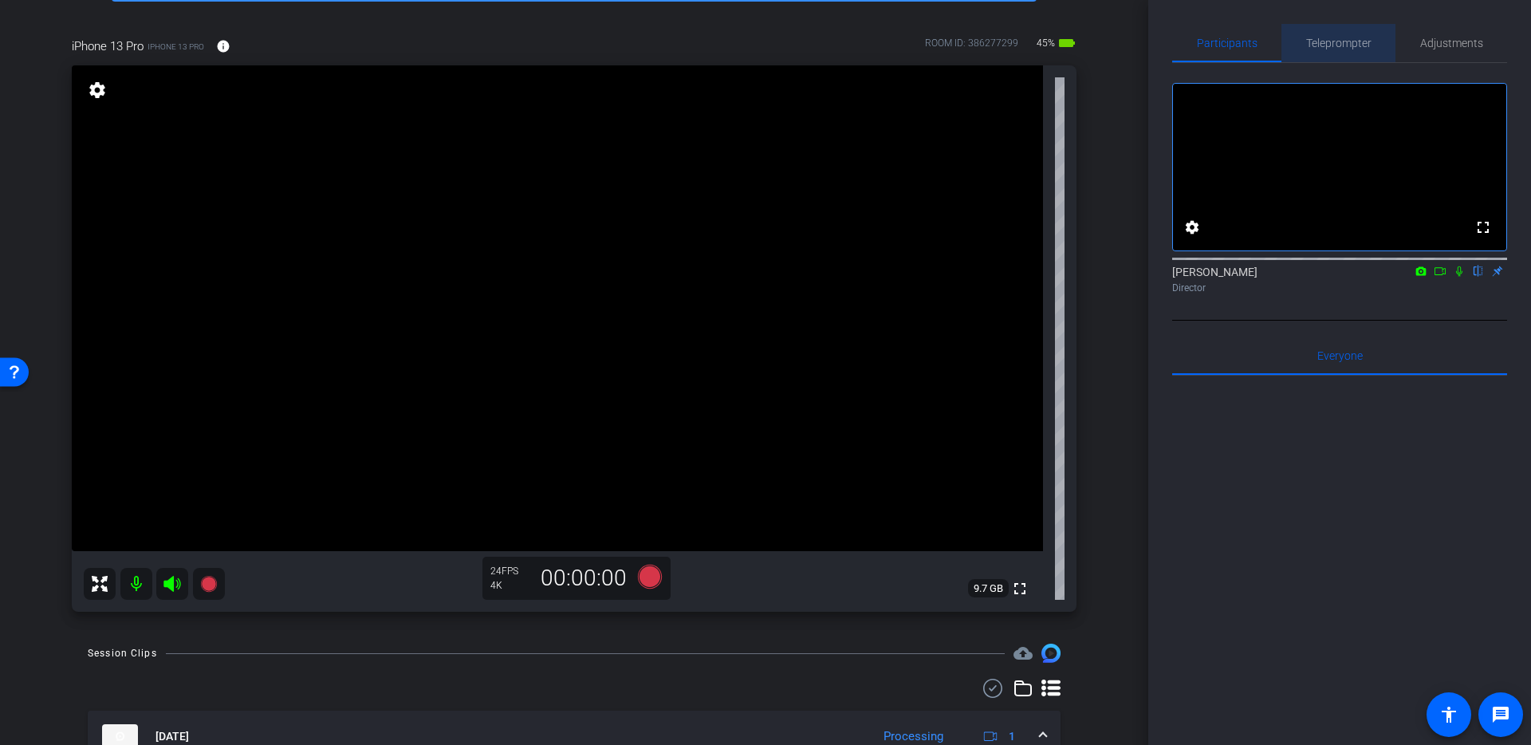
click at [1350, 41] on span "Teleprompter" at bounding box center [1338, 42] width 65 height 11
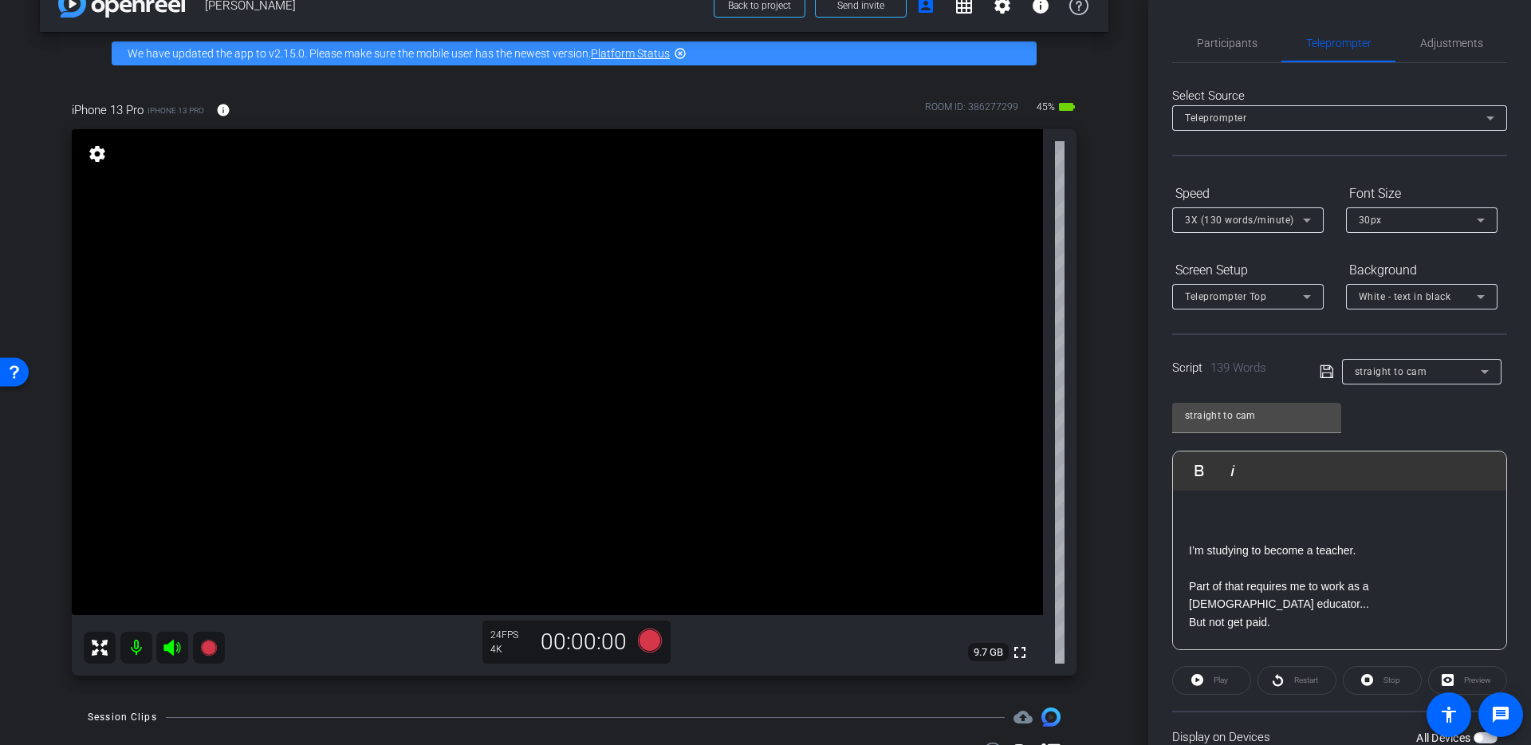
scroll to position [0, 0]
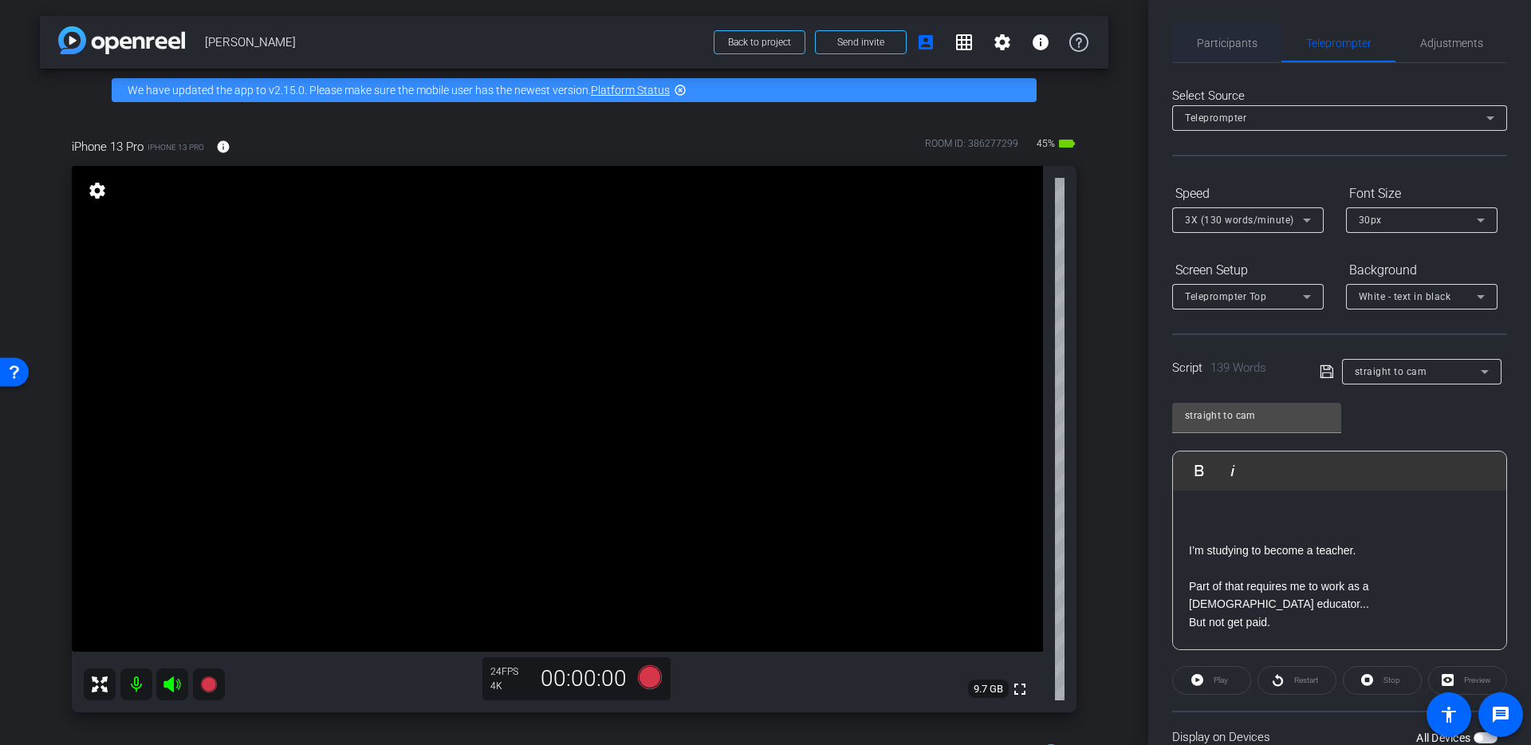
click at [1232, 43] on span "Participants" at bounding box center [1227, 42] width 61 height 11
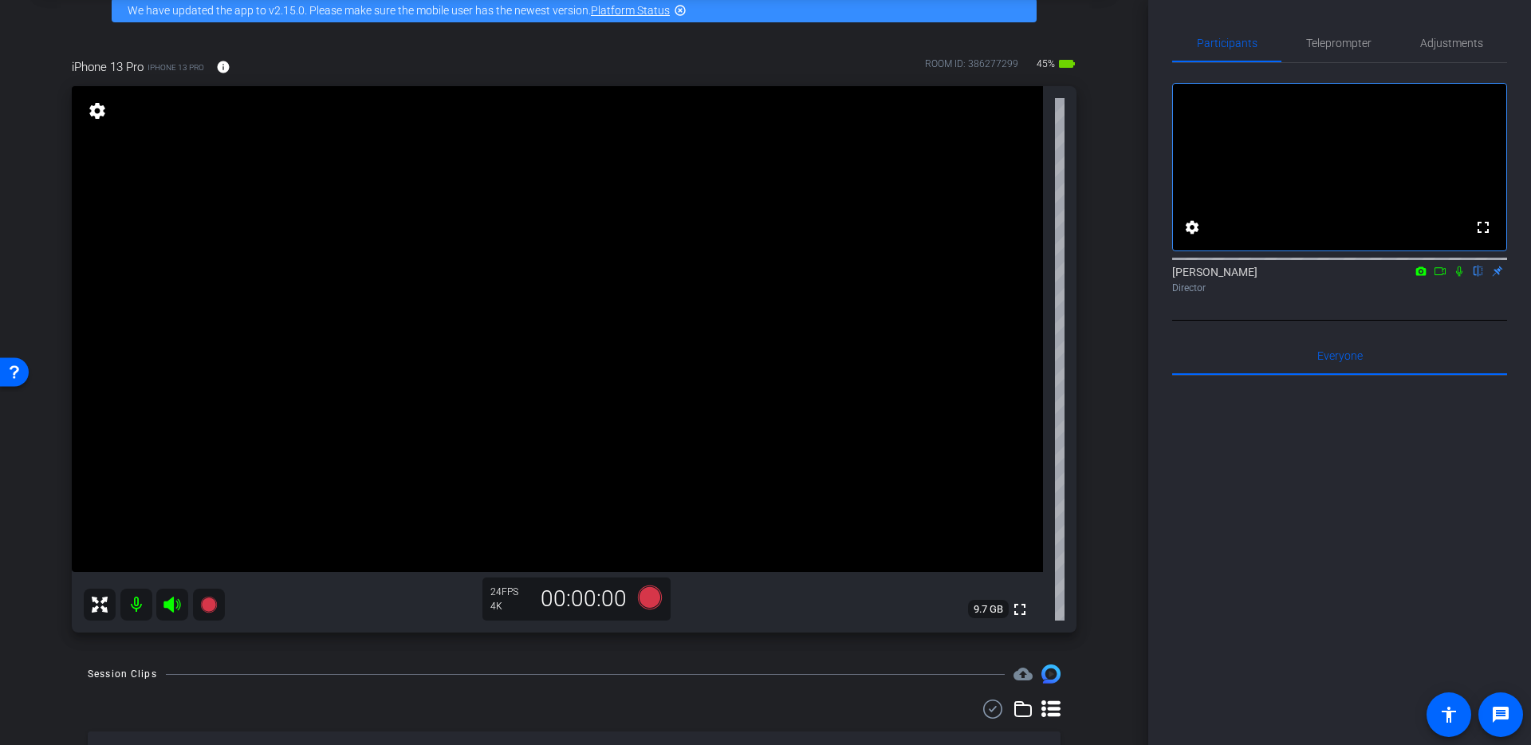
scroll to position [86, 0]
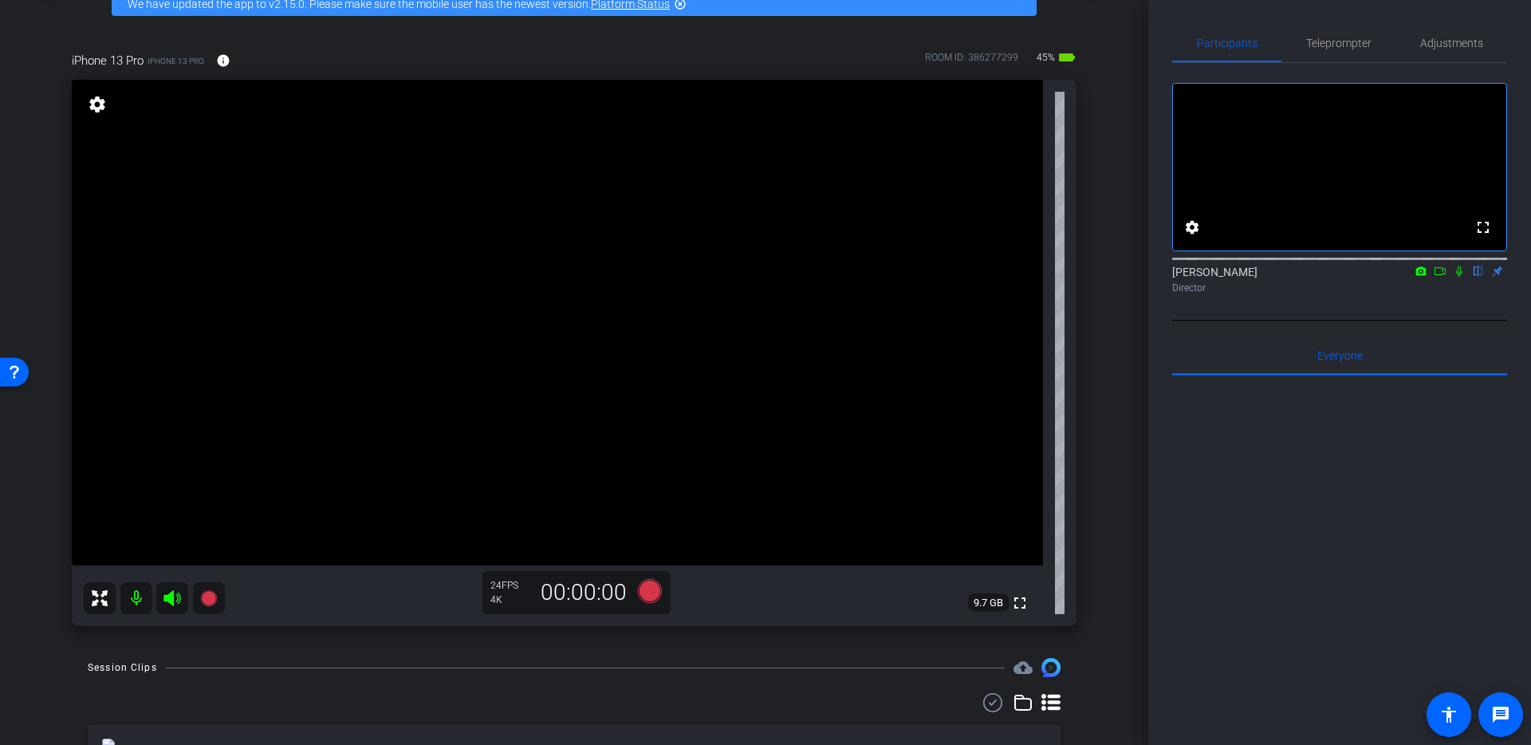
click at [32, 404] on div "arrow_back Zachary Sheriff Back to project Send invite account_box grid_on sett…" at bounding box center [574, 286] width 1148 height 745
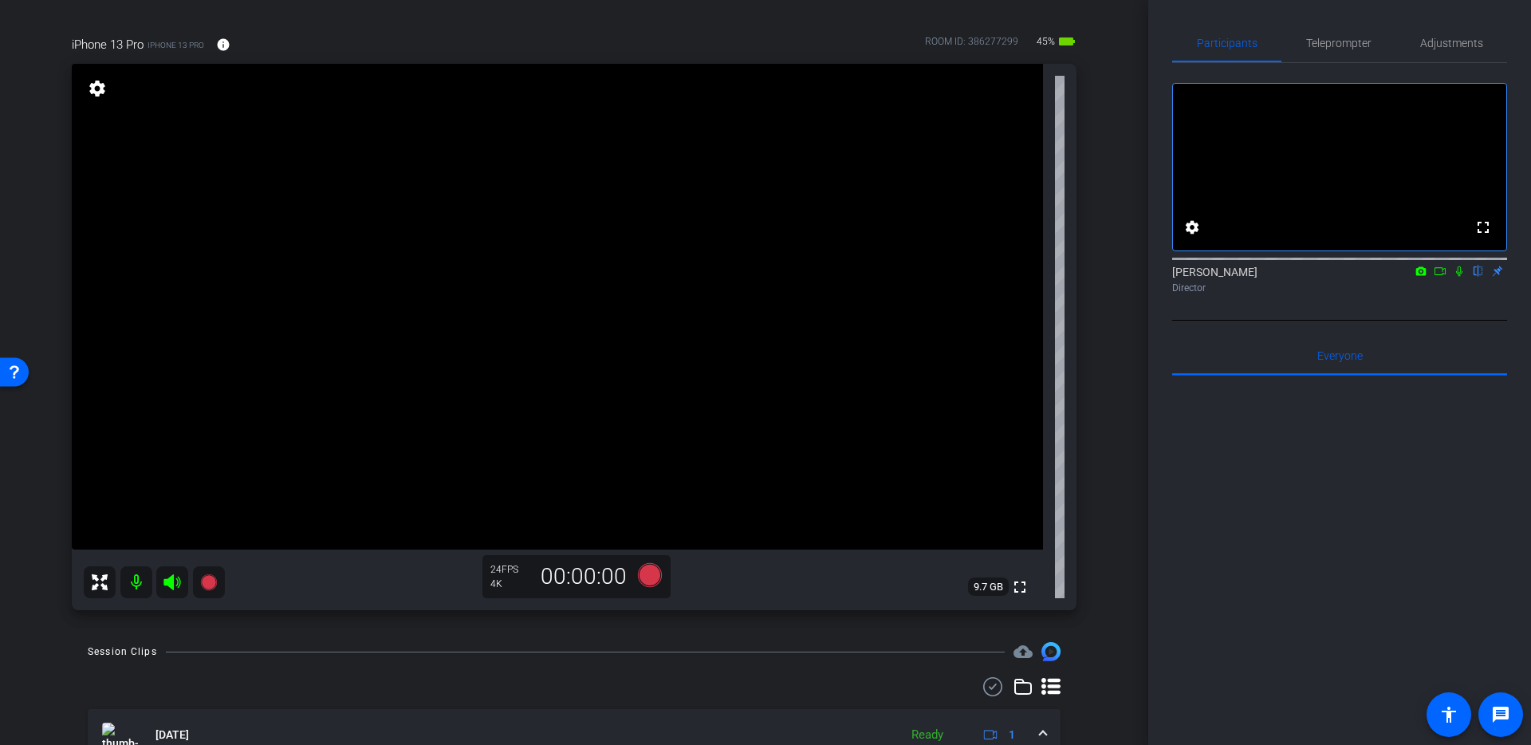
scroll to position [119, 0]
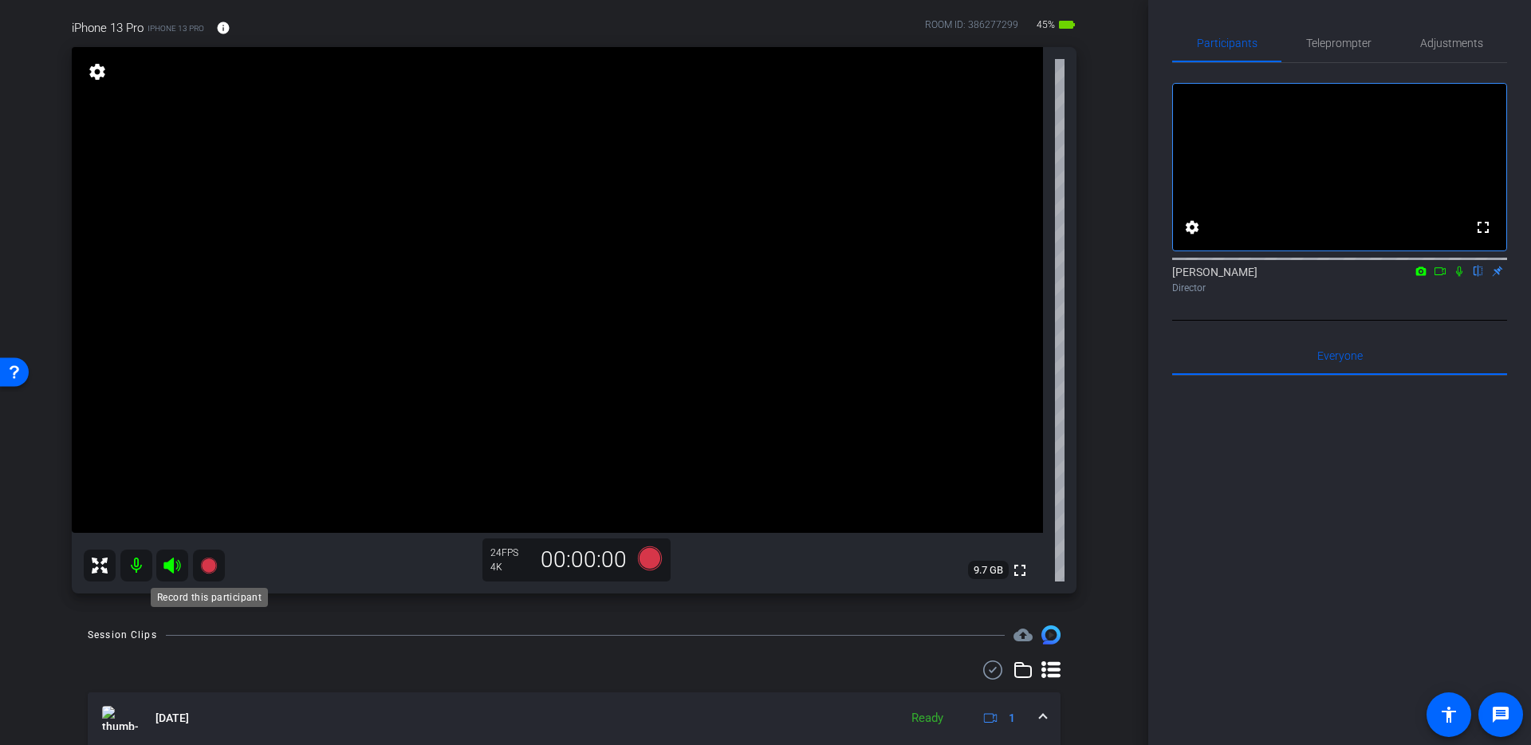
click at [207, 569] on icon at bounding box center [208, 565] width 16 height 16
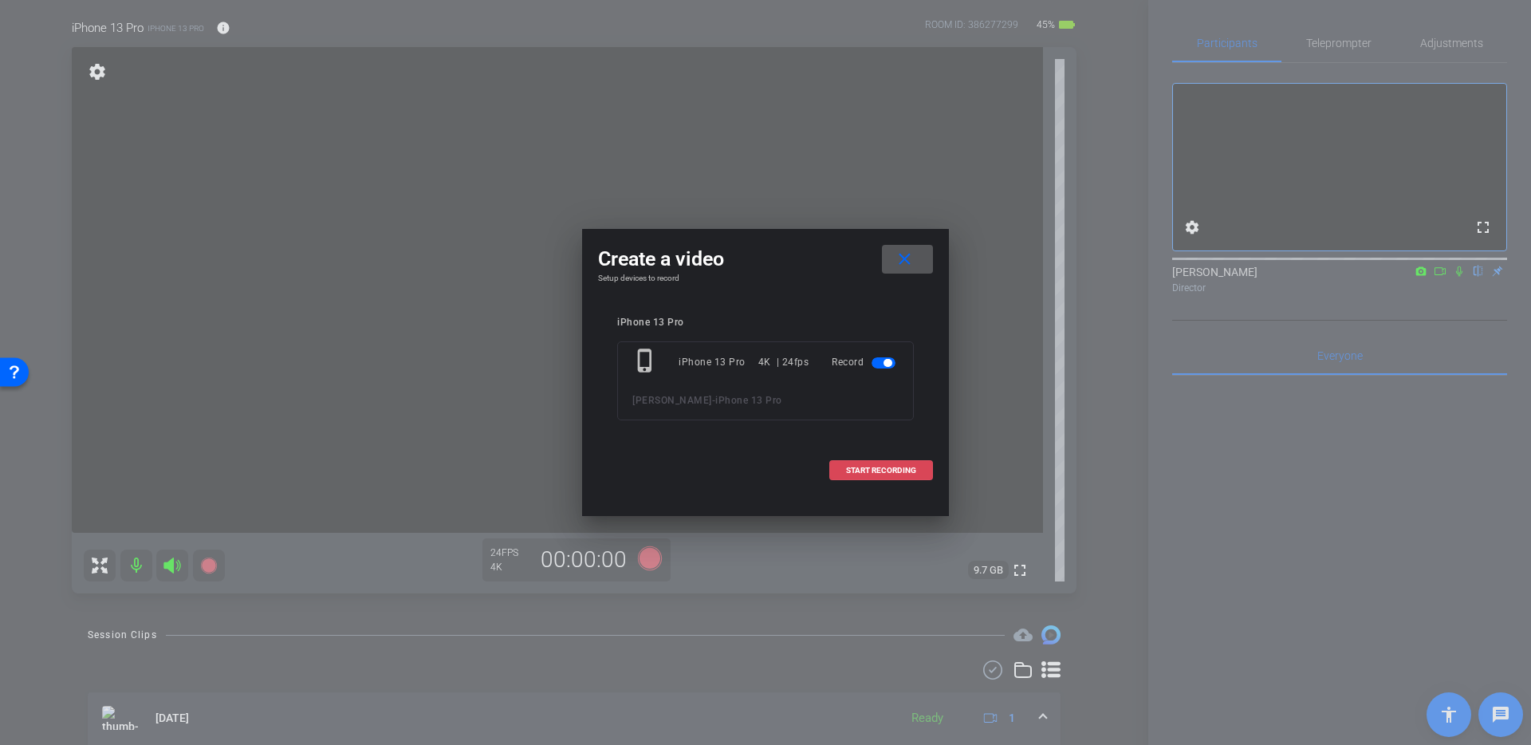
click at [879, 471] on span "START RECORDING" at bounding box center [881, 471] width 70 height 8
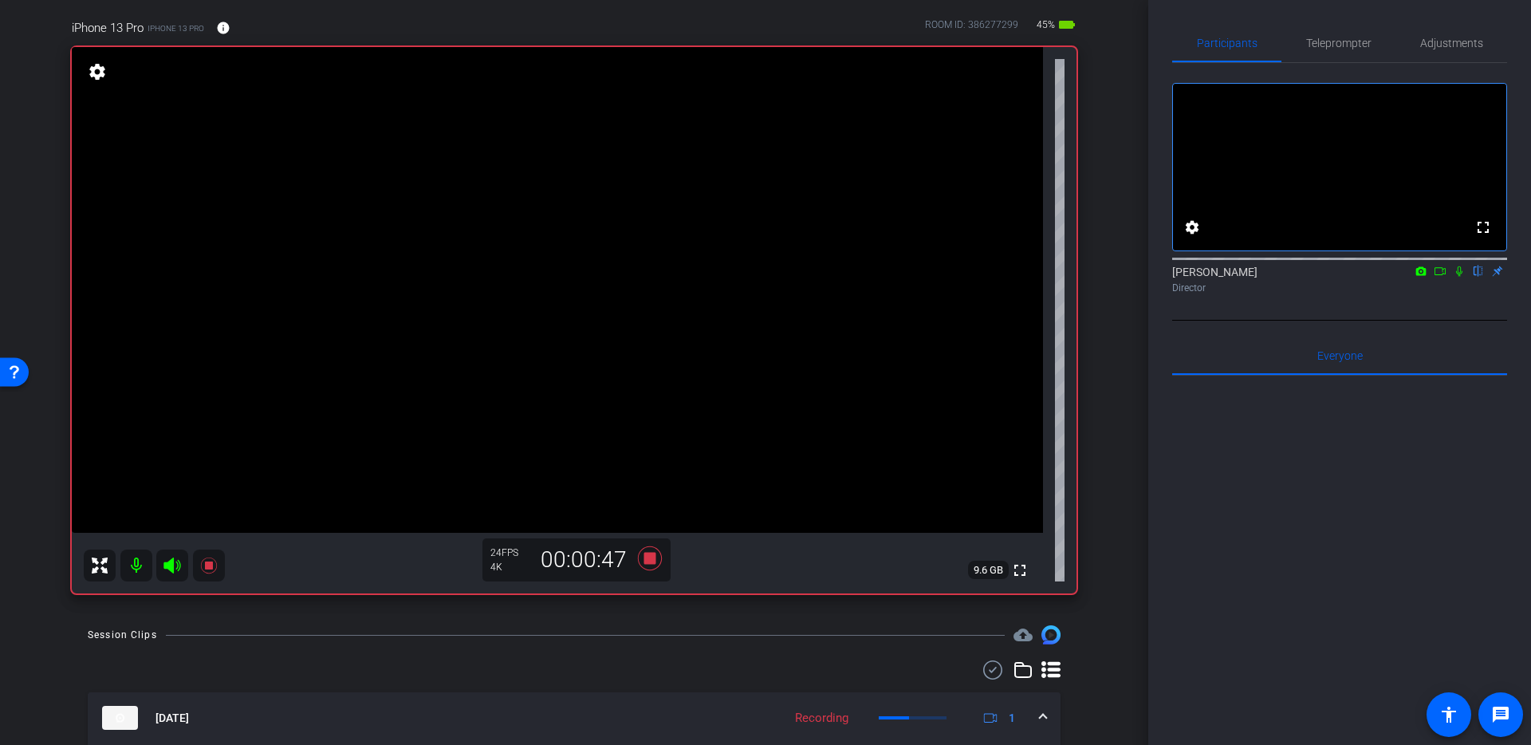
click at [1463, 277] on icon at bounding box center [1459, 271] width 13 height 11
click at [1464, 277] on icon at bounding box center [1459, 271] width 13 height 11
click at [1459, 277] on icon at bounding box center [1459, 271] width 13 height 11
click at [1460, 277] on icon at bounding box center [1460, 271] width 9 height 10
click at [1459, 277] on icon at bounding box center [1459, 271] width 13 height 11
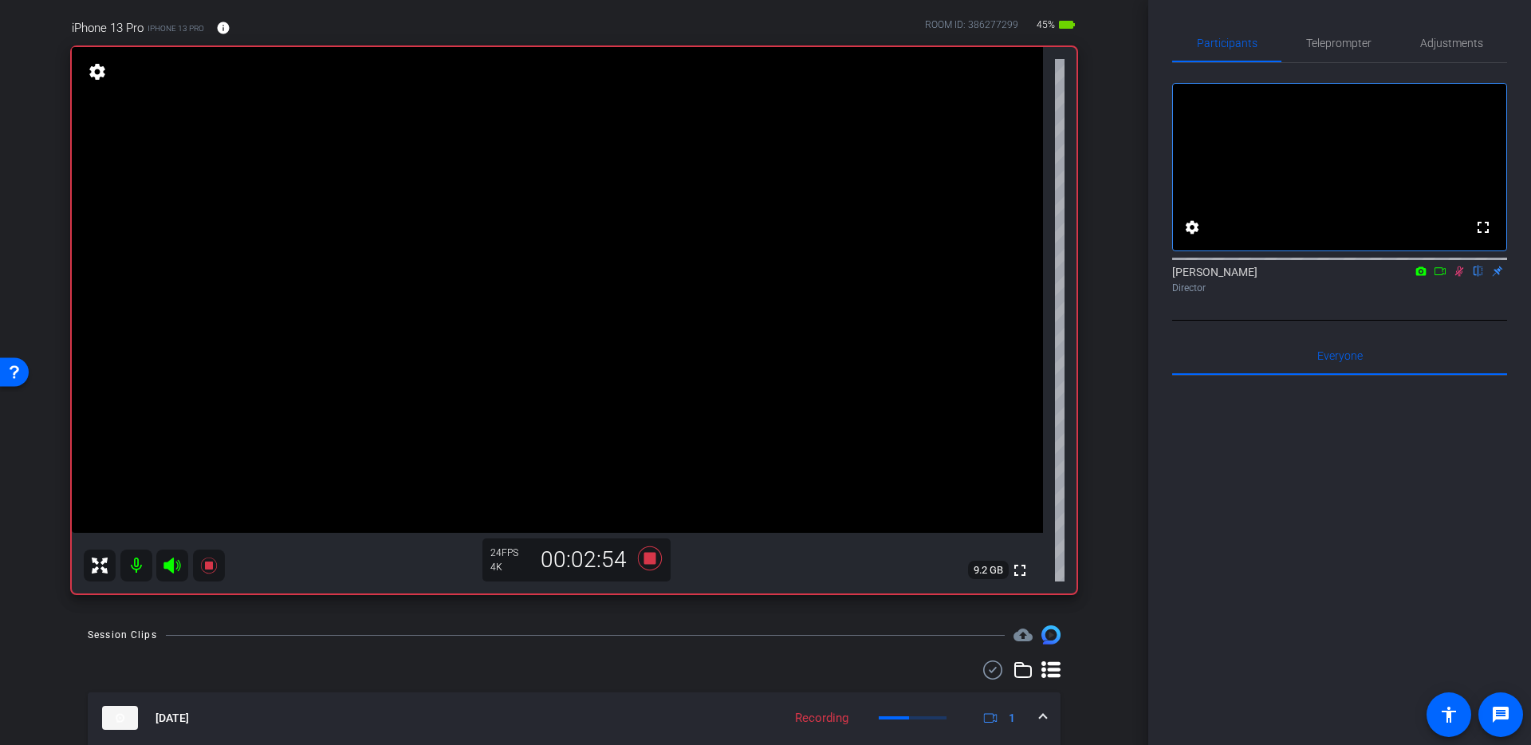
click at [1460, 277] on icon at bounding box center [1460, 271] width 9 height 10
click at [1460, 277] on icon at bounding box center [1459, 271] width 6 height 10
click at [1460, 277] on icon at bounding box center [1459, 271] width 13 height 11
click at [1460, 277] on icon at bounding box center [1459, 271] width 6 height 10
click at [1460, 277] on icon at bounding box center [1460, 271] width 9 height 10
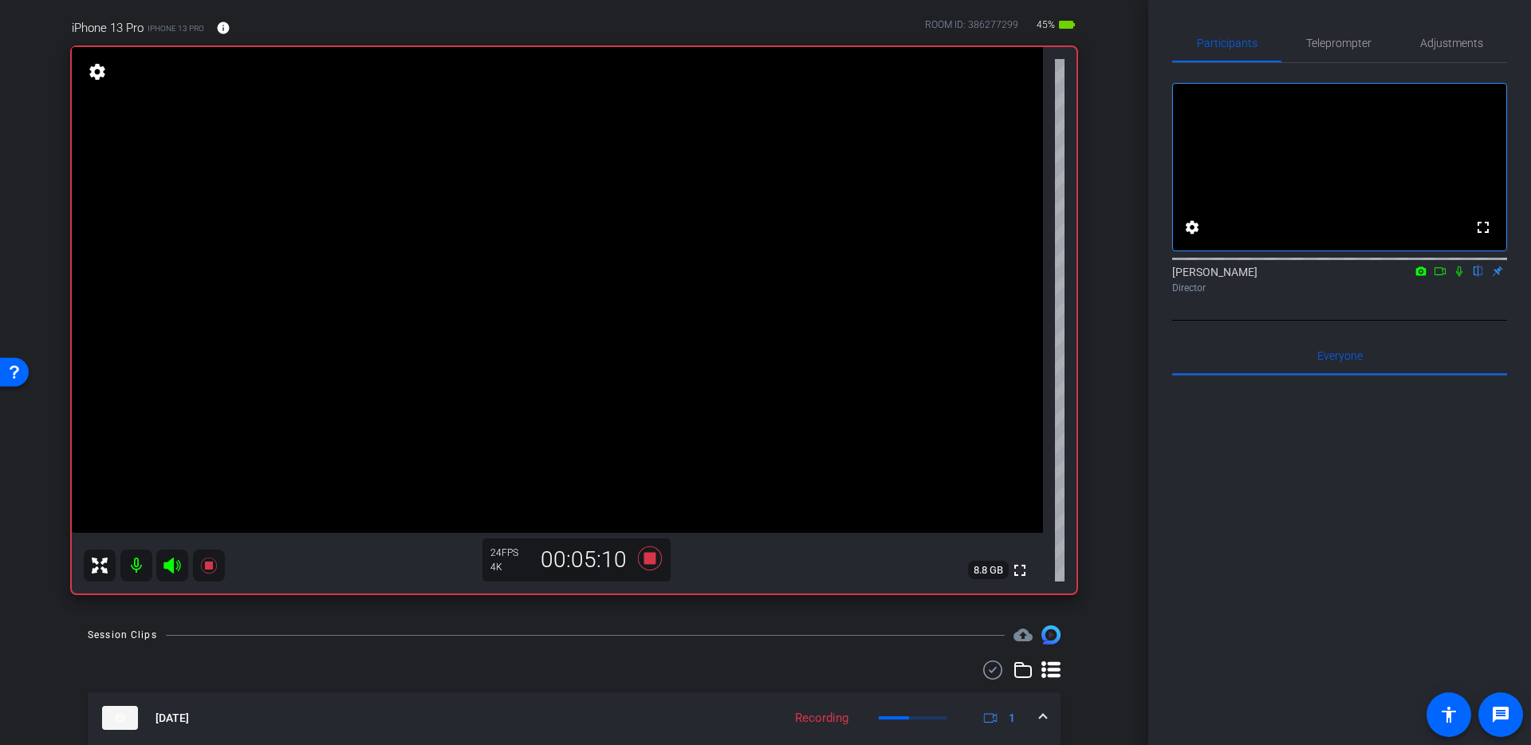
click at [1461, 277] on icon at bounding box center [1459, 271] width 6 height 10
click at [1459, 277] on icon at bounding box center [1460, 271] width 9 height 10
click at [1460, 277] on icon at bounding box center [1459, 271] width 6 height 10
click at [1461, 277] on icon at bounding box center [1459, 271] width 13 height 11
click at [1460, 277] on icon at bounding box center [1459, 271] width 13 height 11
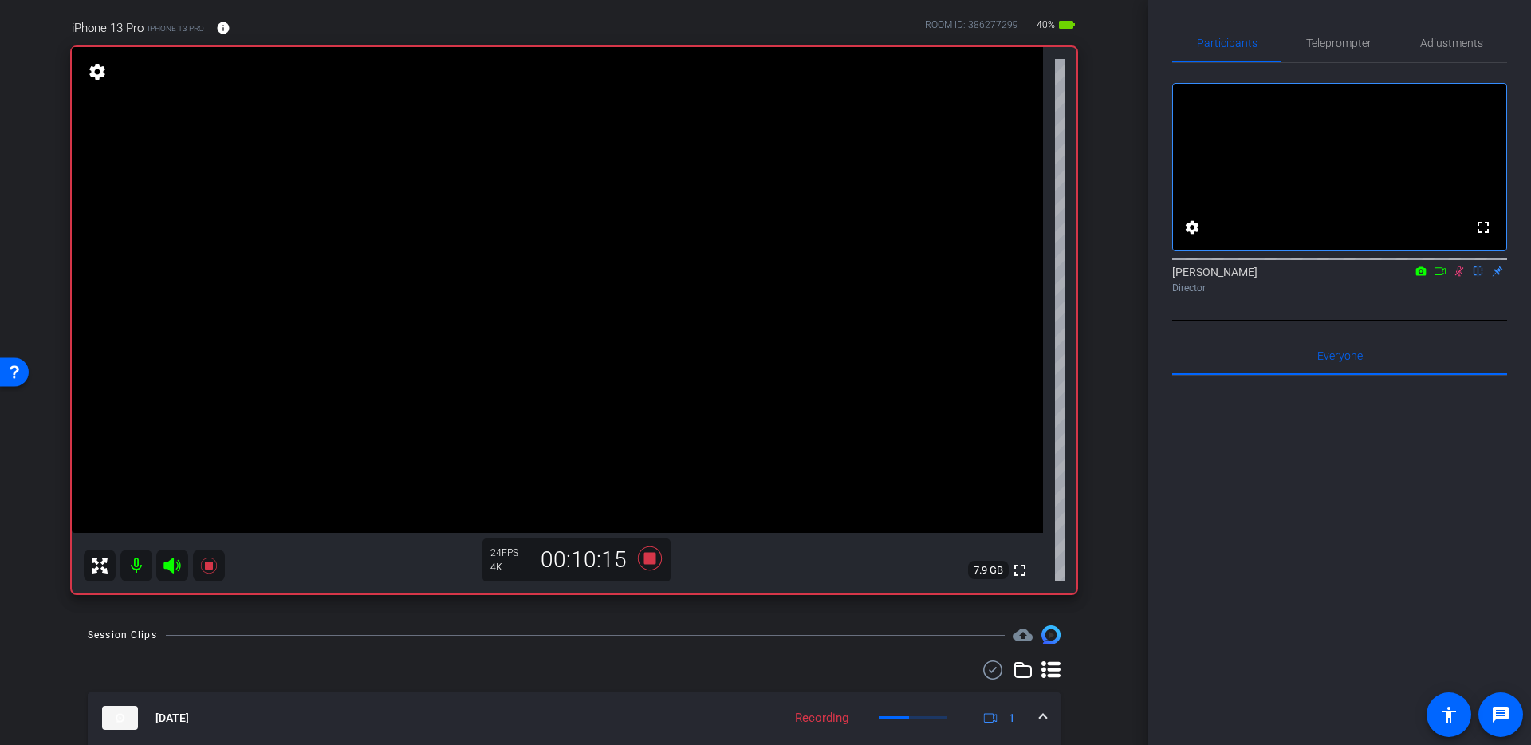
click at [1460, 277] on icon at bounding box center [1459, 271] width 13 height 11
click at [1457, 277] on icon at bounding box center [1459, 271] width 13 height 11
click at [1459, 277] on icon at bounding box center [1459, 271] width 13 height 11
click at [1460, 277] on icon at bounding box center [1459, 271] width 6 height 10
click at [1463, 277] on icon at bounding box center [1459, 271] width 13 height 11
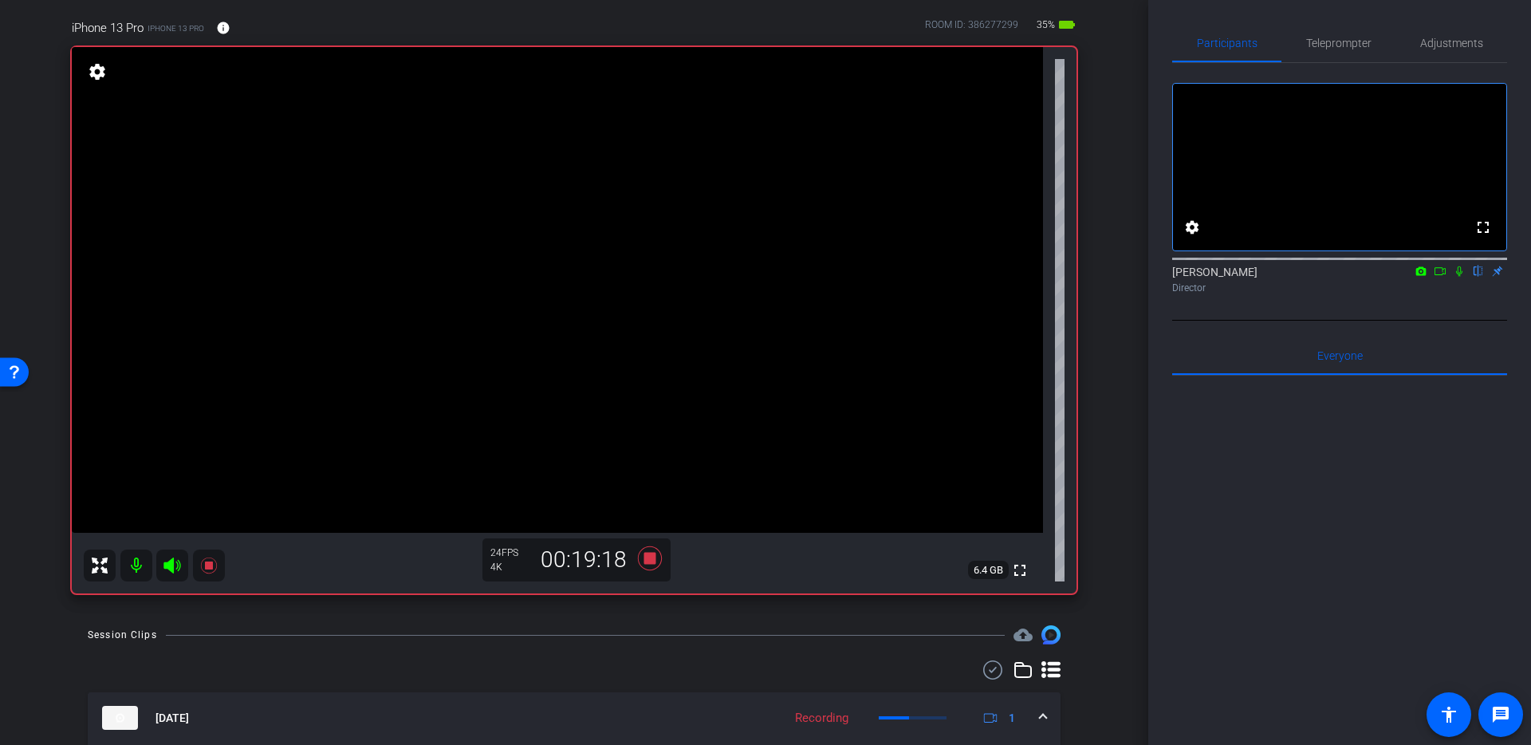
click at [1460, 277] on icon at bounding box center [1459, 271] width 6 height 10
click at [1460, 277] on icon at bounding box center [1459, 271] width 13 height 11
click at [1464, 277] on icon at bounding box center [1459, 271] width 13 height 11
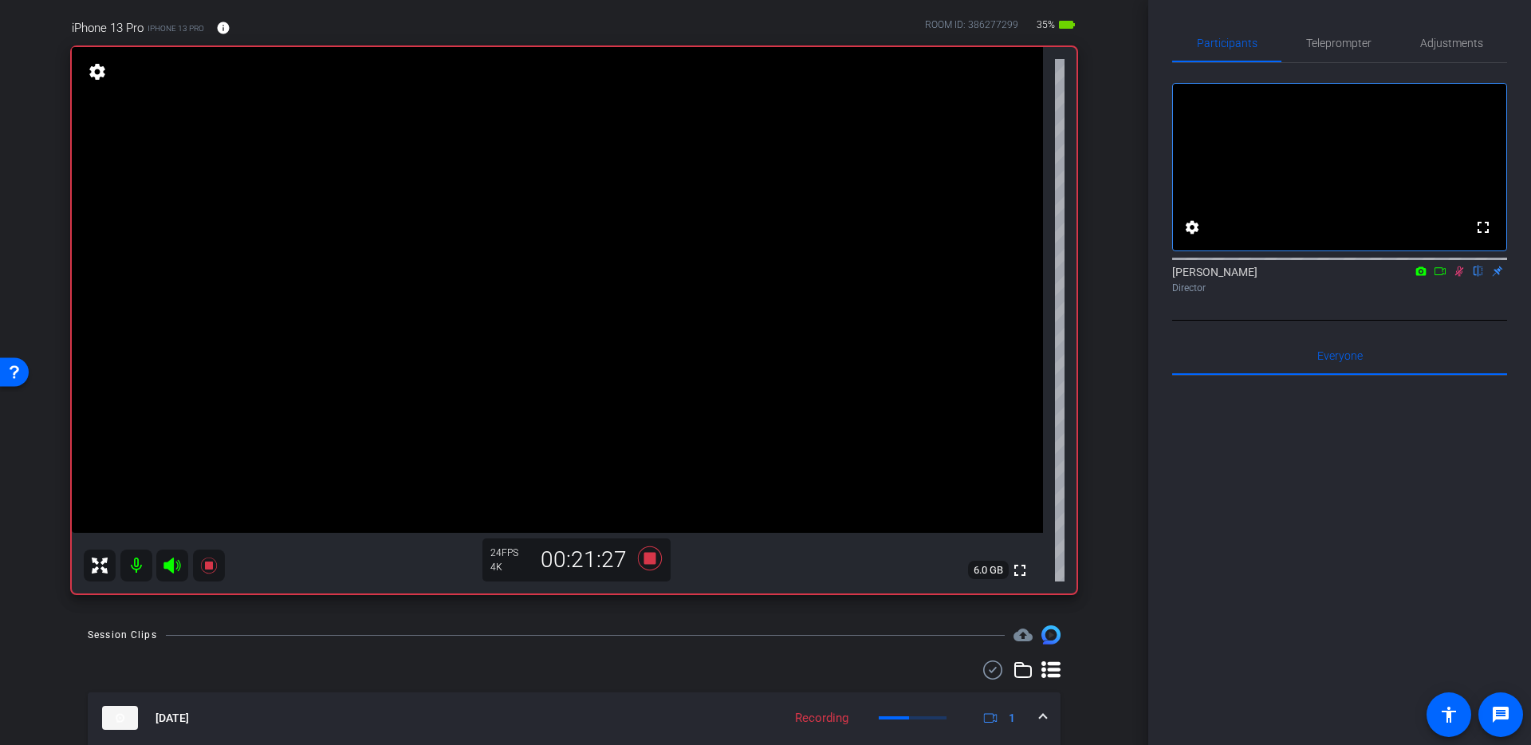
click at [1461, 277] on icon at bounding box center [1459, 271] width 13 height 11
click at [211, 570] on icon at bounding box center [208, 565] width 19 height 19
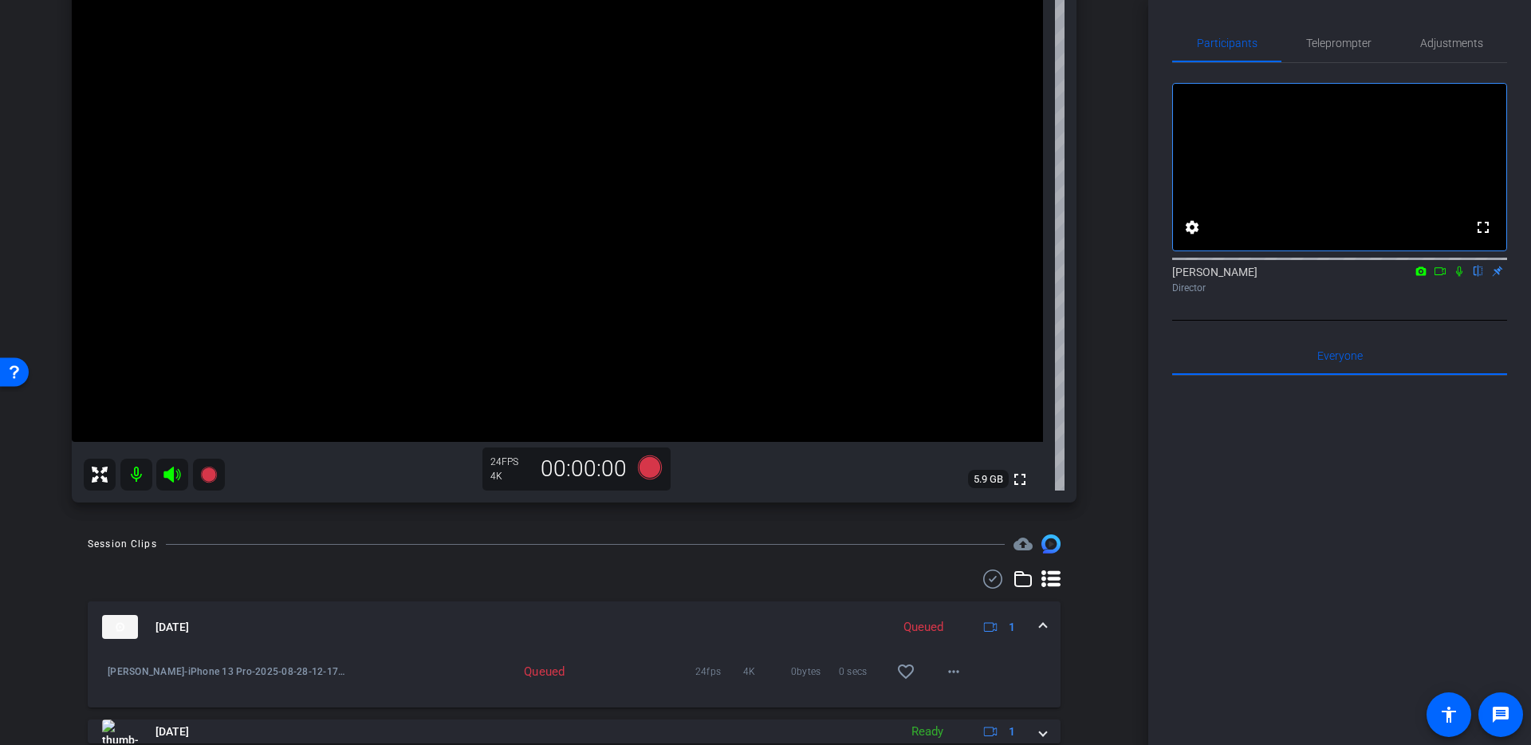
scroll to position [204, 0]
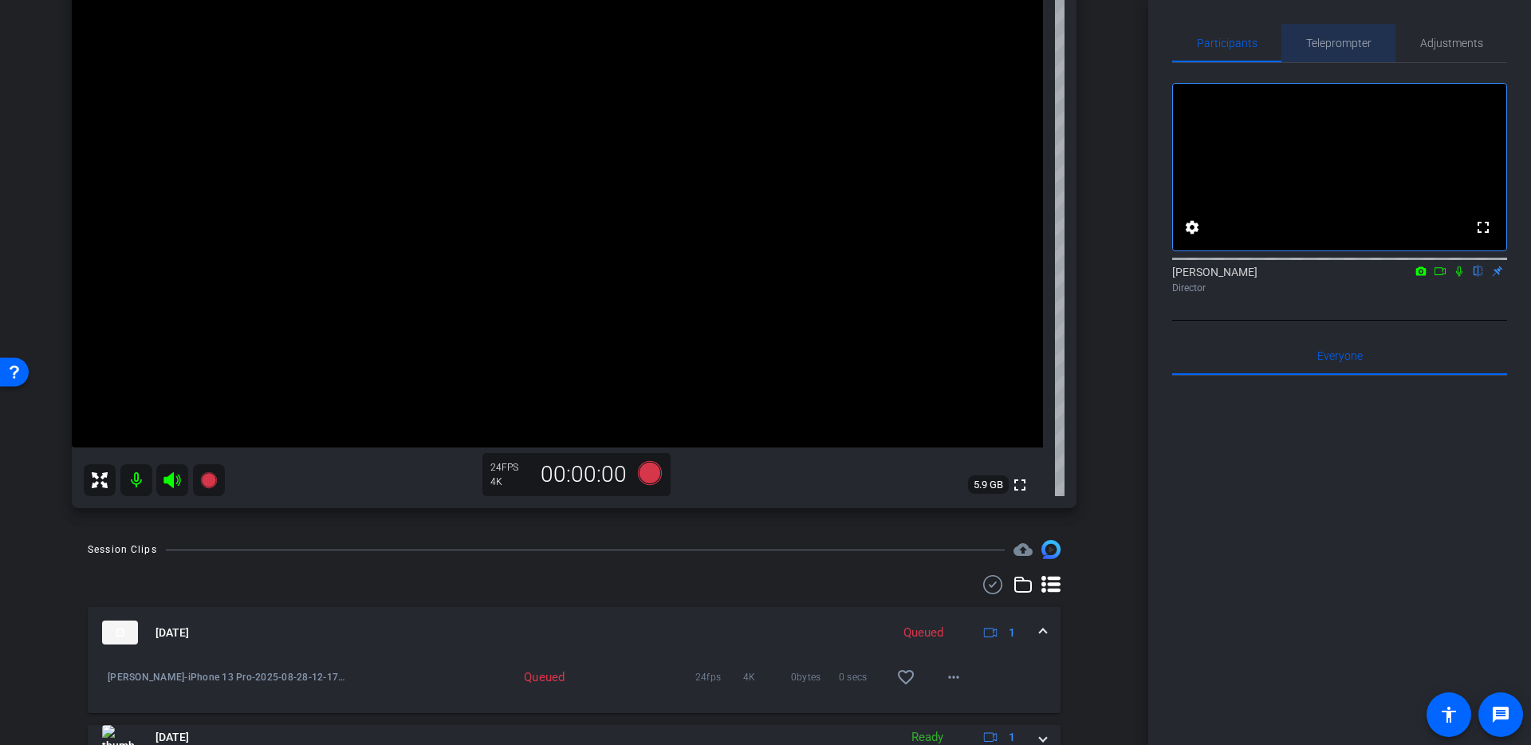
click at [1341, 43] on span "Teleprompter" at bounding box center [1338, 42] width 65 height 11
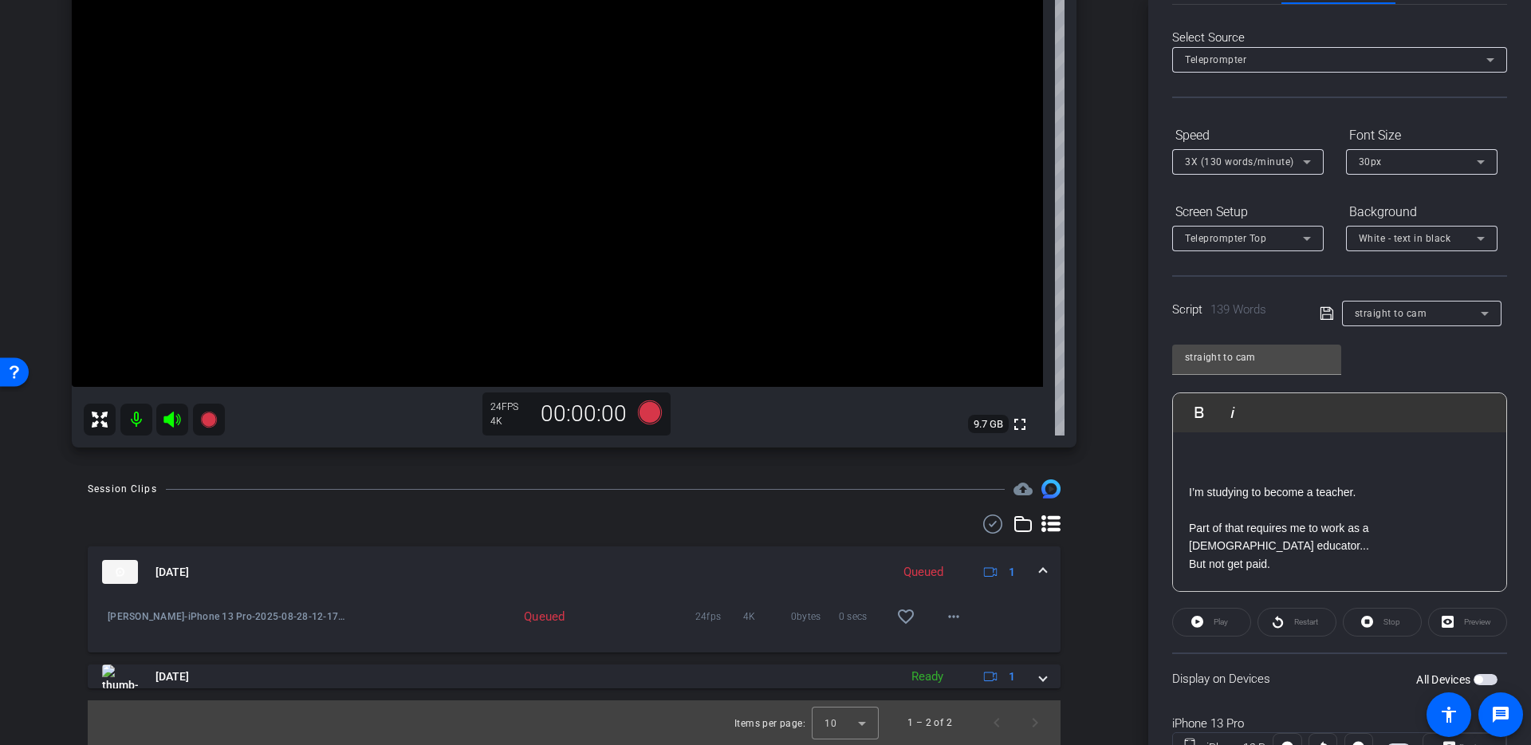
scroll to position [127, 0]
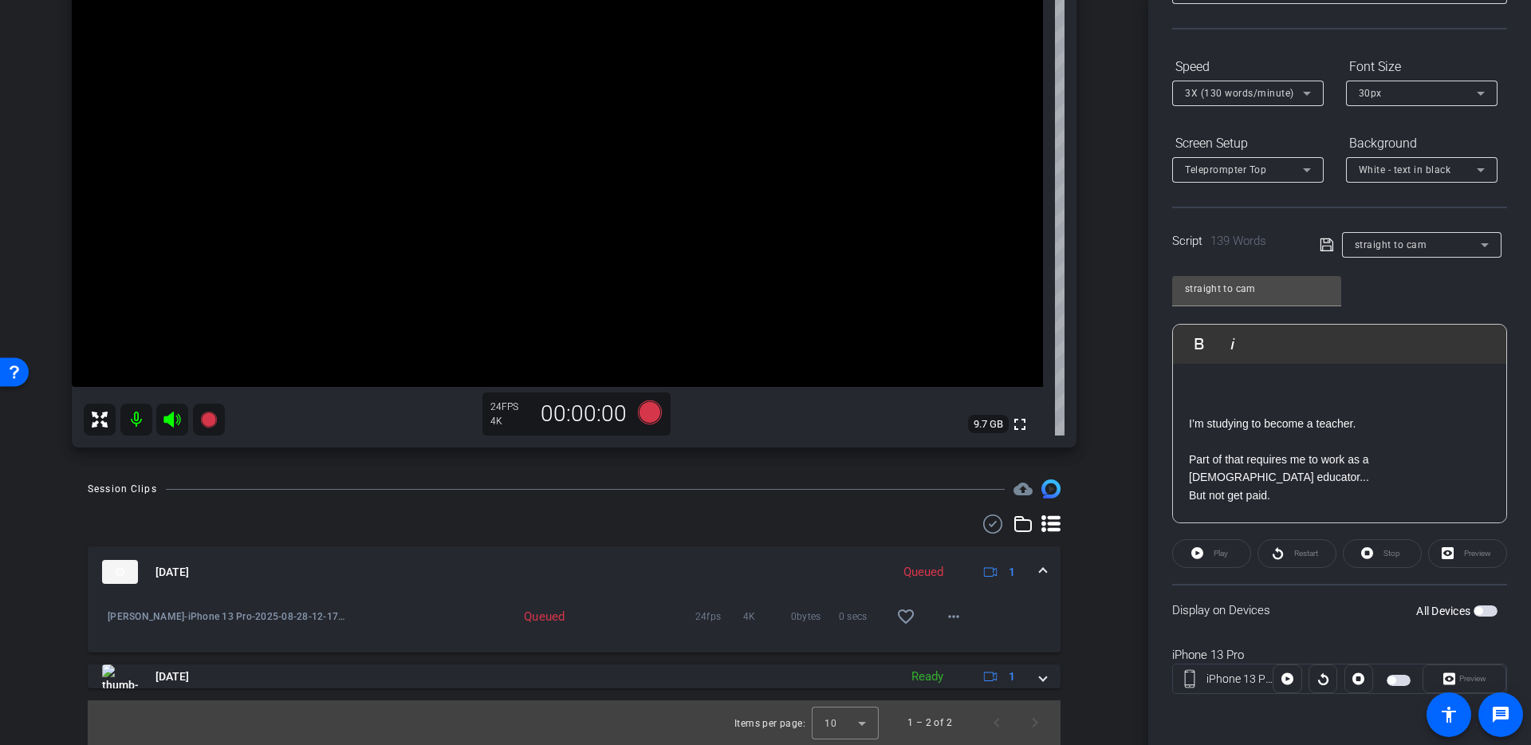
click at [1491, 609] on span "button" at bounding box center [1486, 610] width 24 height 11
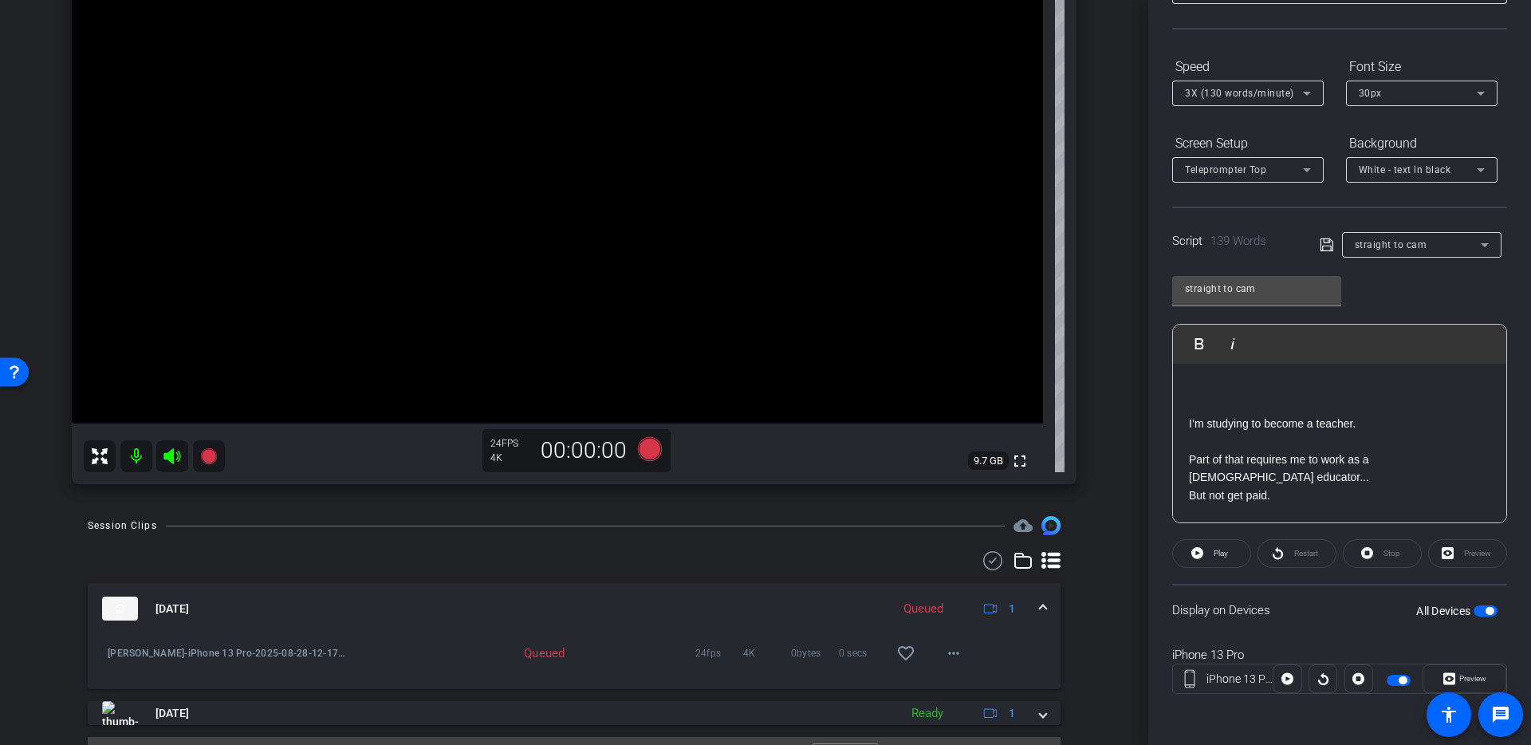
scroll to position [244, 0]
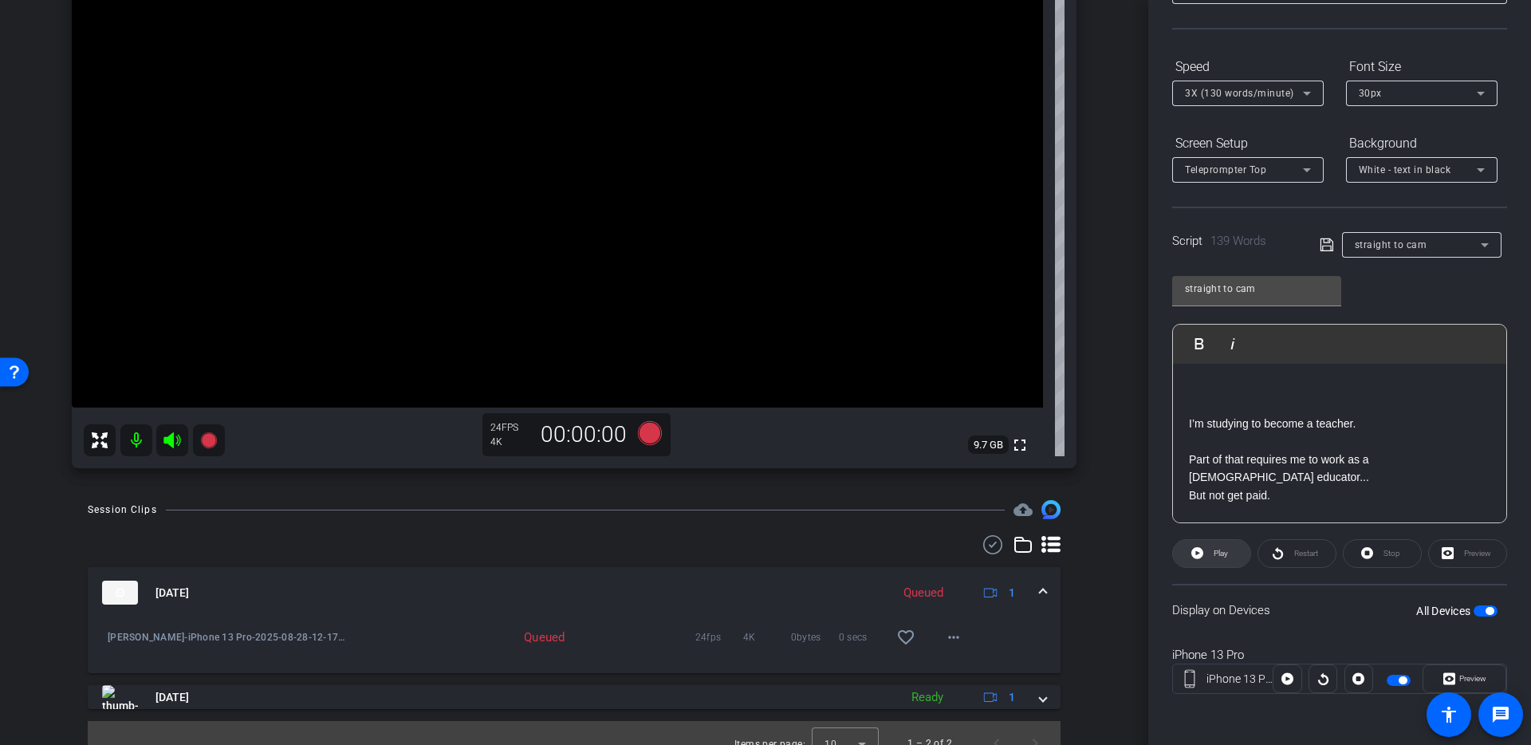
click at [1228, 558] on button "Play" at bounding box center [1211, 553] width 79 height 29
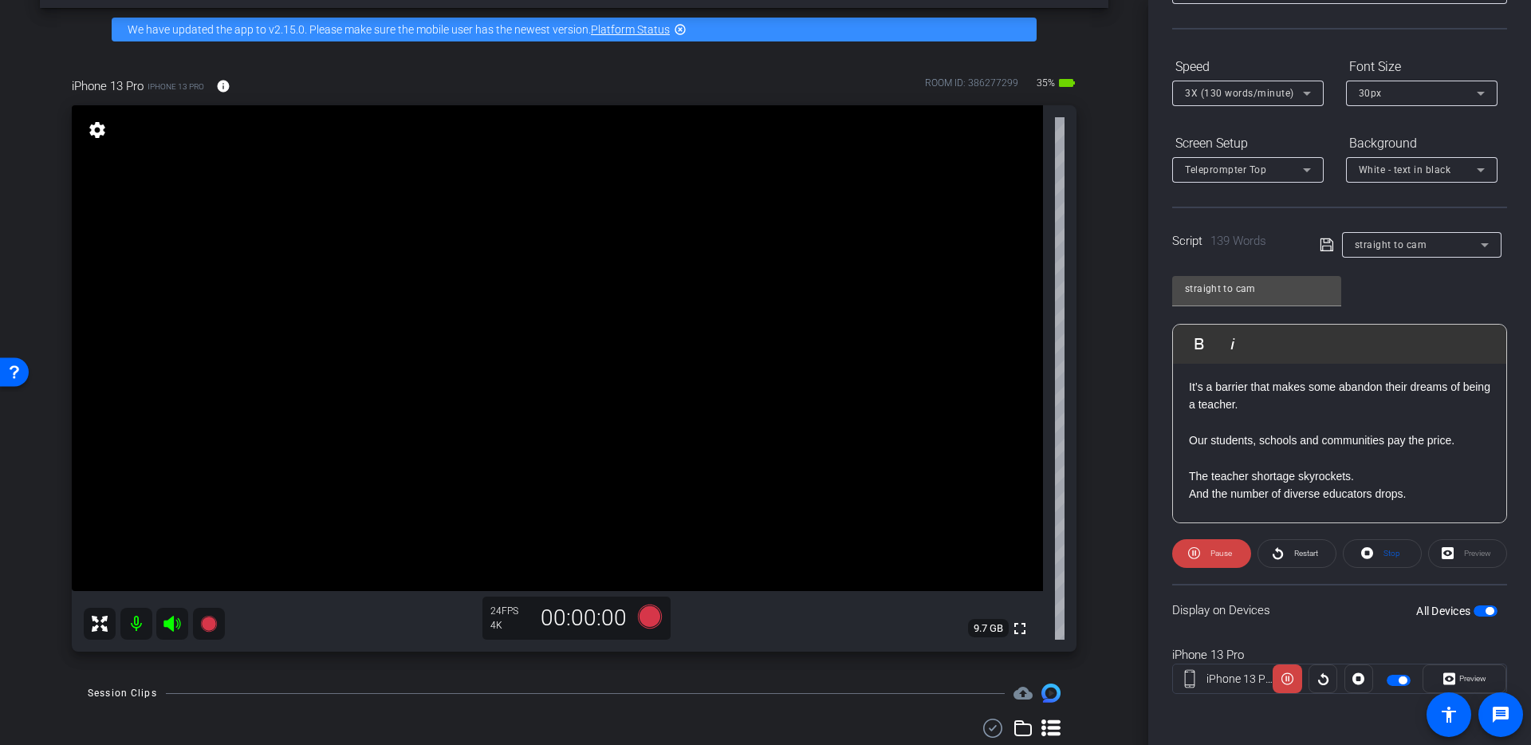
scroll to position [288, 0]
click at [1377, 554] on span at bounding box center [1382, 553] width 77 height 38
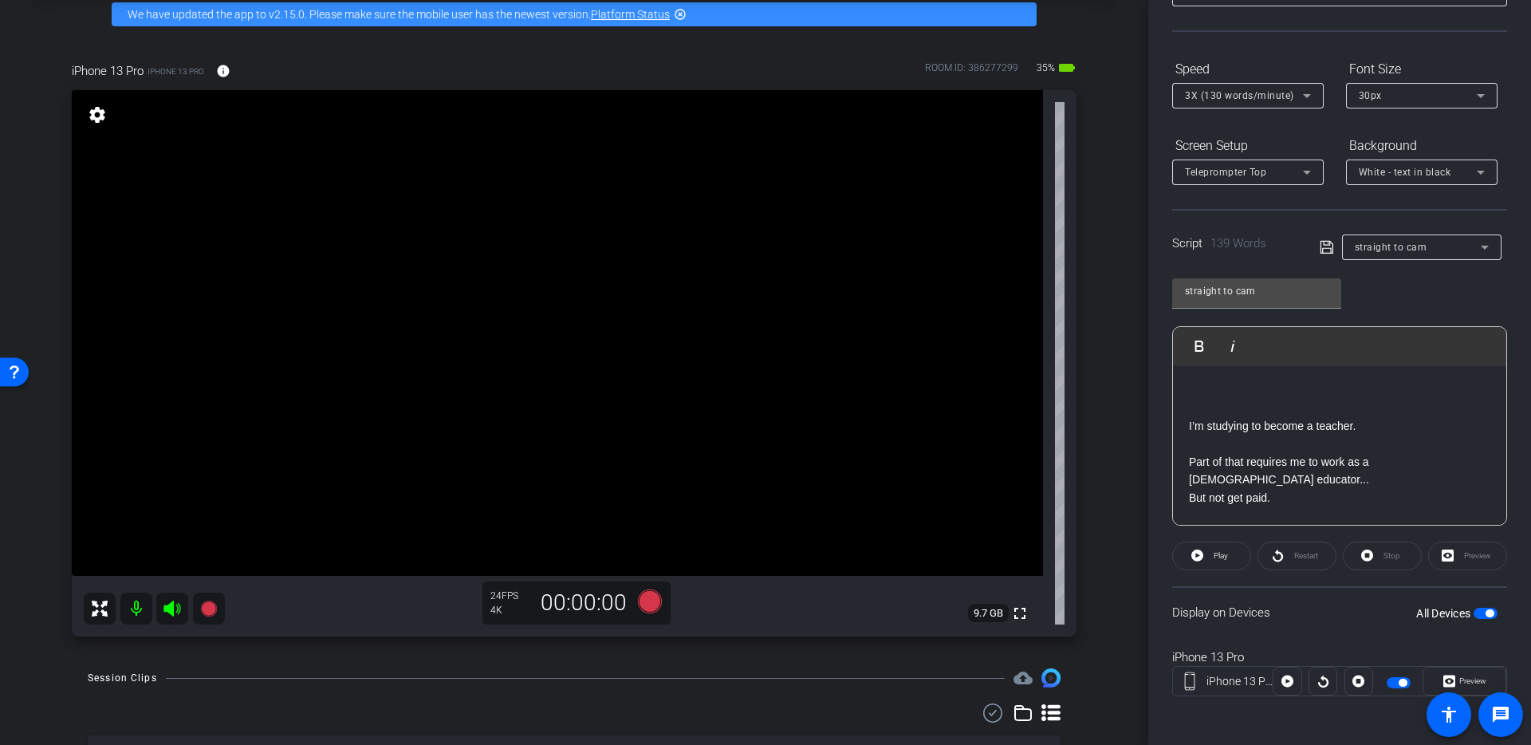
scroll to position [58, 0]
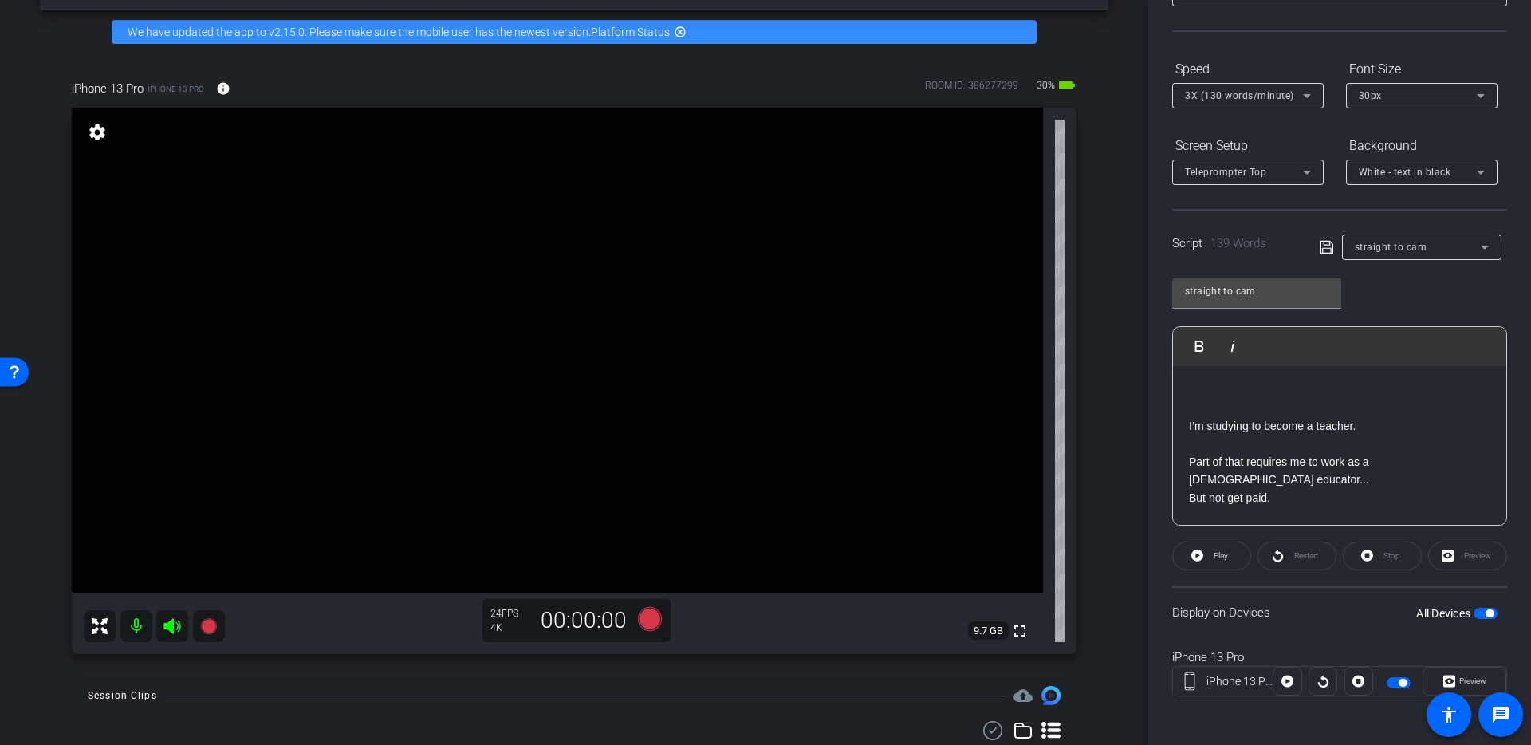
click at [1117, 420] on div "arrow_back Zachary Sheriff Back to project Send invite account_box grid_on sett…" at bounding box center [574, 314] width 1148 height 745
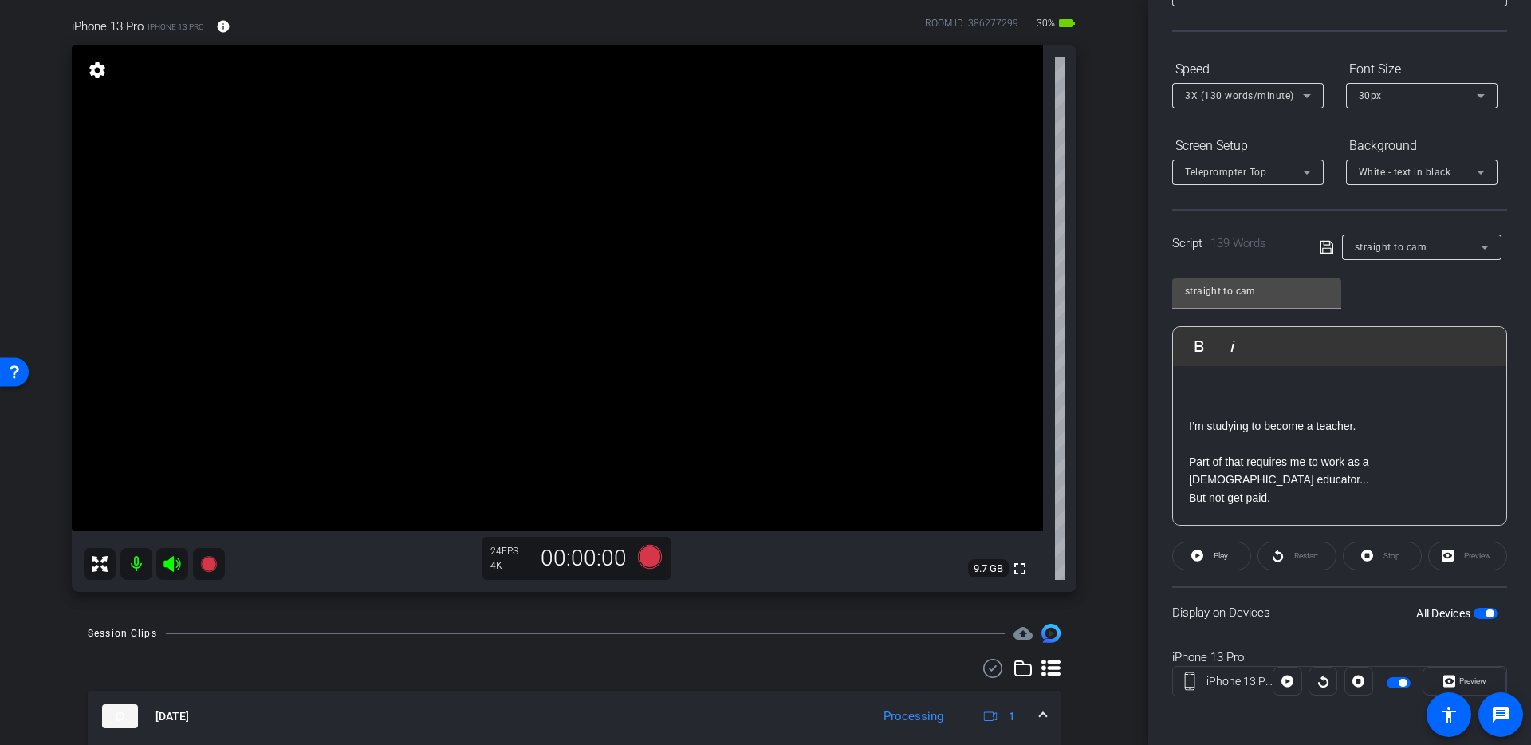
scroll to position [116, 0]
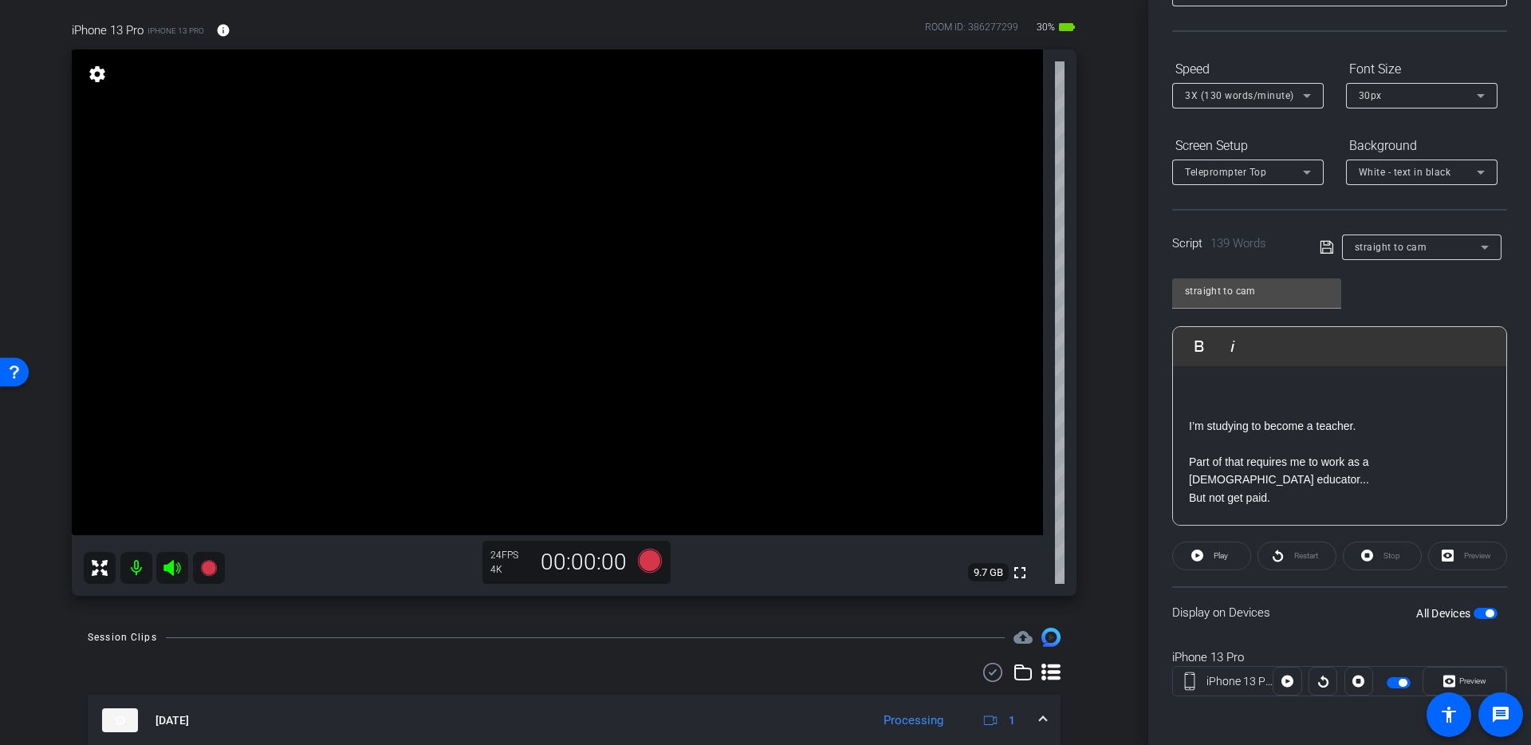
click at [1131, 502] on div "arrow_back Zachary Sheriff Back to project Send invite account_box grid_on sett…" at bounding box center [574, 256] width 1148 height 745
click at [1382, 556] on div "Stop" at bounding box center [1382, 556] width 79 height 29
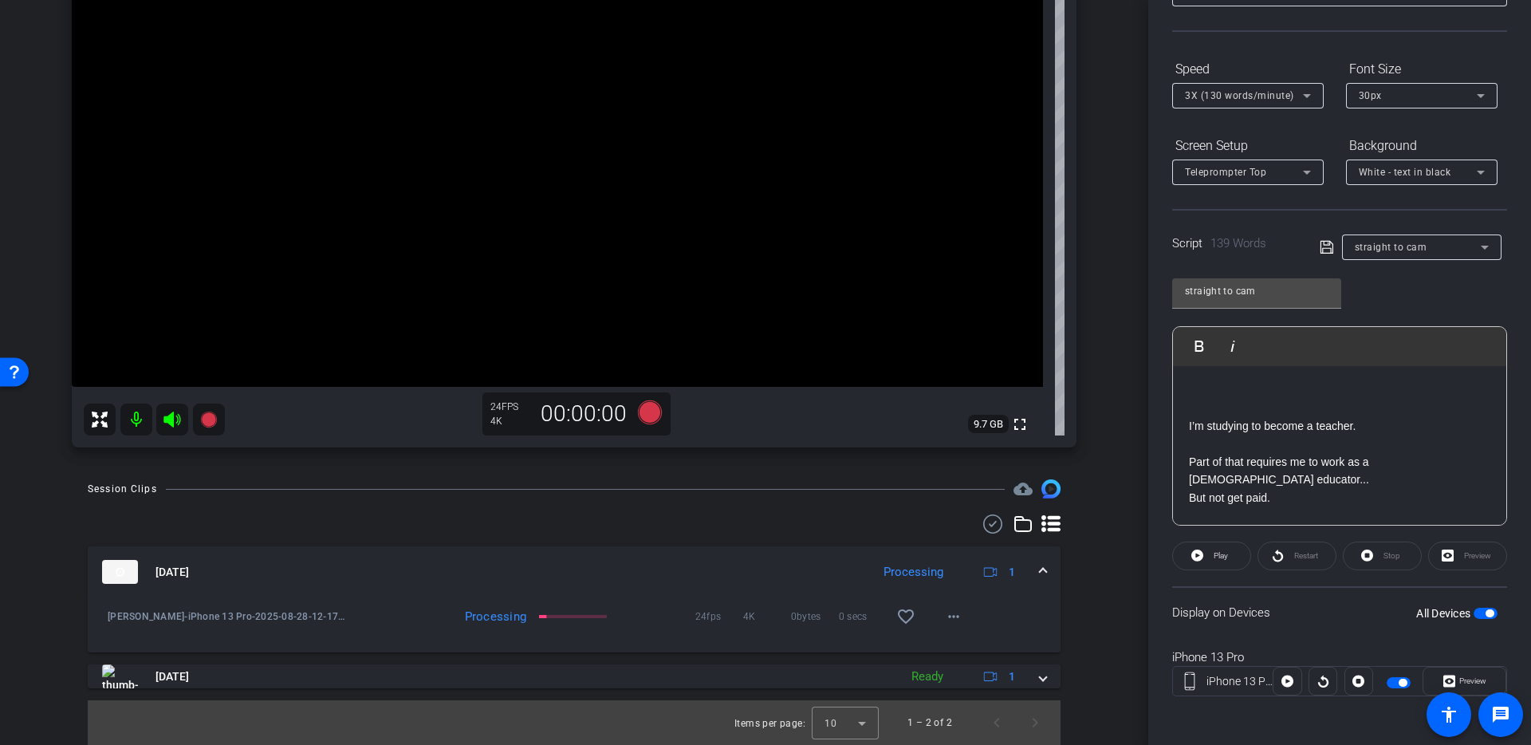
scroll to position [249, 0]
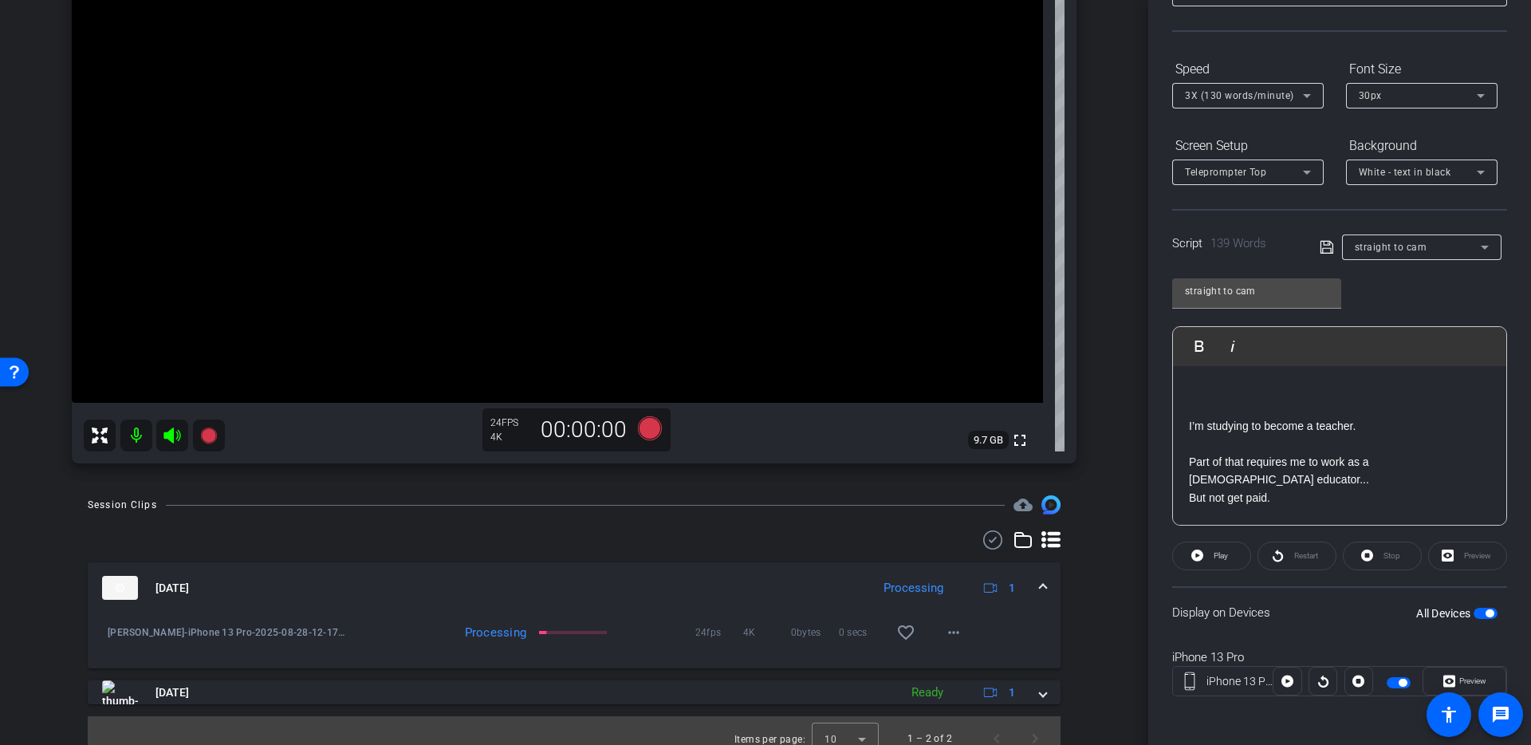
click at [1492, 613] on span "button" at bounding box center [1490, 613] width 8 height 8
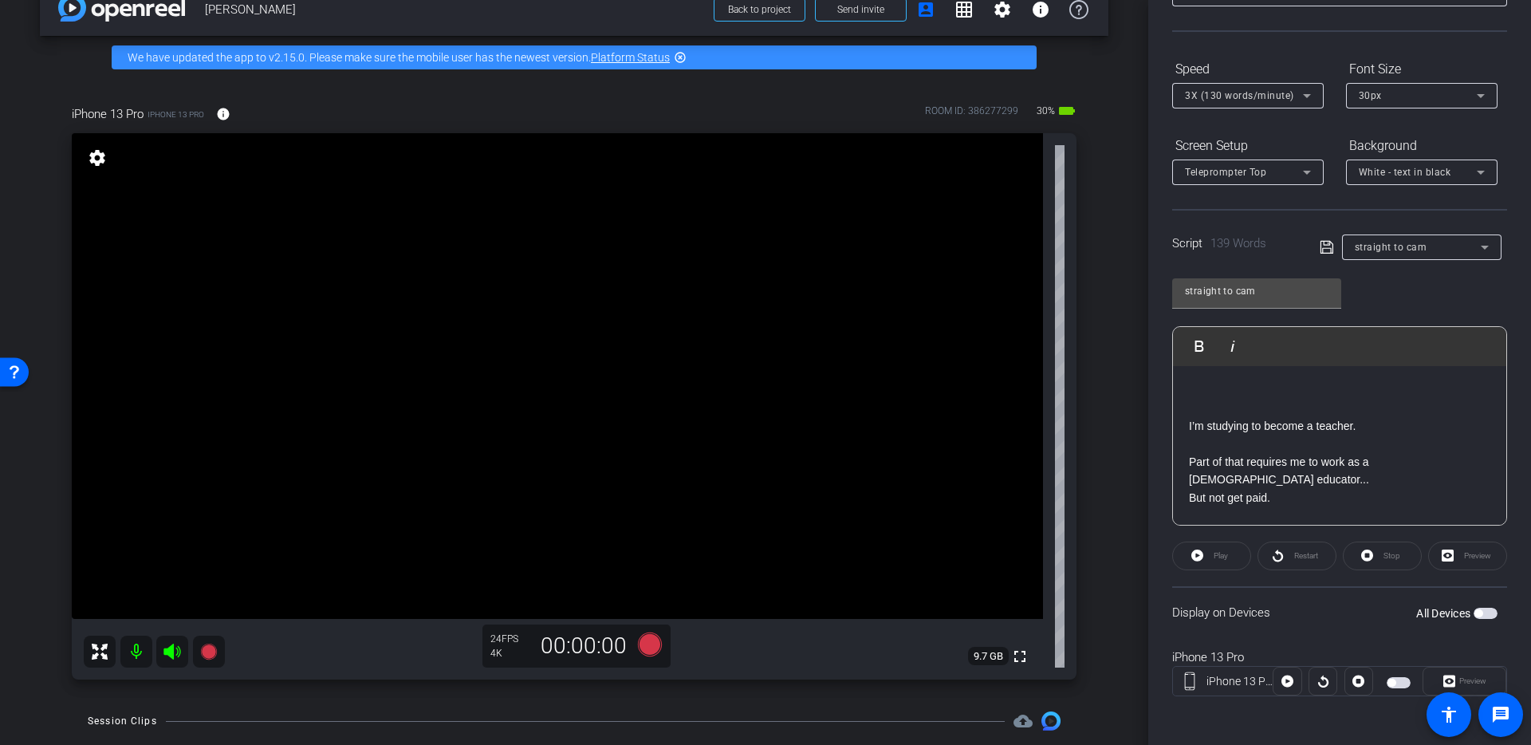
scroll to position [43, 0]
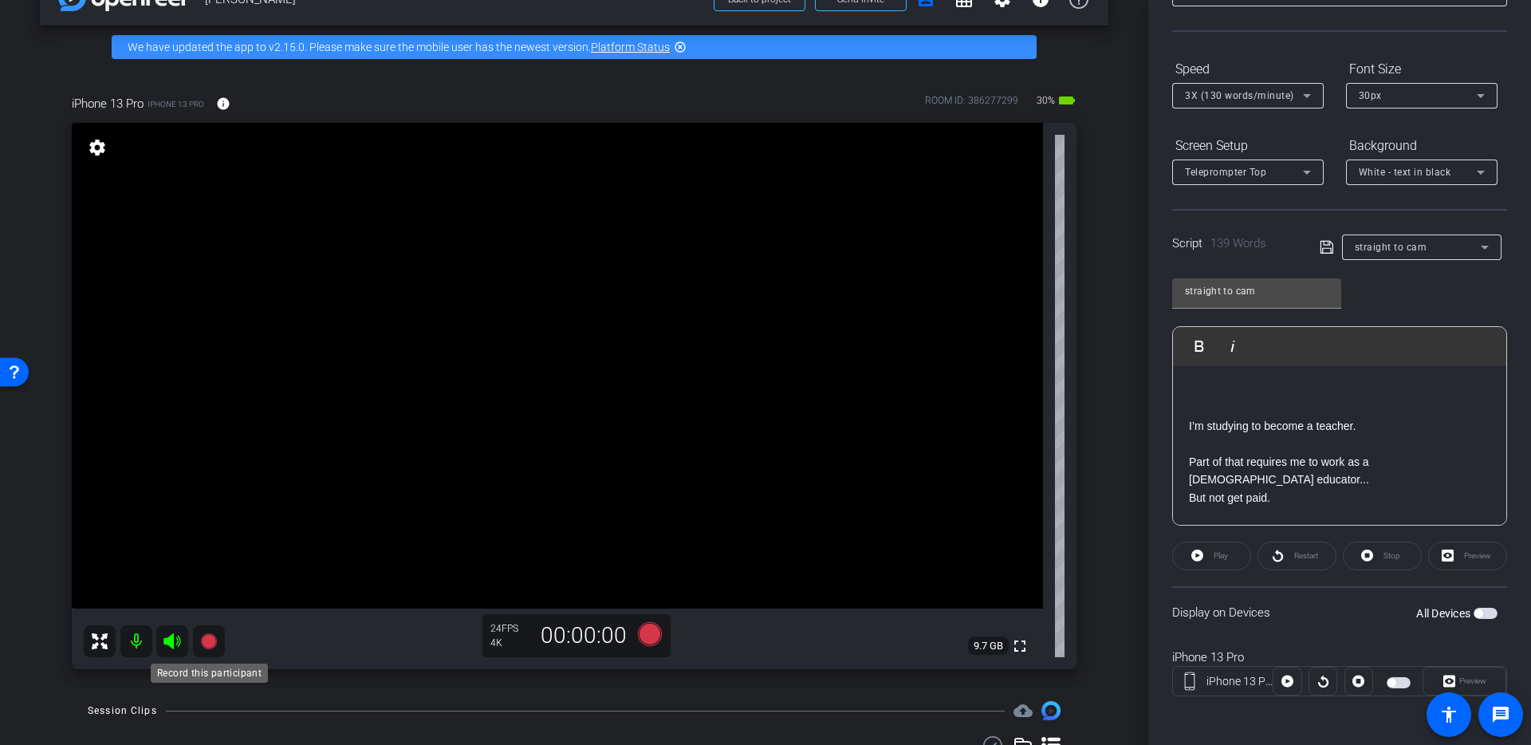
click at [205, 644] on icon at bounding box center [208, 641] width 16 height 16
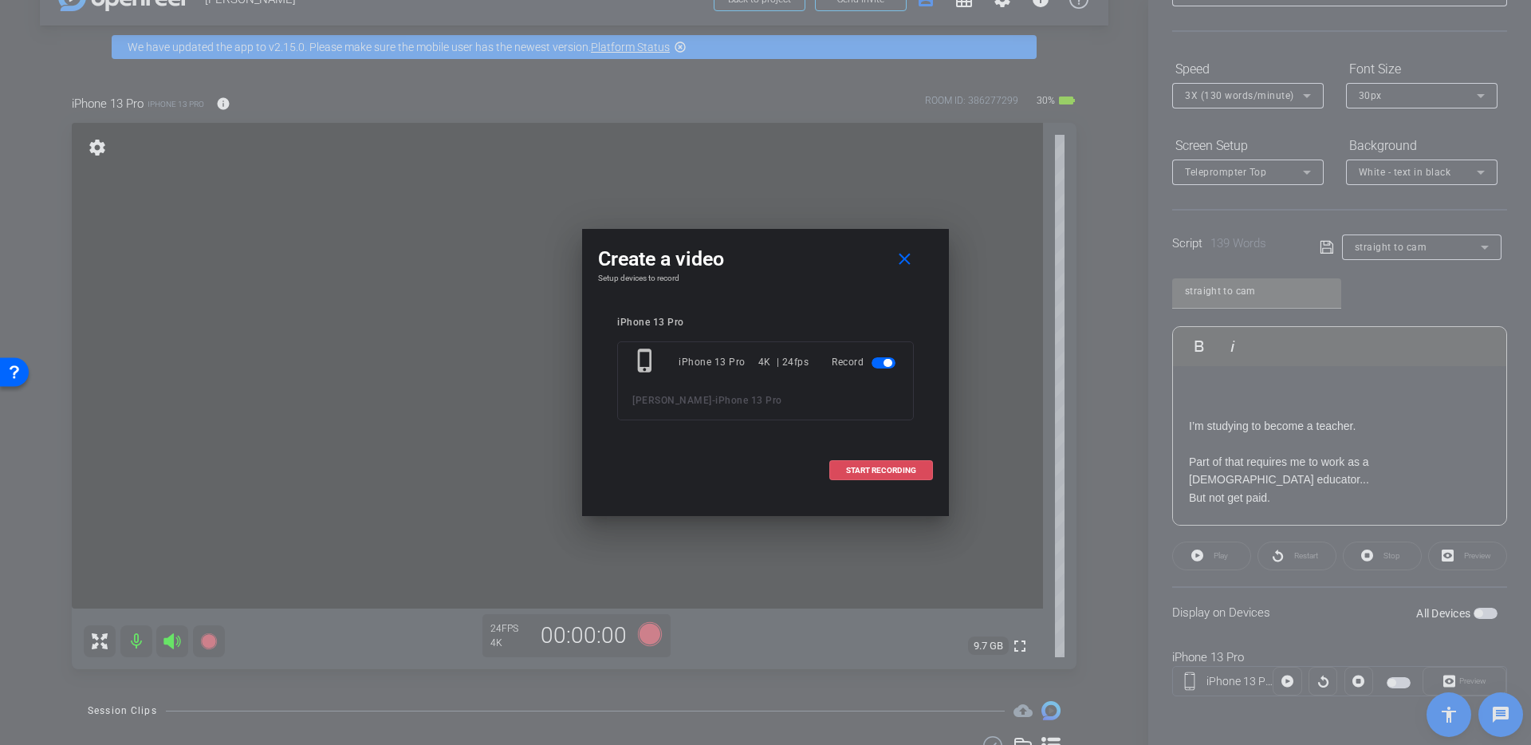
click at [858, 476] on span at bounding box center [881, 470] width 102 height 38
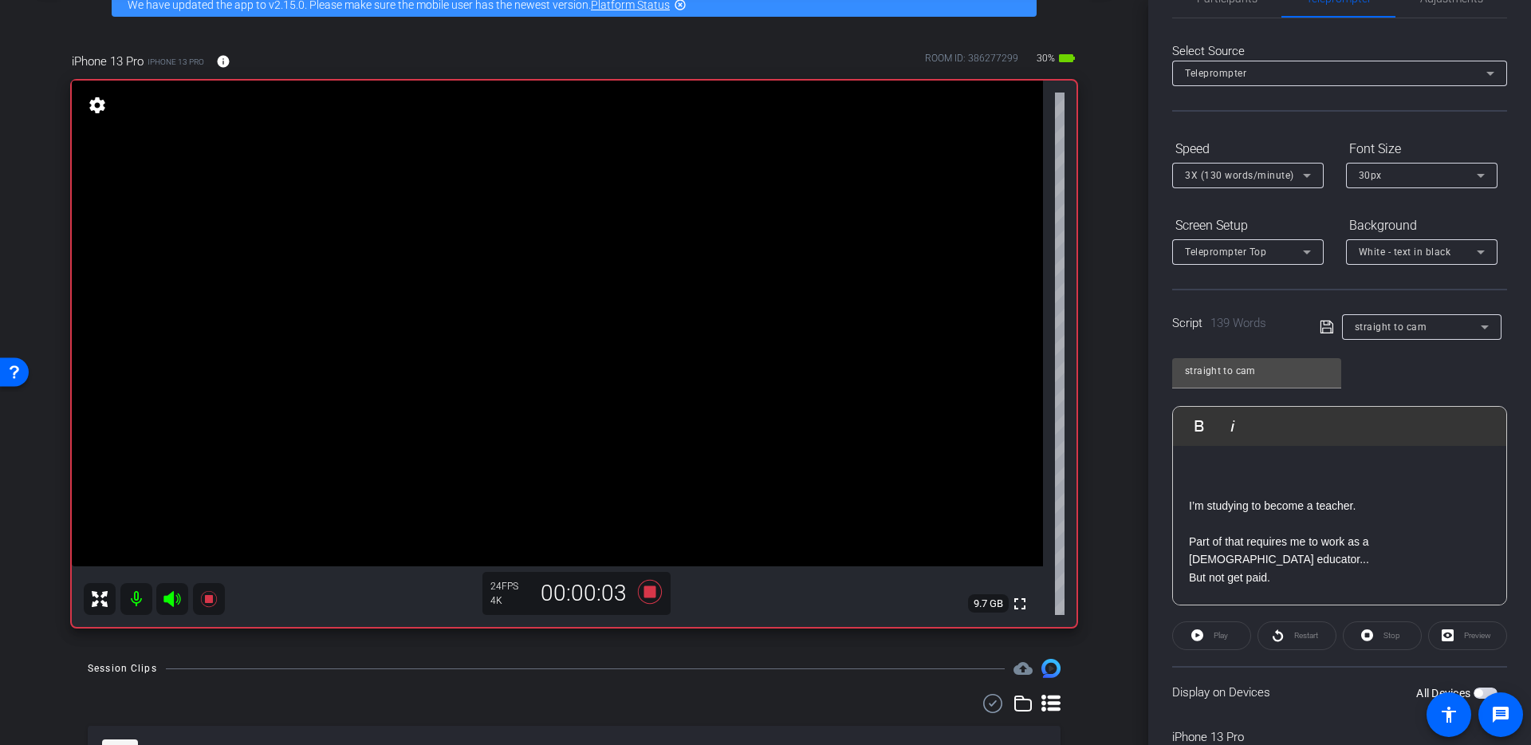
scroll to position [0, 0]
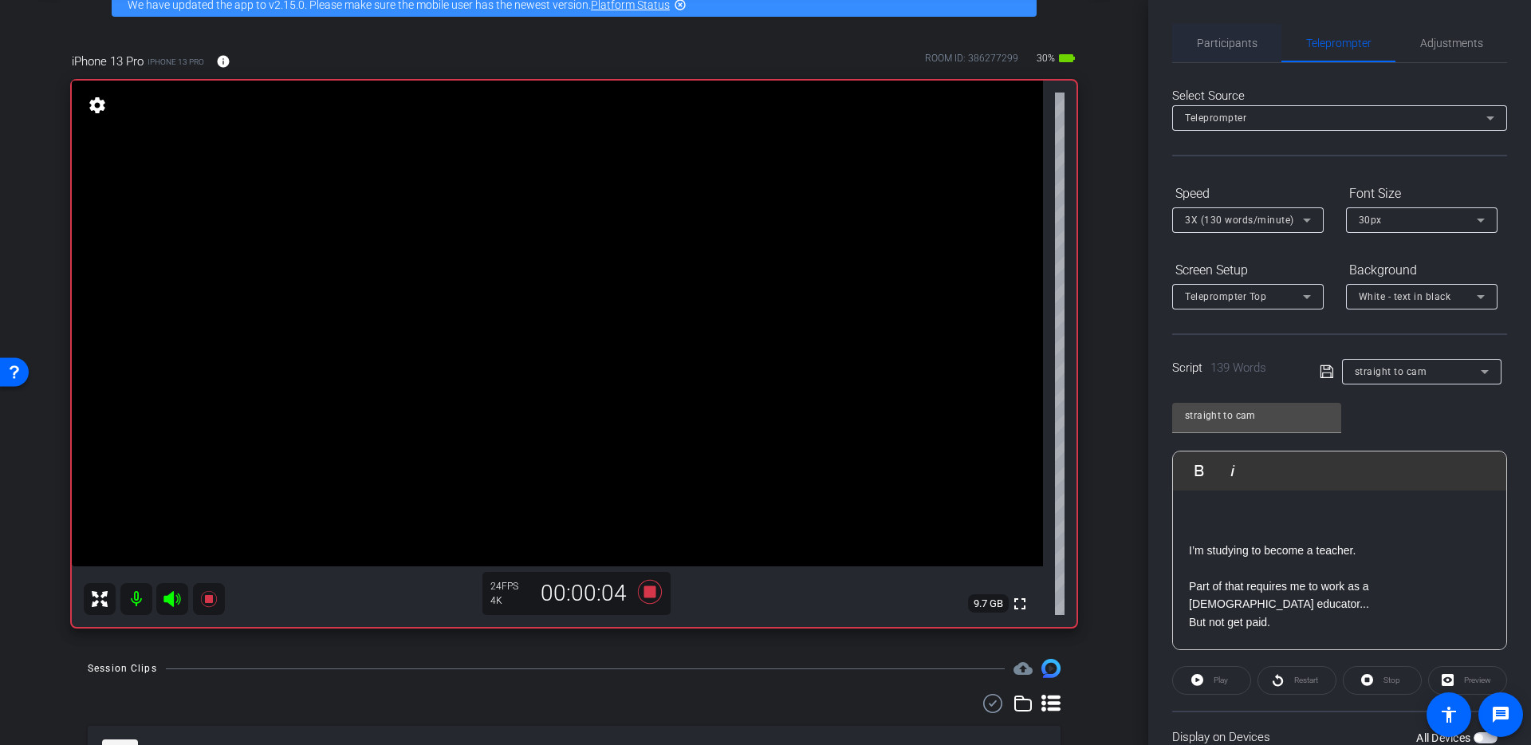
click at [1208, 45] on span "Participants" at bounding box center [1227, 42] width 61 height 11
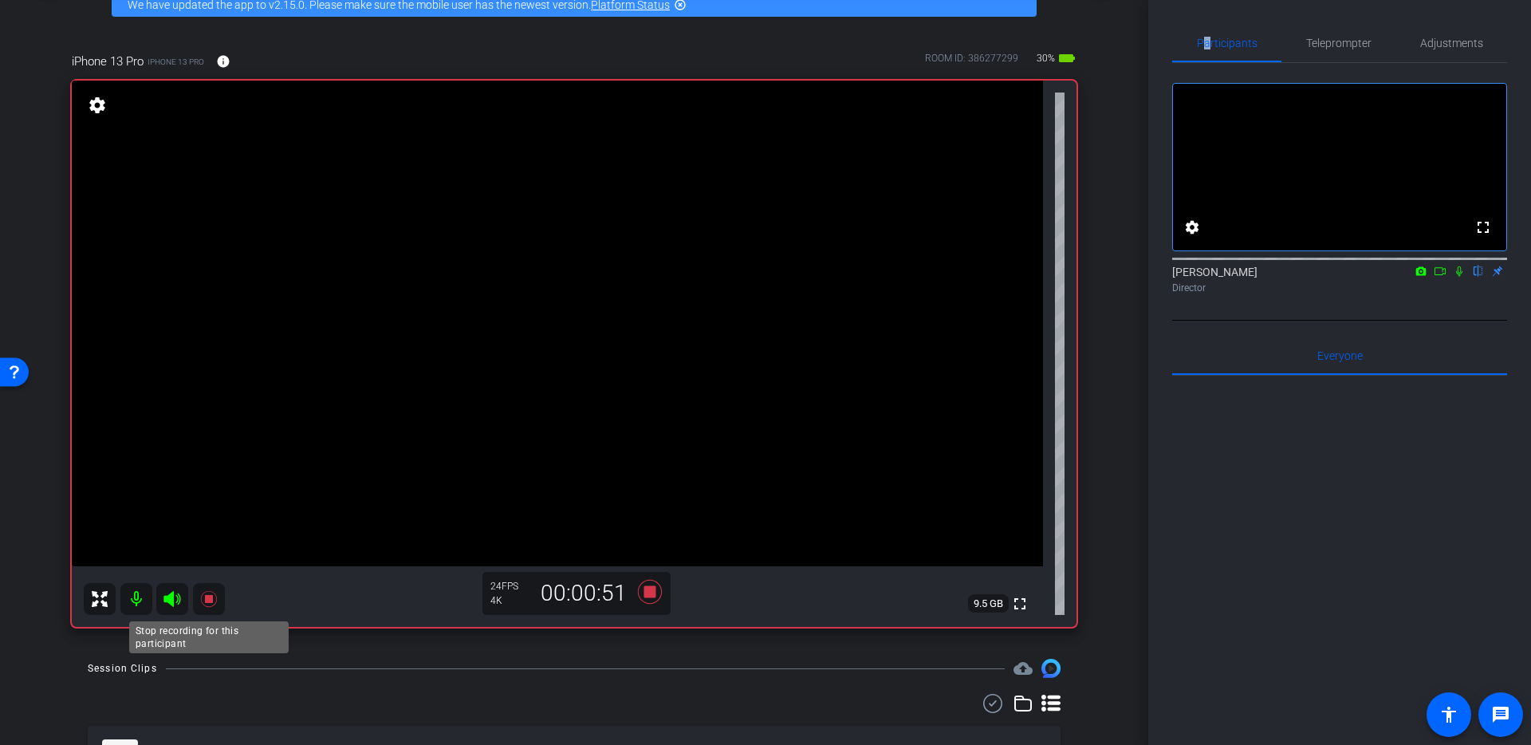
click at [211, 598] on icon at bounding box center [208, 599] width 16 height 16
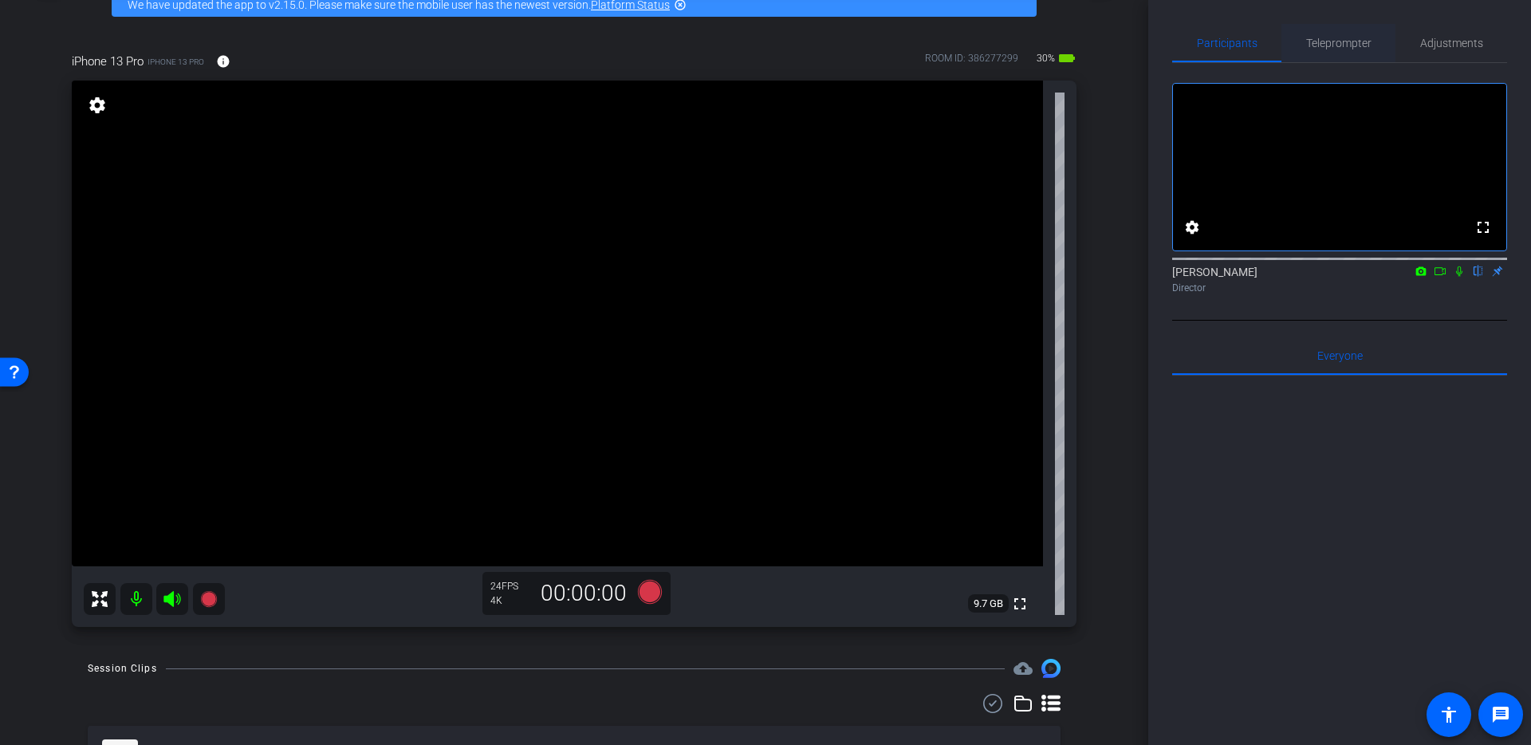
drag, startPoint x: 1357, startPoint y: 30, endPoint x: 1353, endPoint y: 38, distance: 9.6
click at [1357, 32] on span "Teleprompter" at bounding box center [1338, 43] width 65 height 38
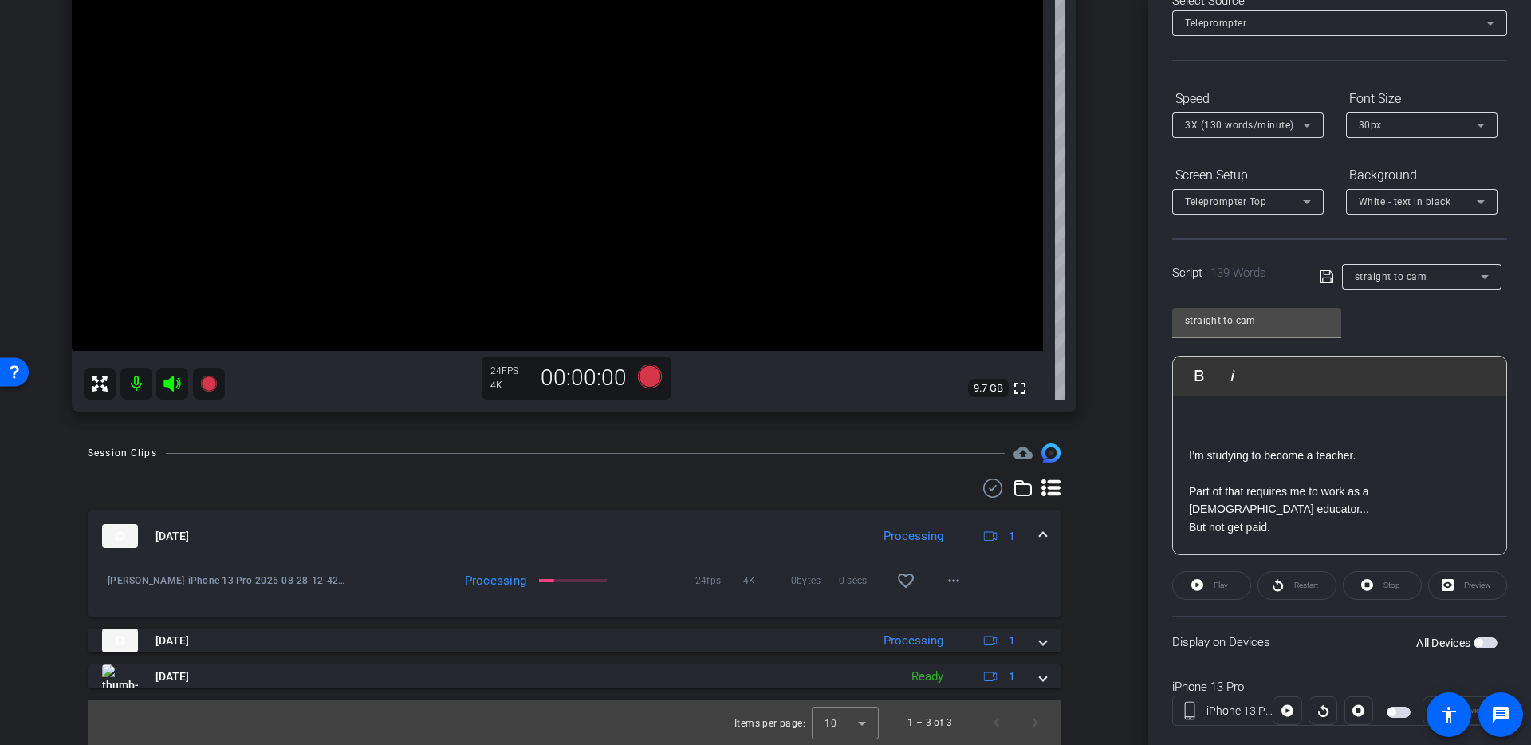
scroll to position [127, 0]
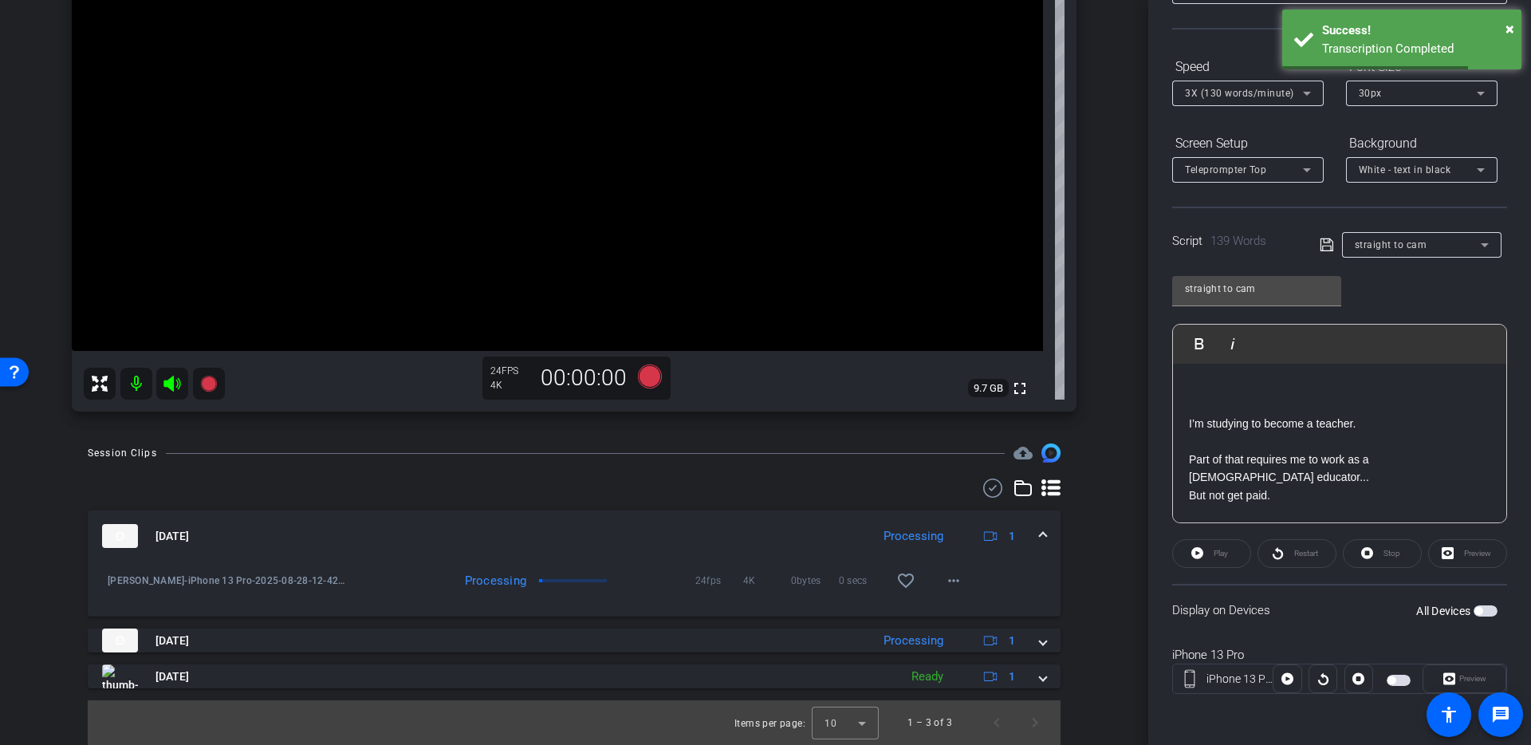
click at [1486, 615] on span "button" at bounding box center [1486, 610] width 24 height 11
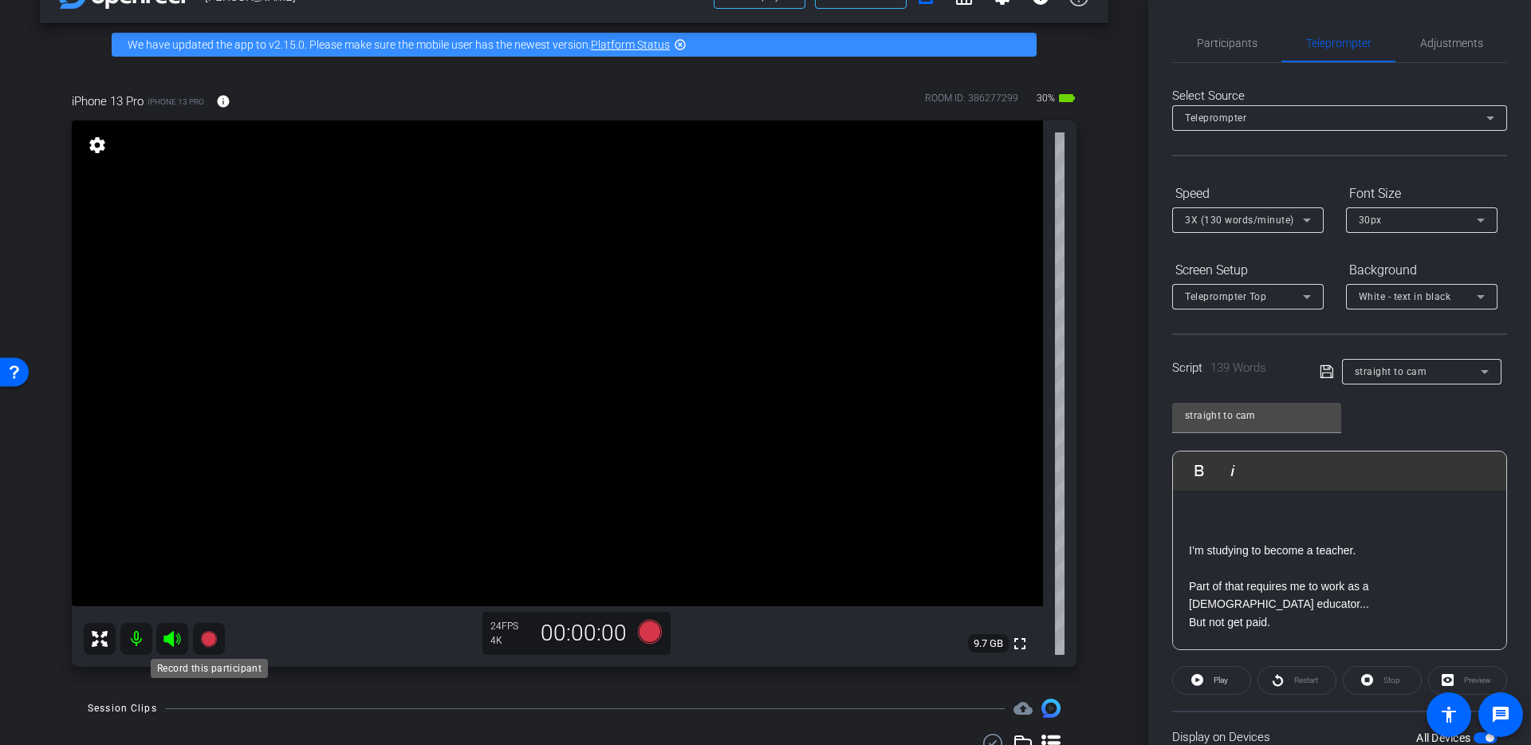
scroll to position [45, 0]
click at [207, 640] on icon at bounding box center [208, 640] width 16 height 16
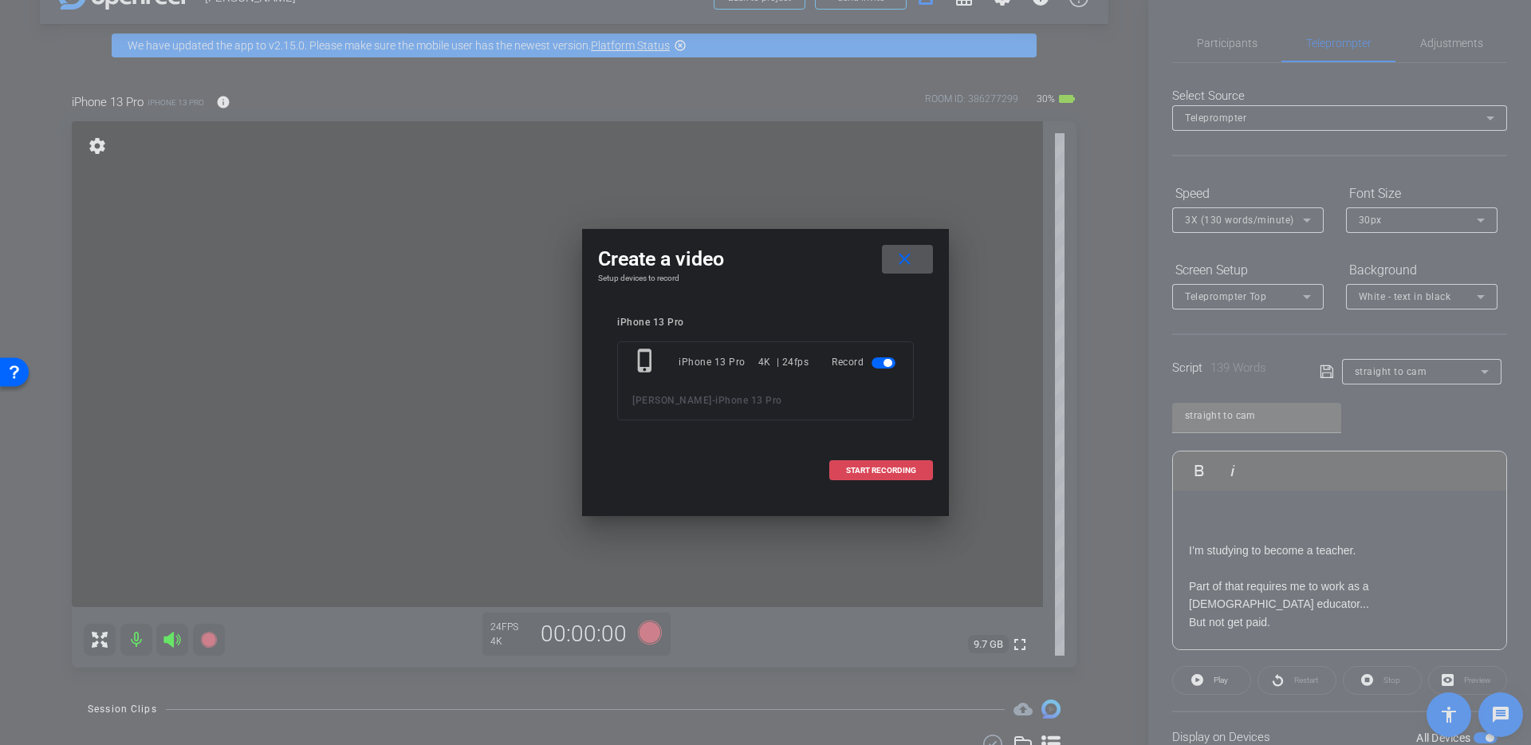
click at [877, 471] on span "START RECORDING" at bounding box center [881, 471] width 70 height 8
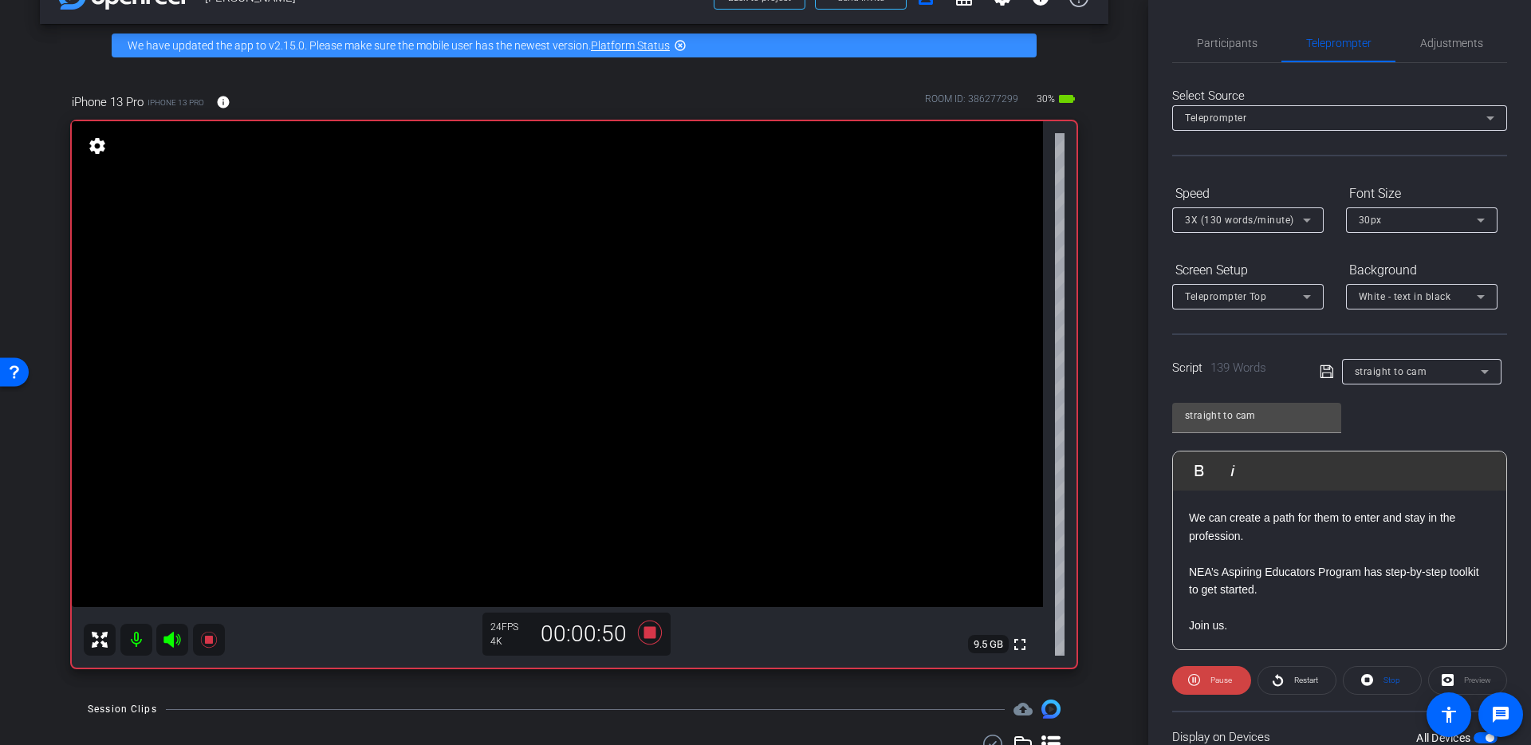
scroll to position [506, 0]
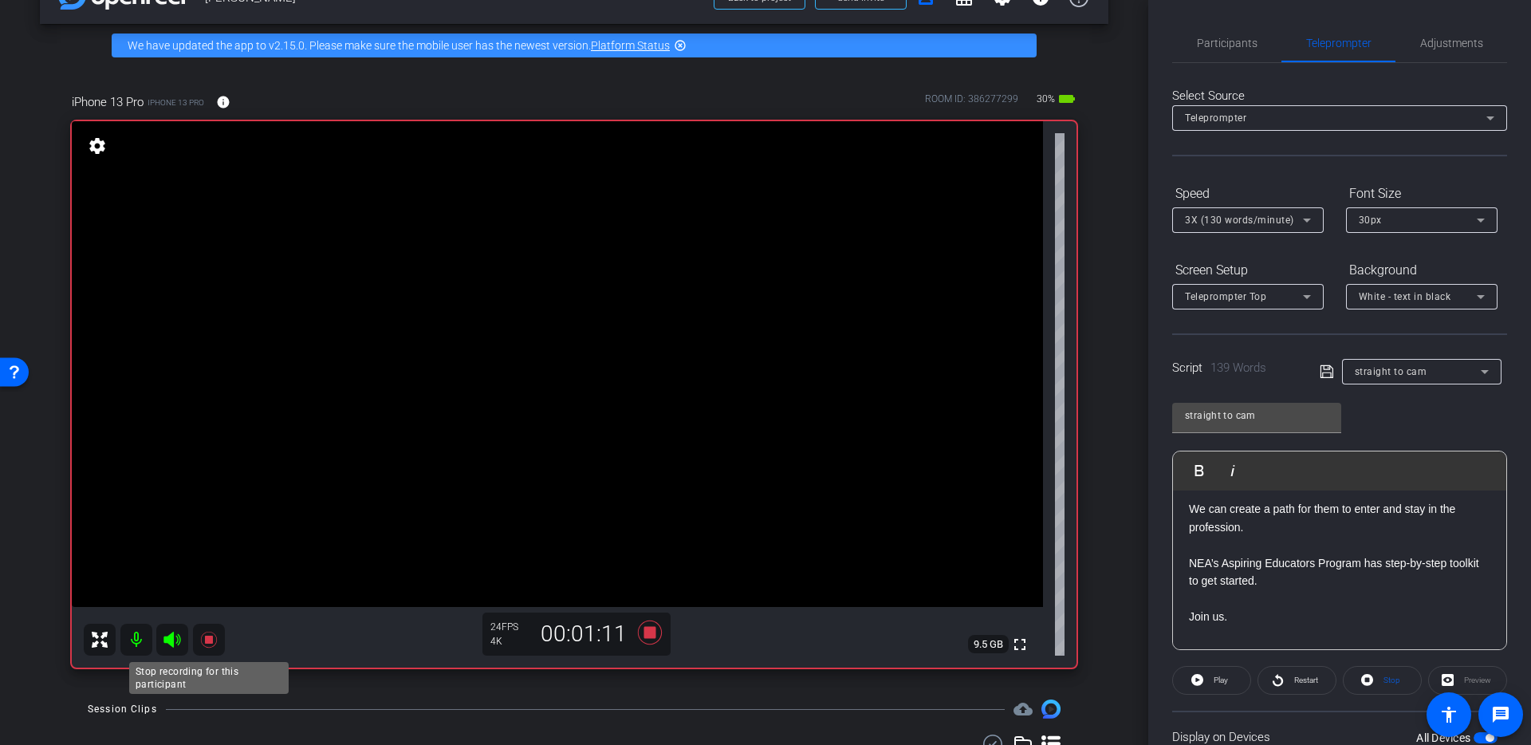
click at [211, 638] on icon at bounding box center [208, 640] width 16 height 16
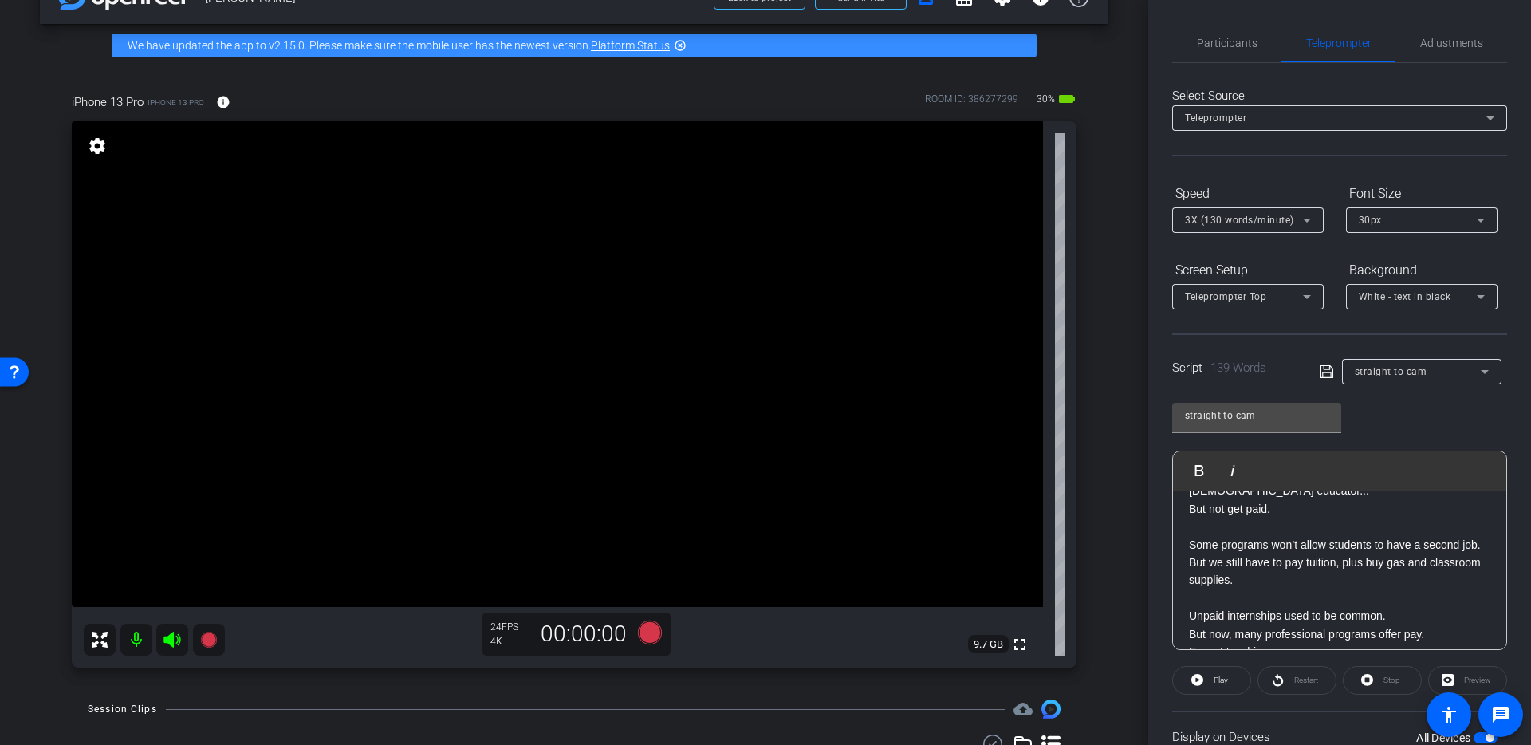
scroll to position [0, 0]
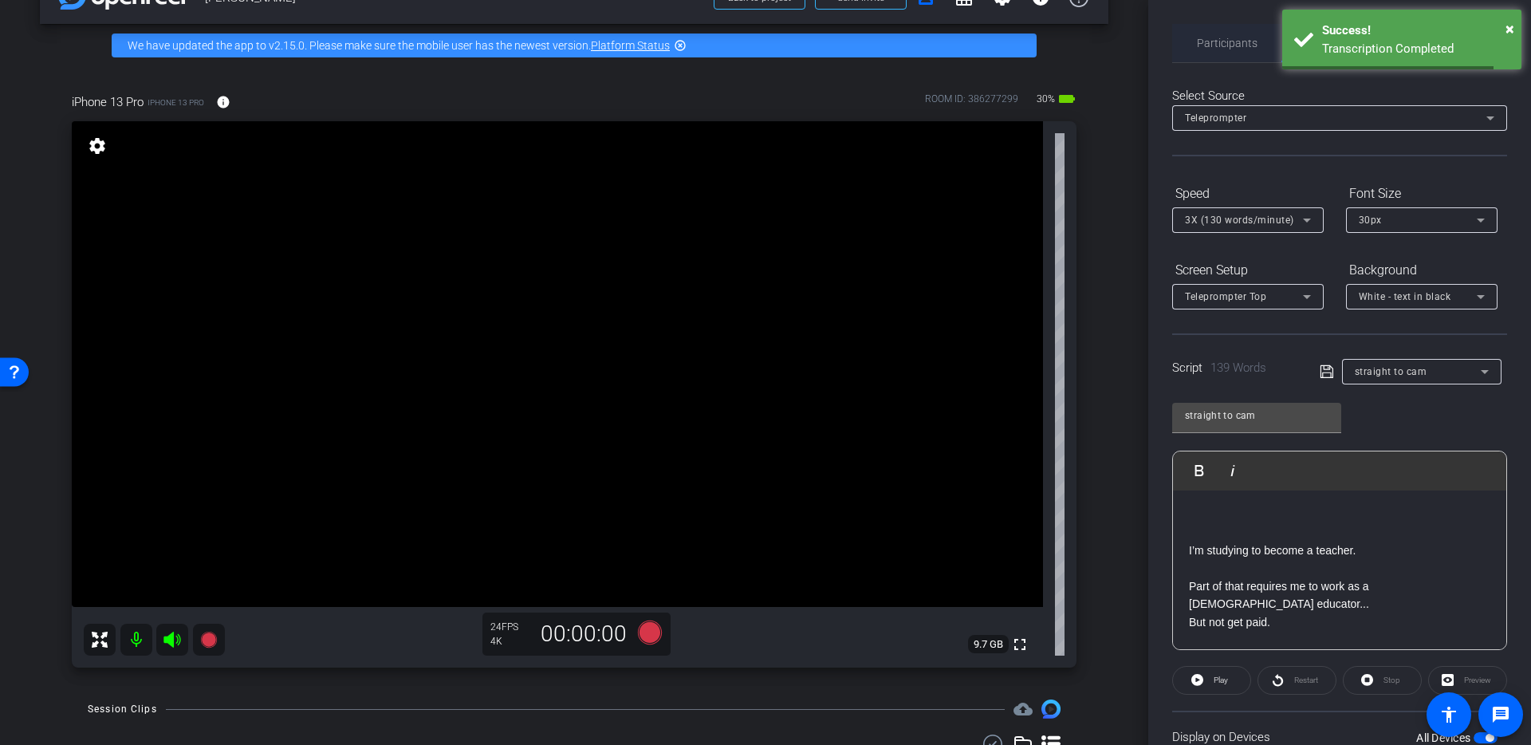
click at [1247, 49] on span "Participants" at bounding box center [1227, 43] width 61 height 38
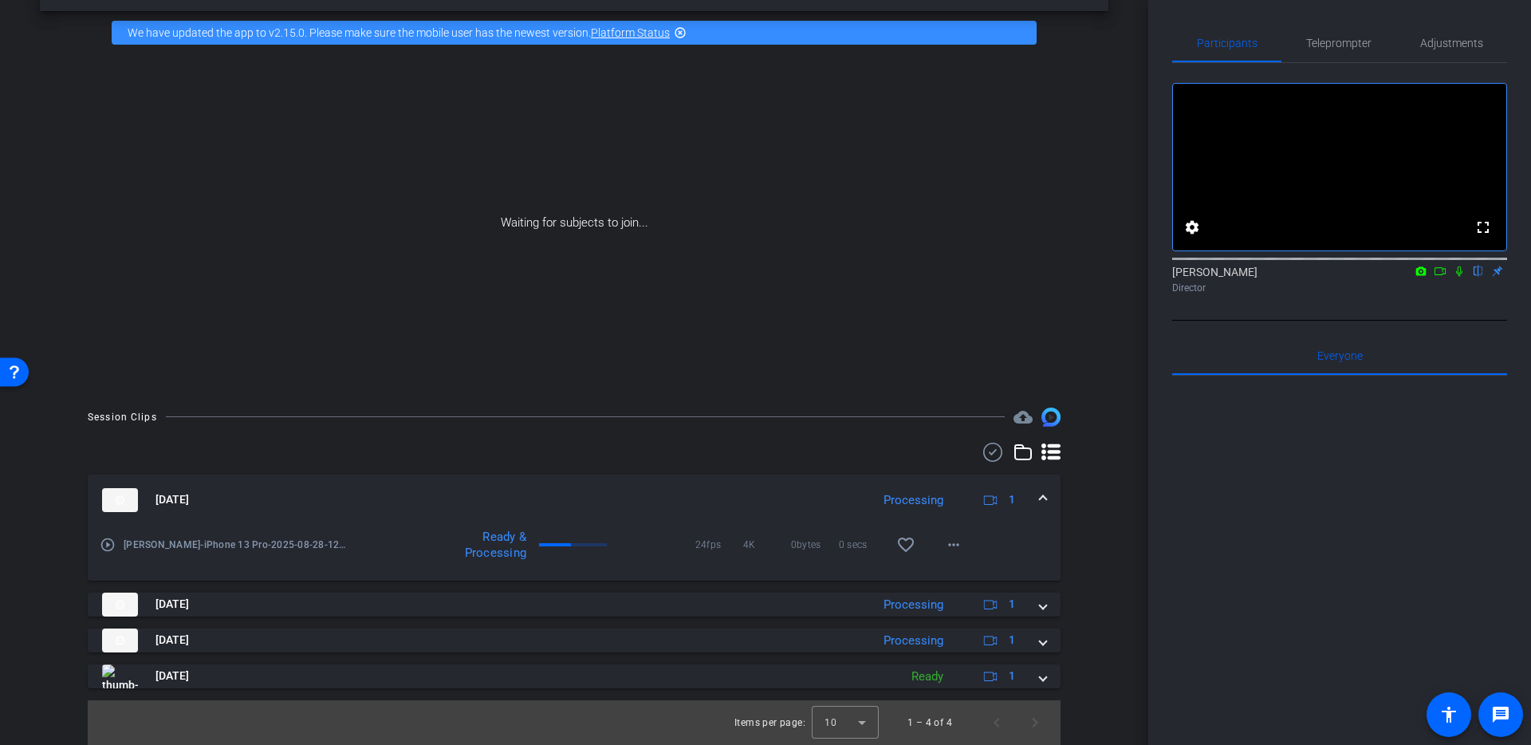
scroll to position [57, 0]
click at [1443, 277] on icon at bounding box center [1440, 271] width 13 height 11
click at [1472, 277] on icon at bounding box center [1478, 271] width 13 height 11
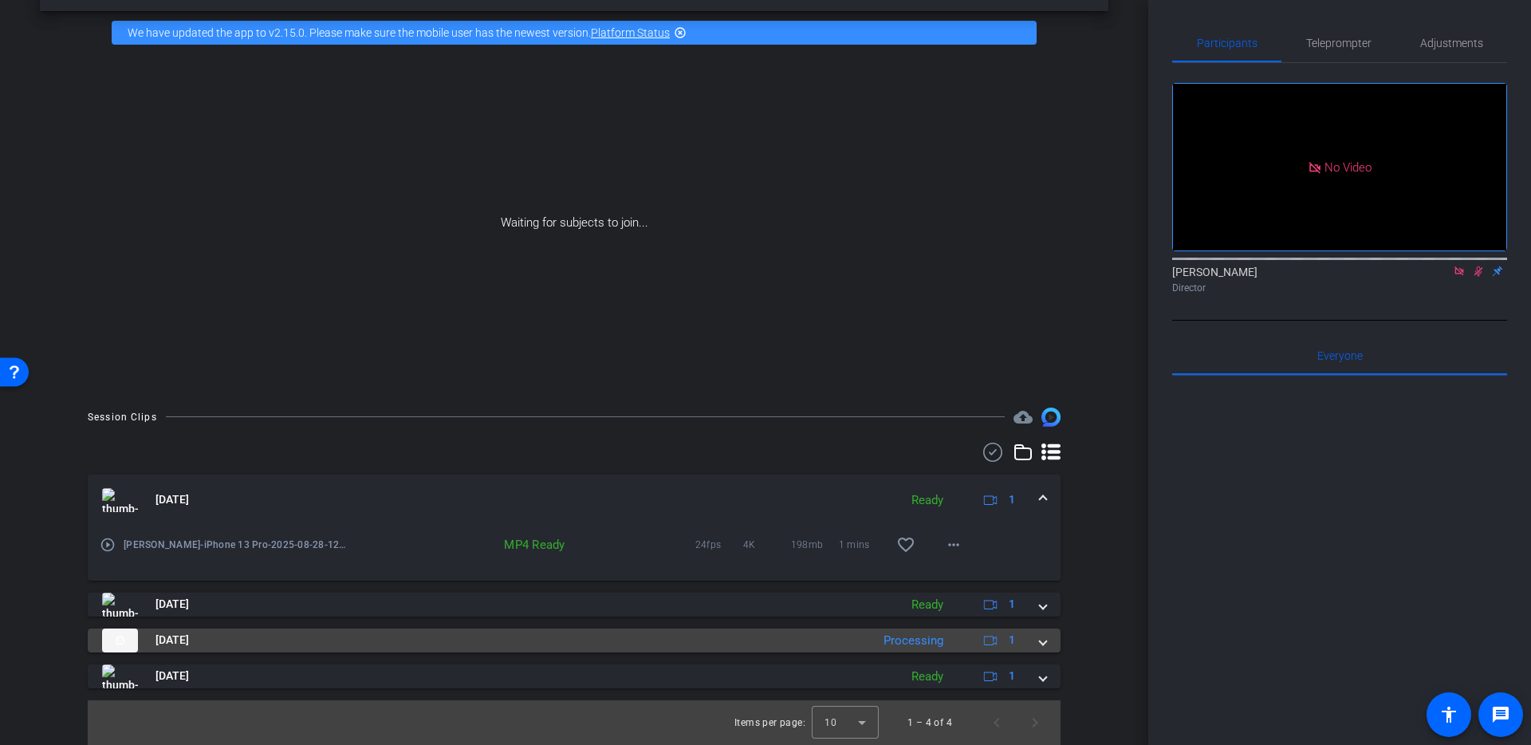
click at [1042, 644] on span at bounding box center [1043, 640] width 6 height 17
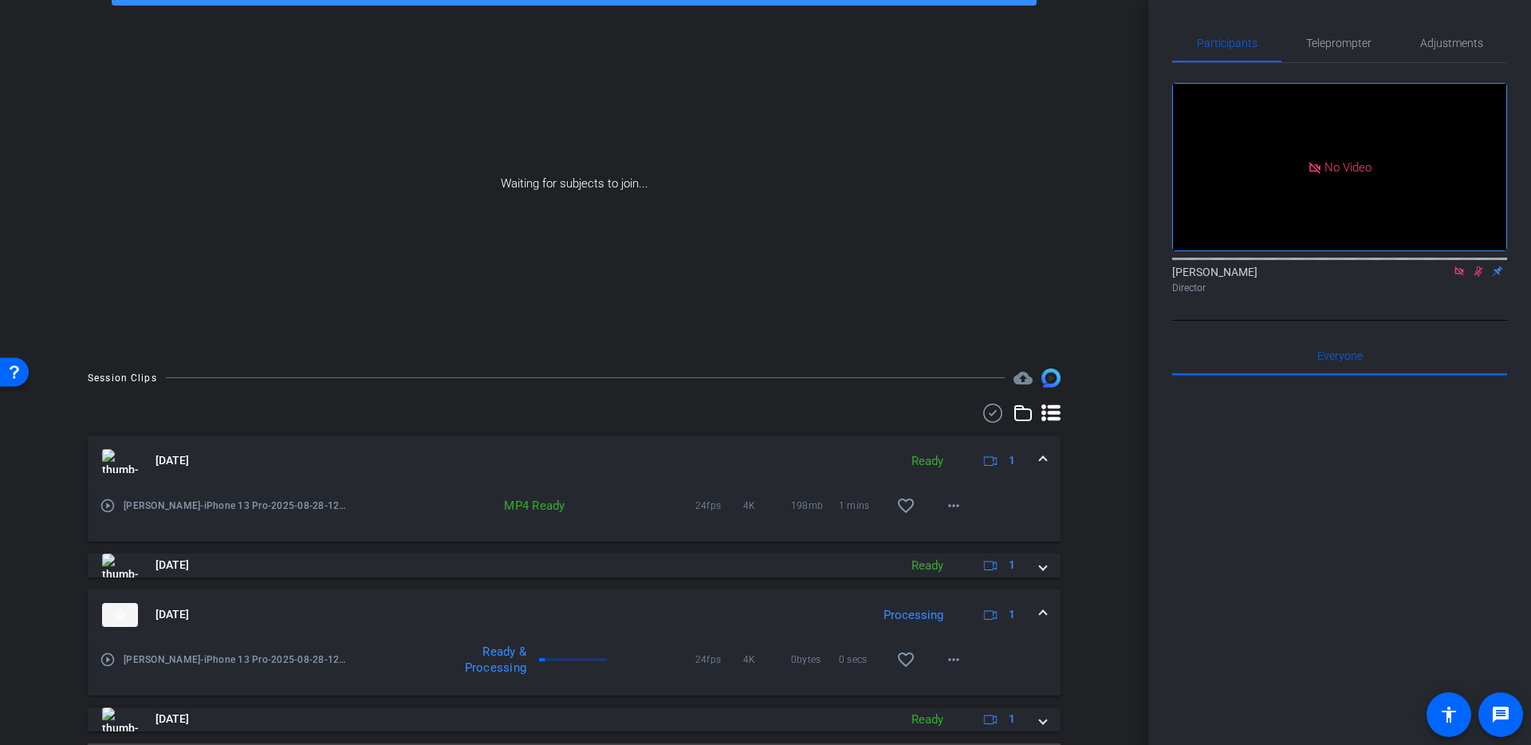
scroll to position [140, 0]
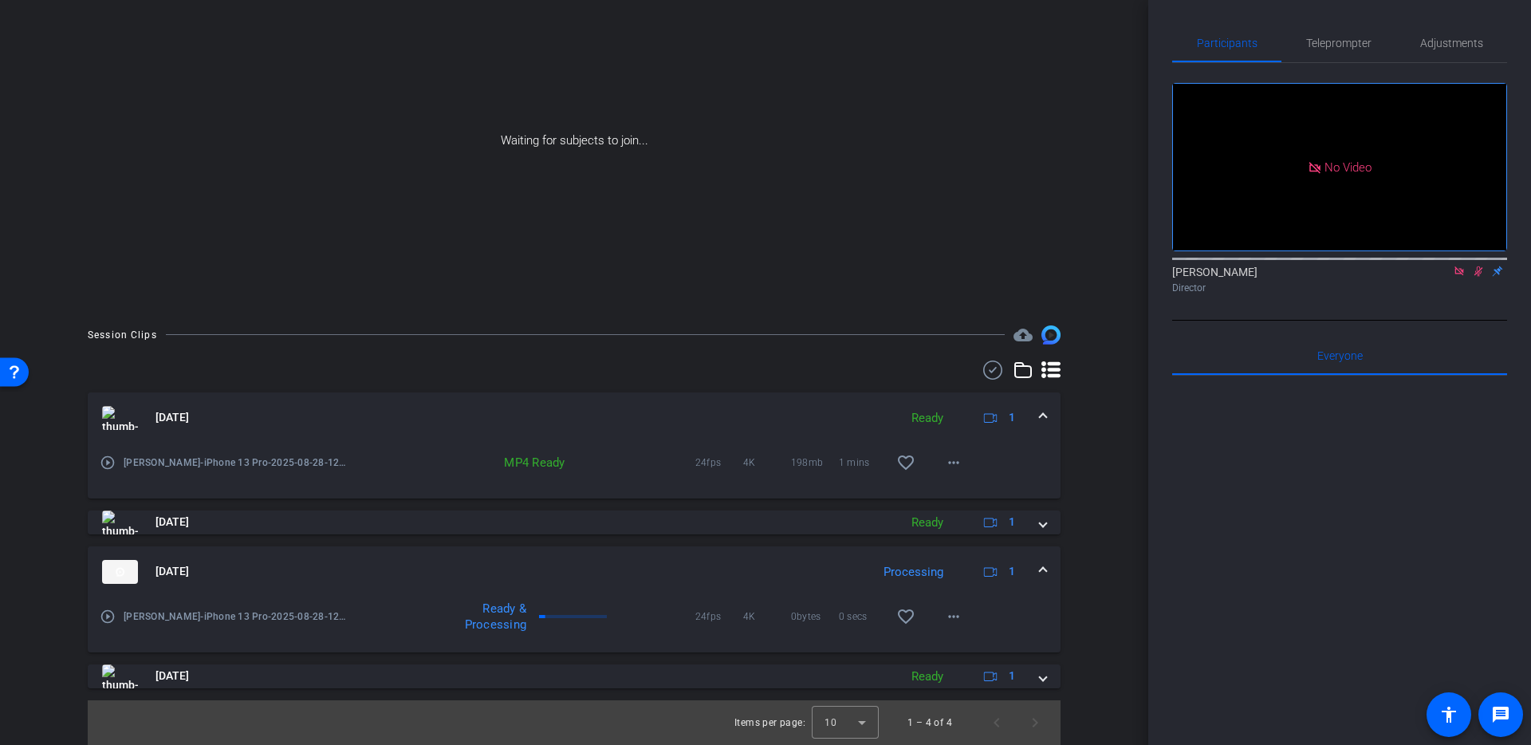
click at [1040, 566] on span at bounding box center [1043, 571] width 6 height 17
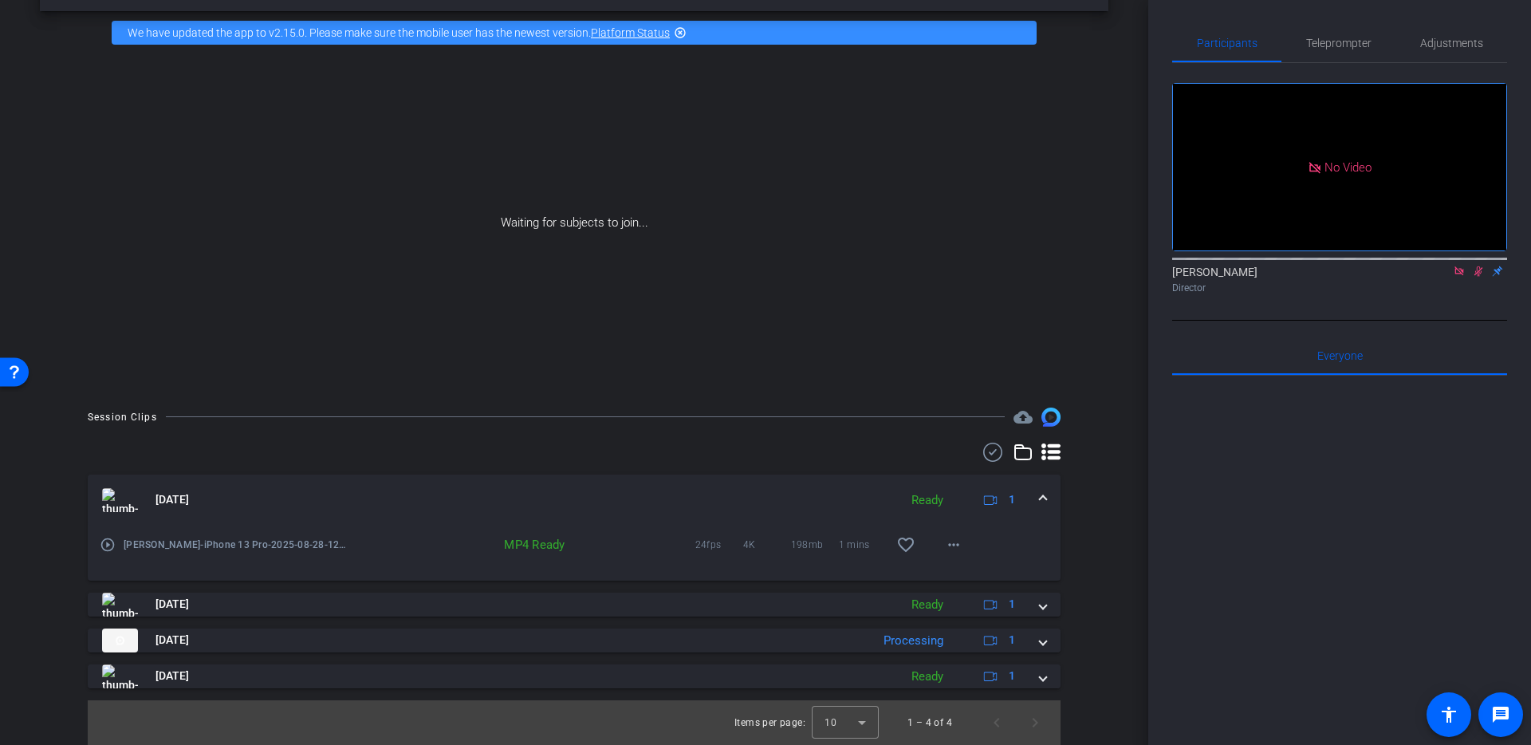
scroll to position [57, 0]
click at [1043, 499] on span at bounding box center [1043, 499] width 6 height 17
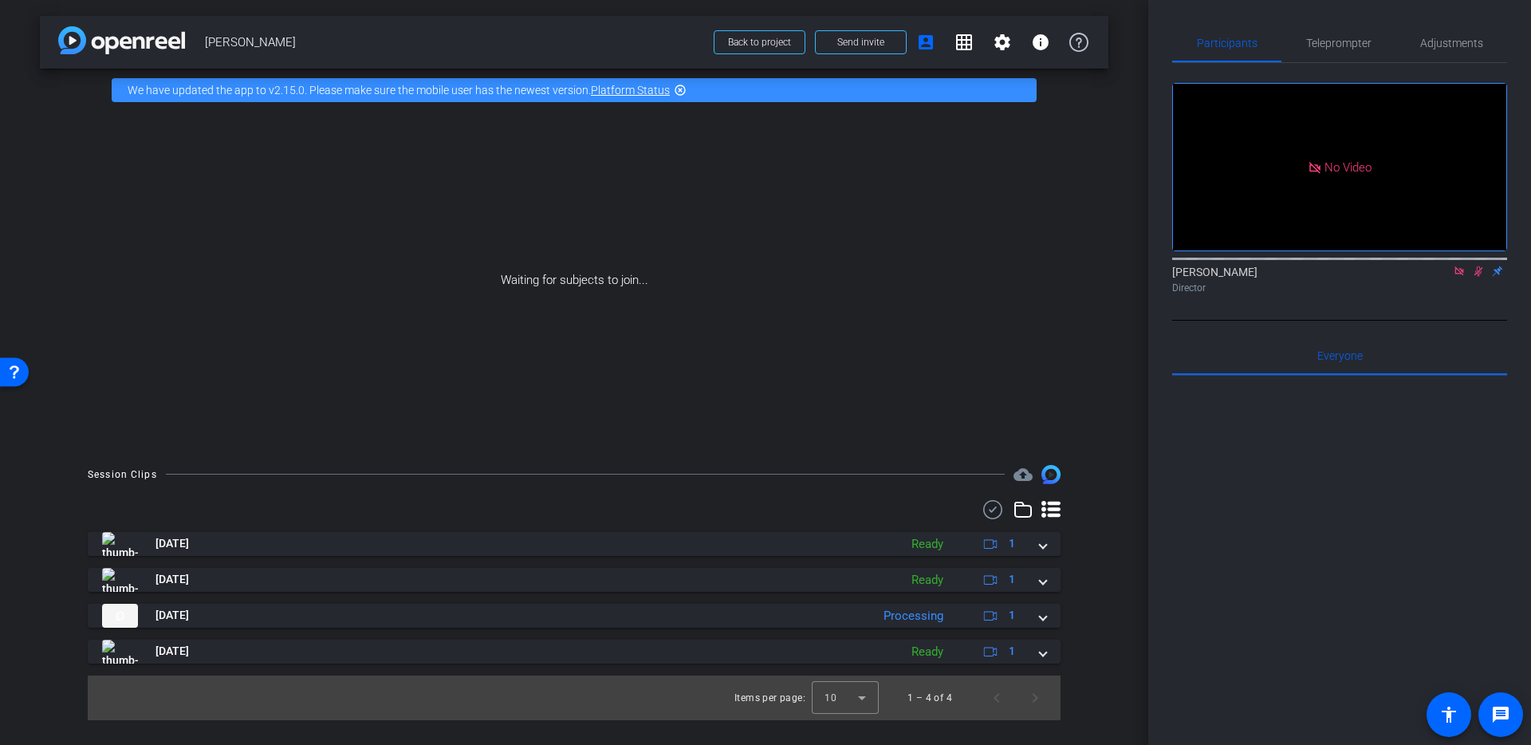
scroll to position [0, 0]
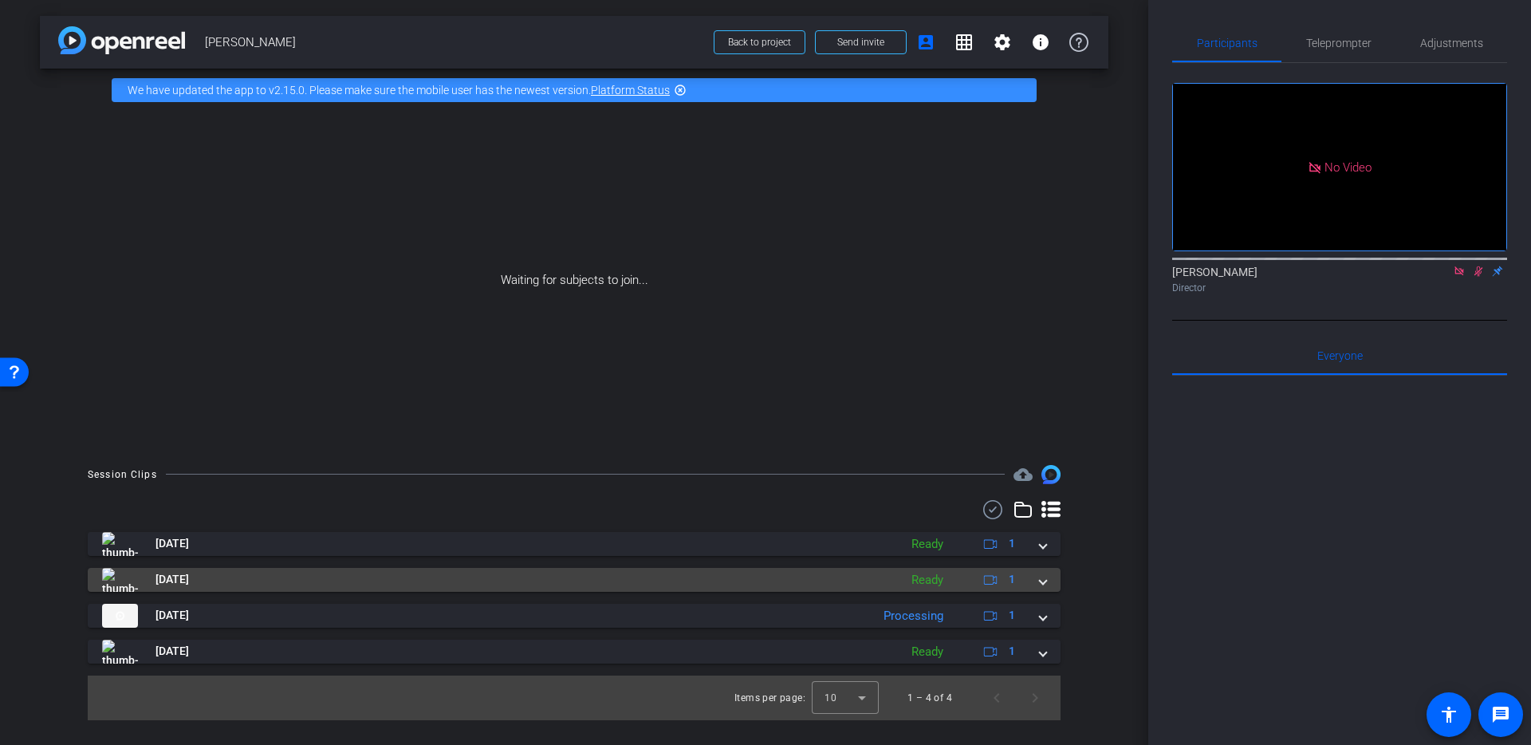
click at [1046, 585] on mat-expansion-panel-header "Aug 28, 2025 Ready 1" at bounding box center [574, 580] width 973 height 24
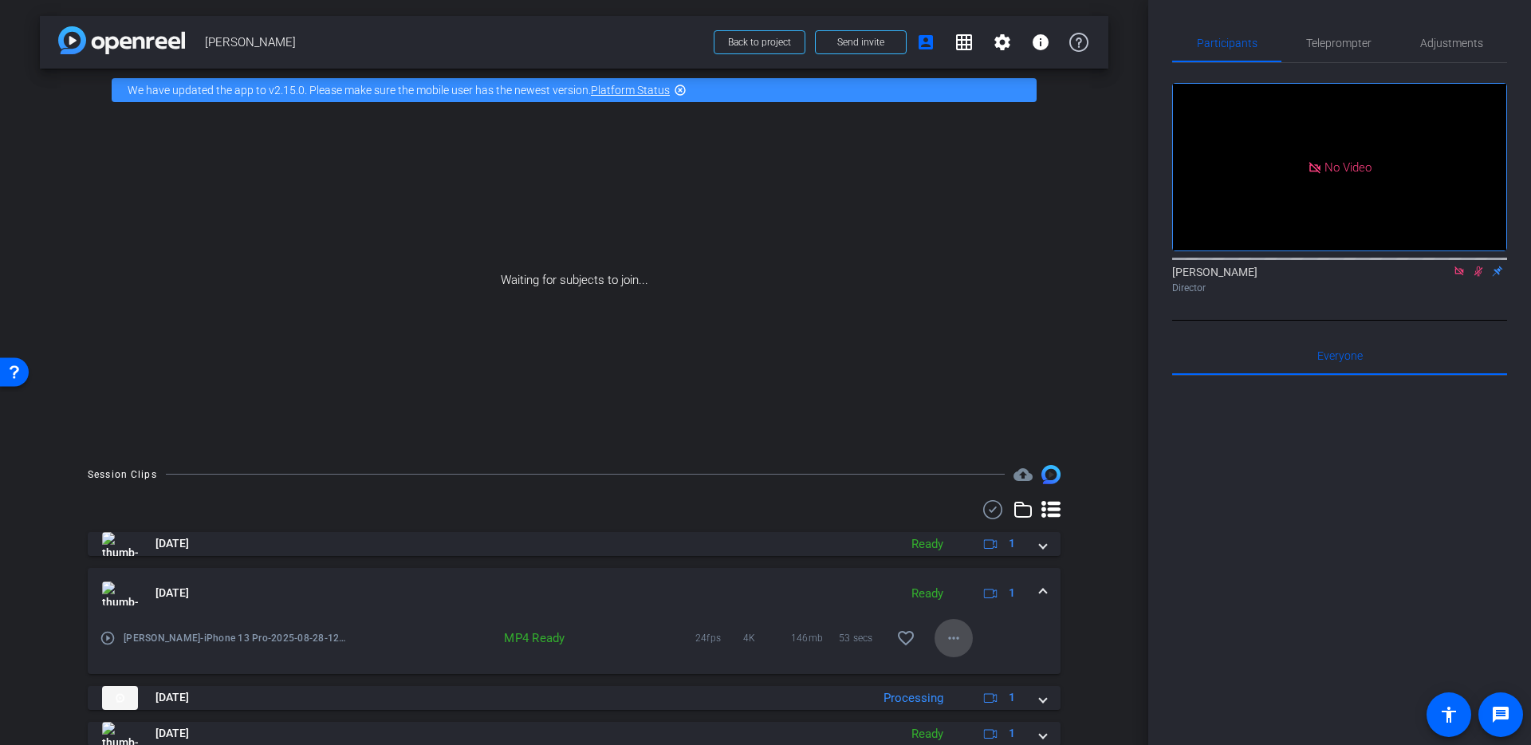
click at [957, 644] on mat-icon "more_horiz" at bounding box center [953, 637] width 19 height 19
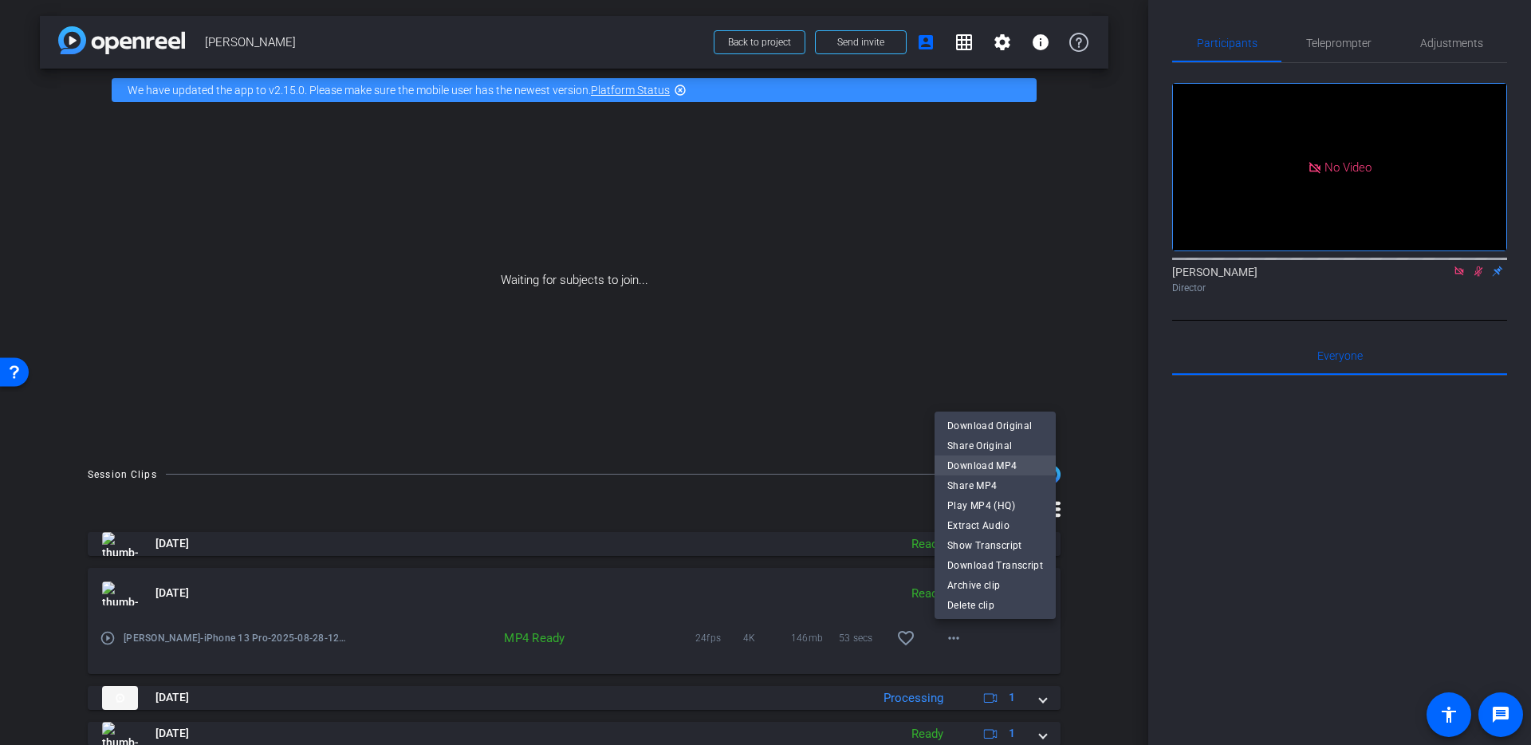
click at [974, 464] on span "Download MP4" at bounding box center [996, 464] width 96 height 19
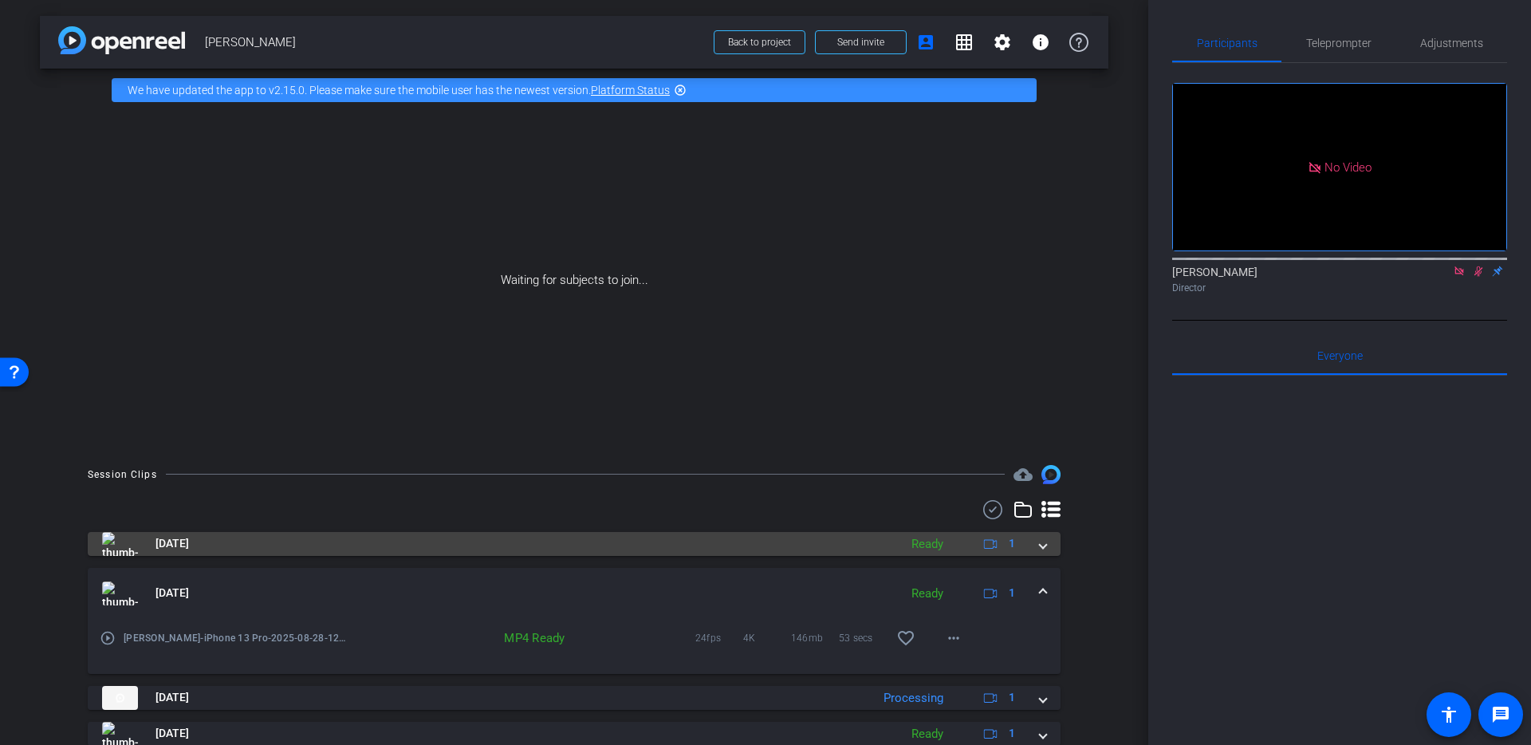
click at [1045, 548] on span at bounding box center [1043, 543] width 6 height 17
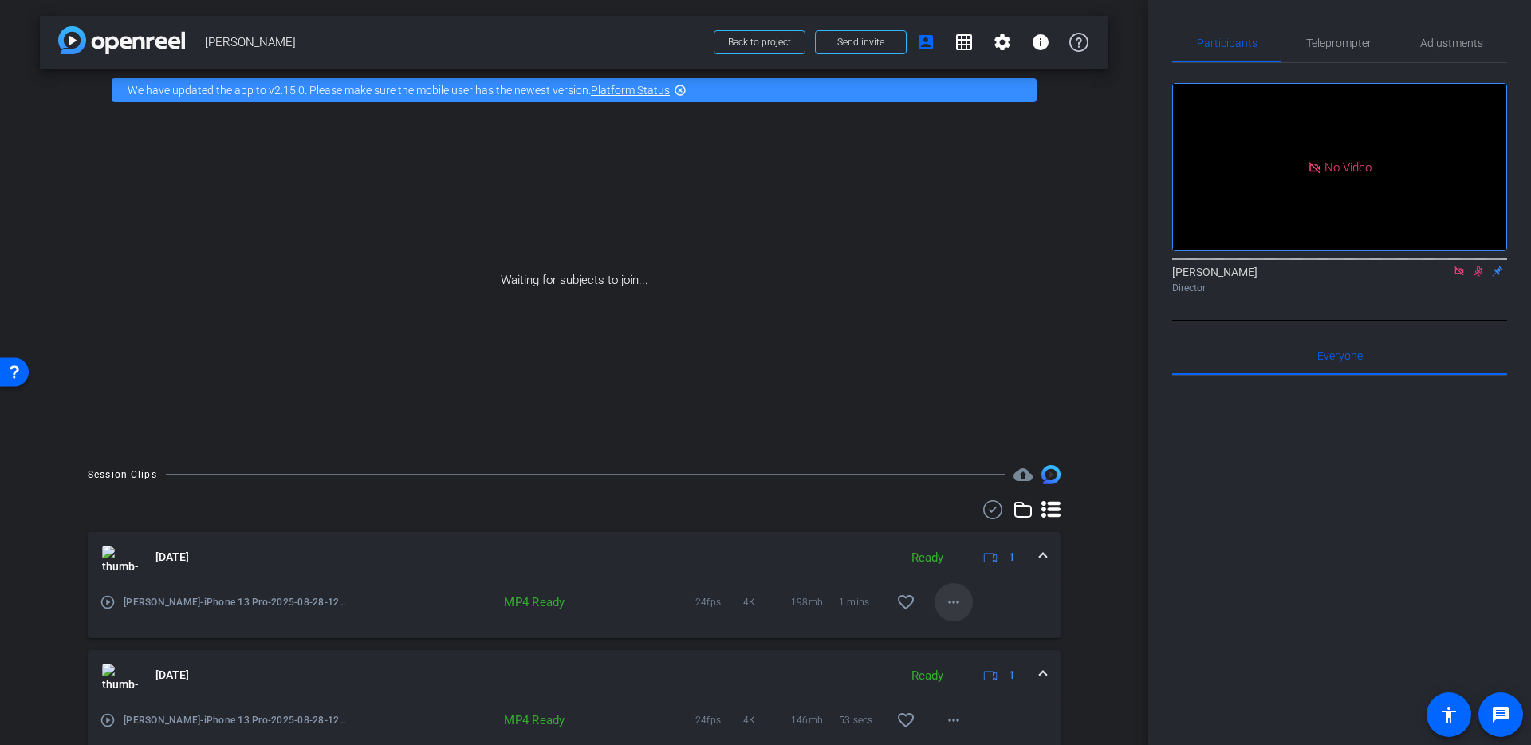
click at [954, 606] on mat-icon "more_horiz" at bounding box center [953, 602] width 19 height 19
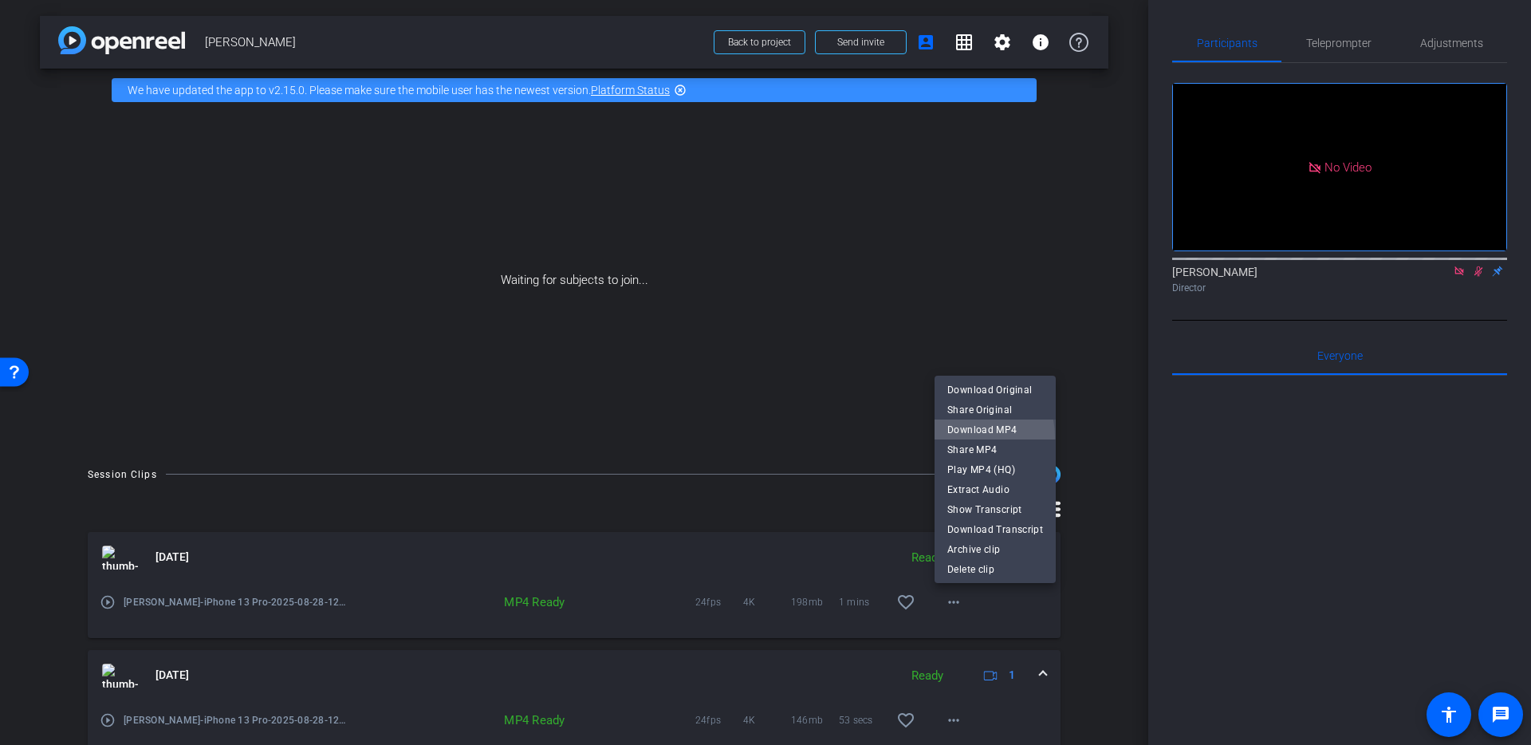
click at [963, 437] on span "Download MP4" at bounding box center [996, 429] width 96 height 19
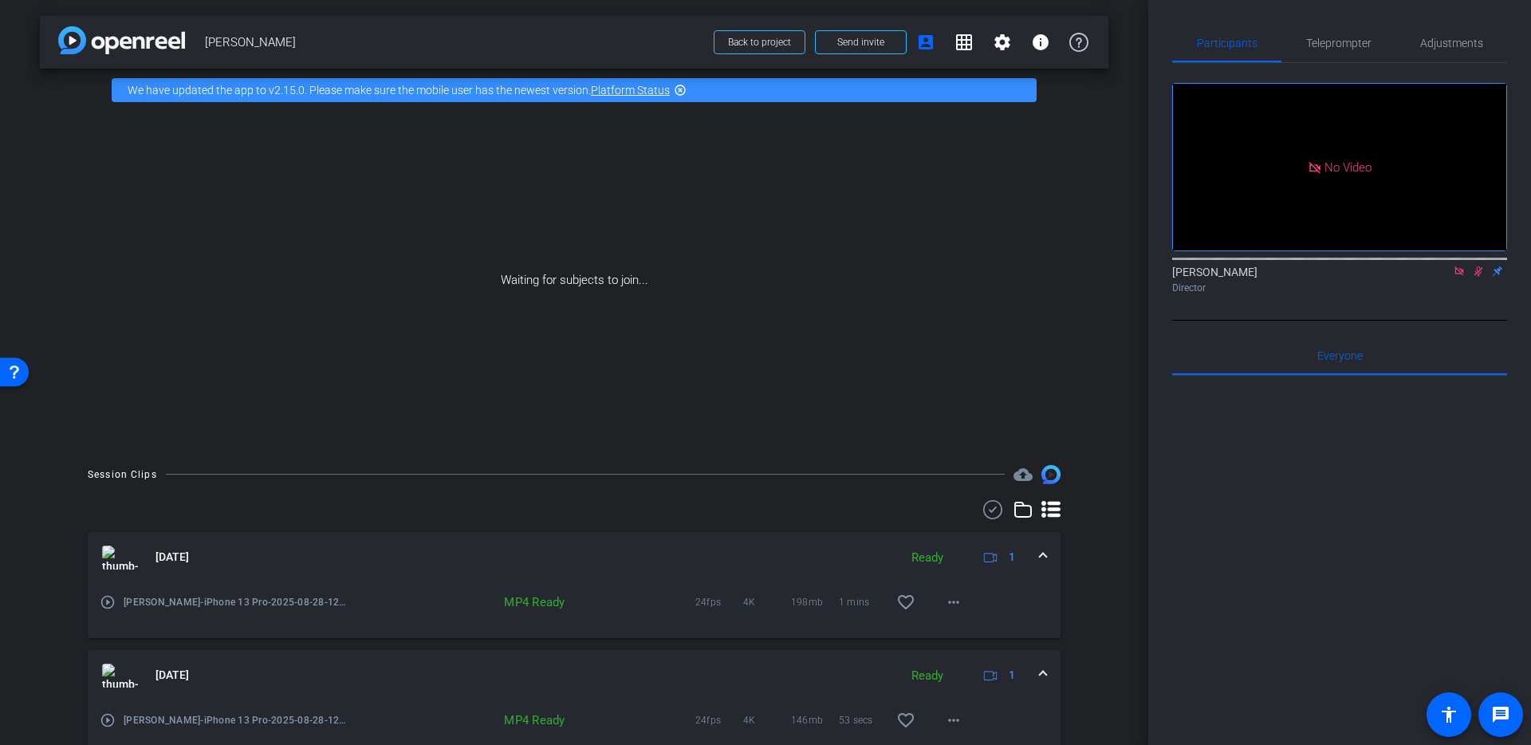
click at [1041, 552] on span at bounding box center [1043, 557] width 6 height 17
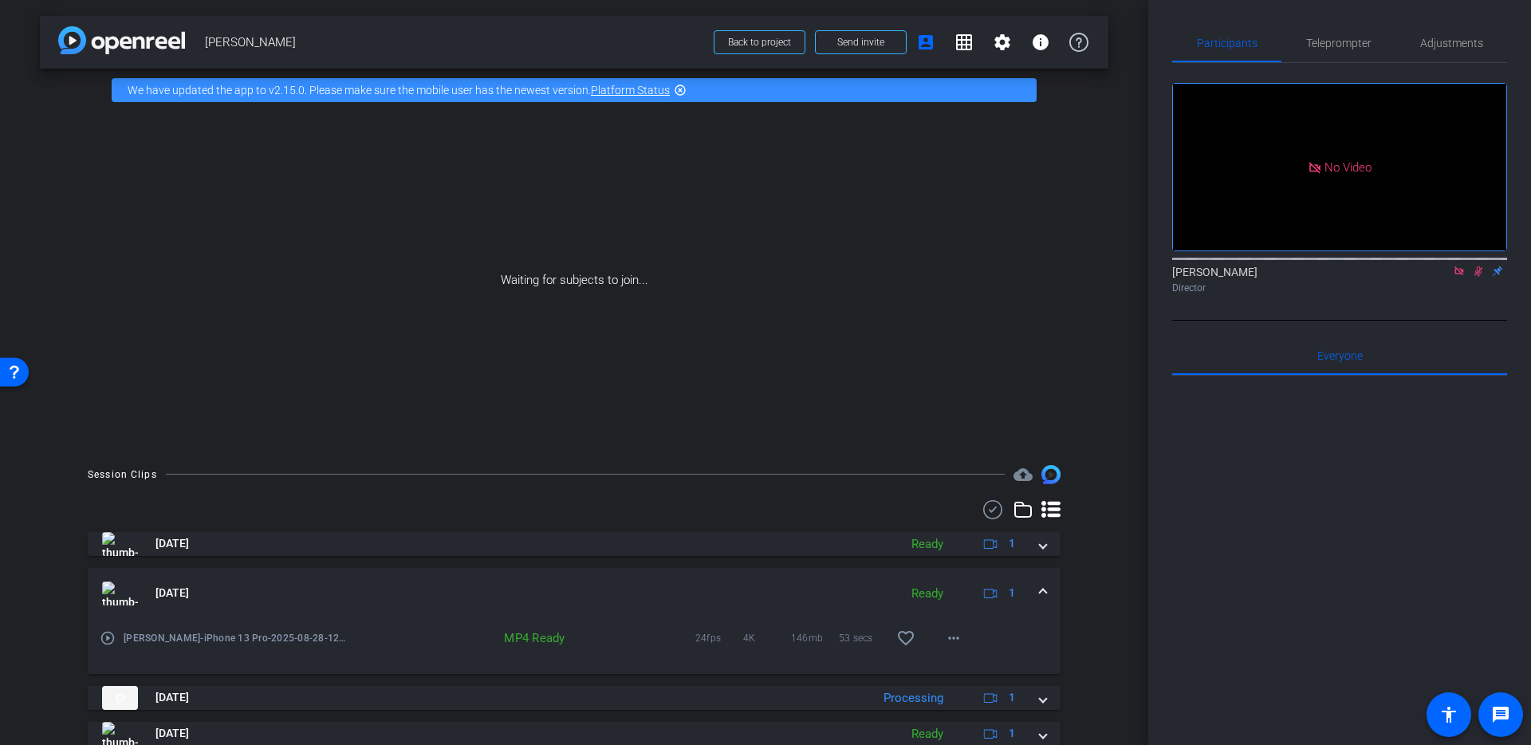
click at [1046, 591] on span at bounding box center [1043, 593] width 6 height 17
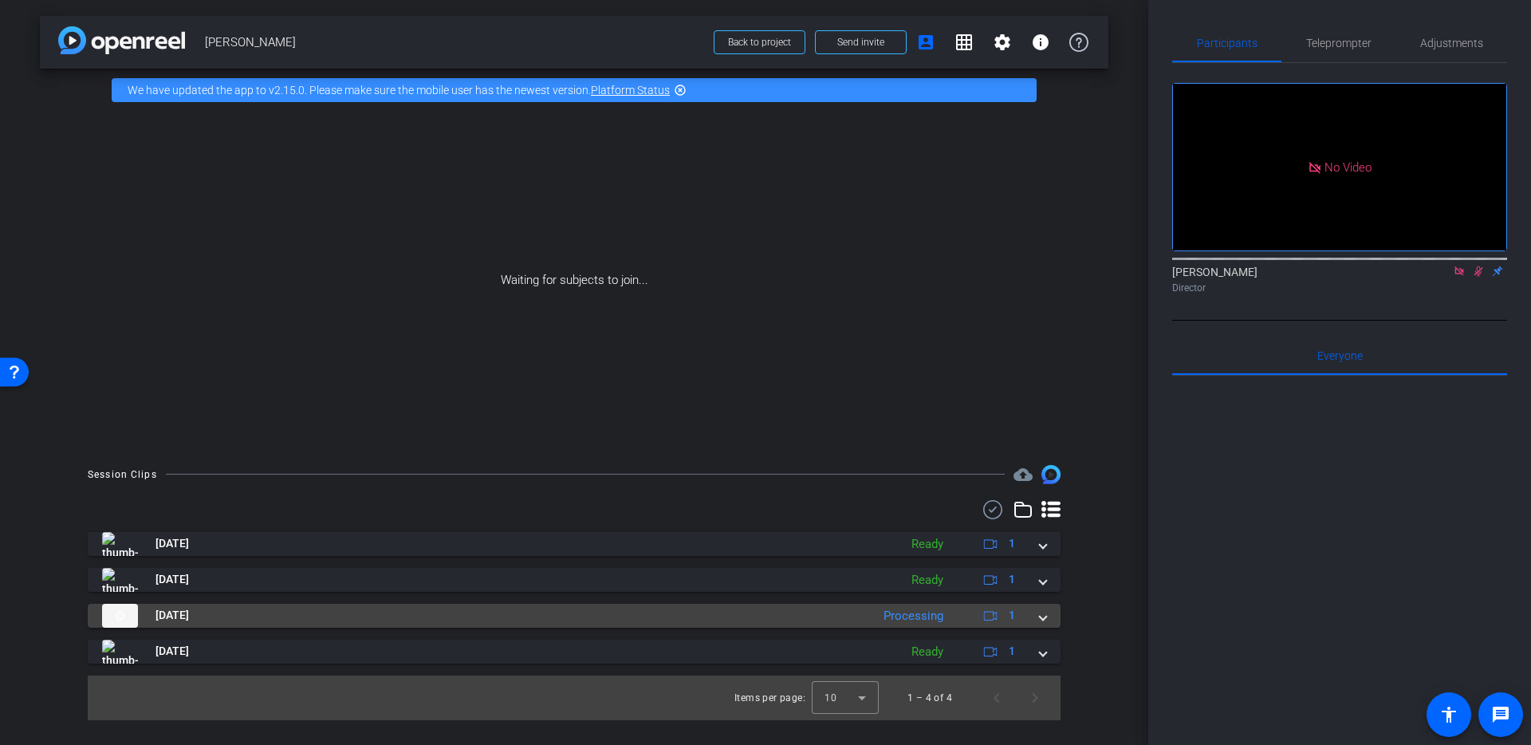
click at [1044, 619] on span at bounding box center [1043, 615] width 6 height 17
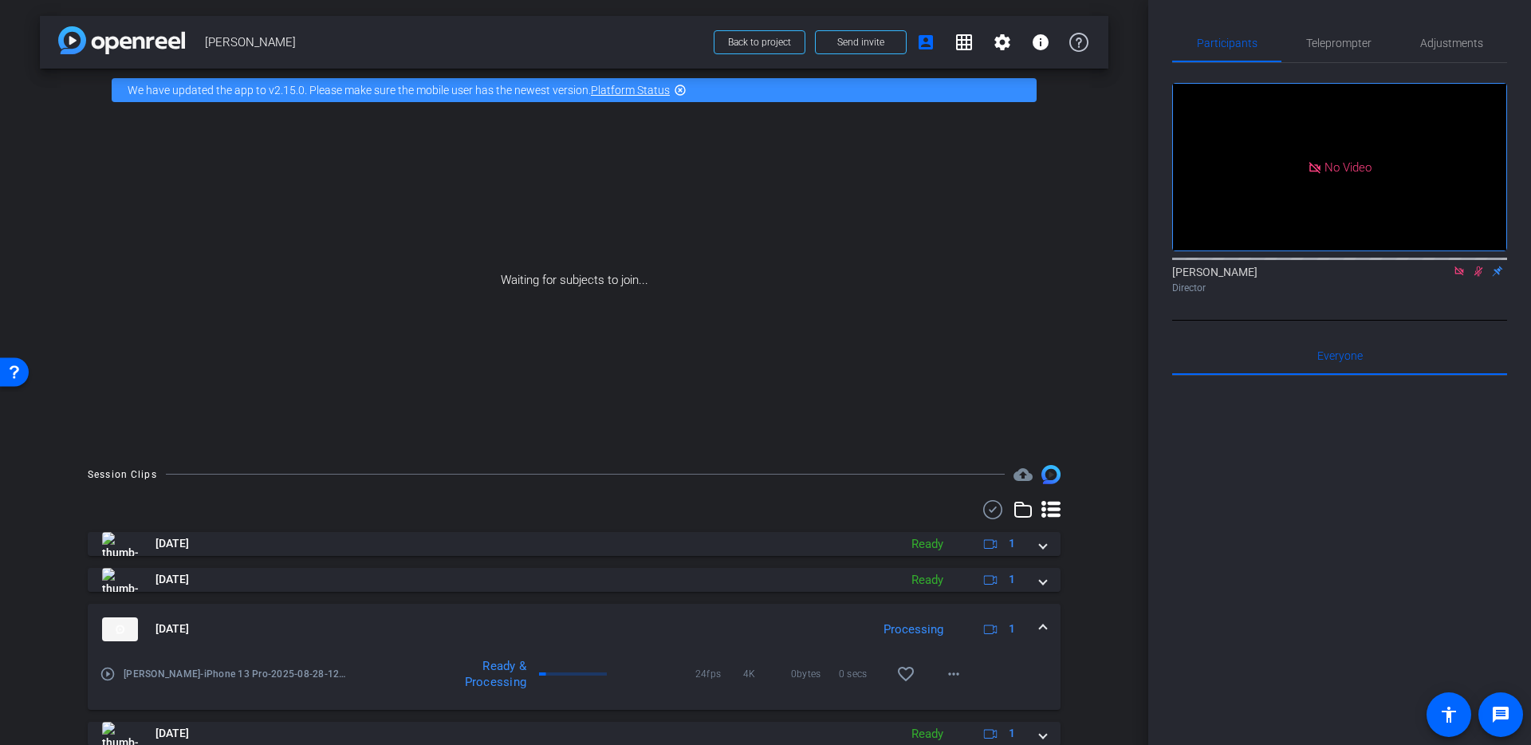
click at [1044, 619] on mat-expansion-panel-header "Aug 28, 2025 Processing 1" at bounding box center [574, 629] width 973 height 51
